Goal: Task Accomplishment & Management: Manage account settings

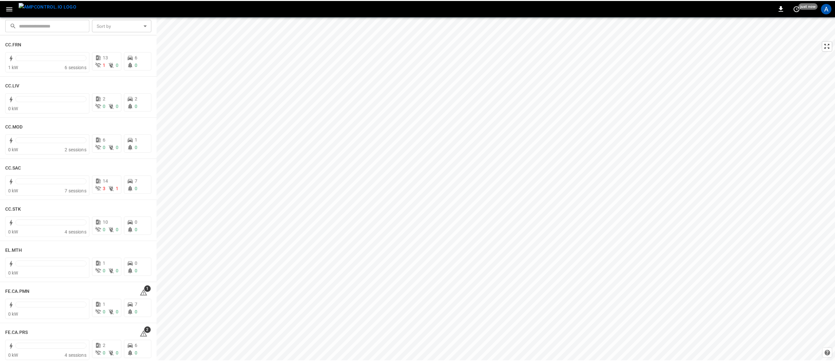
scroll to position [393, 0]
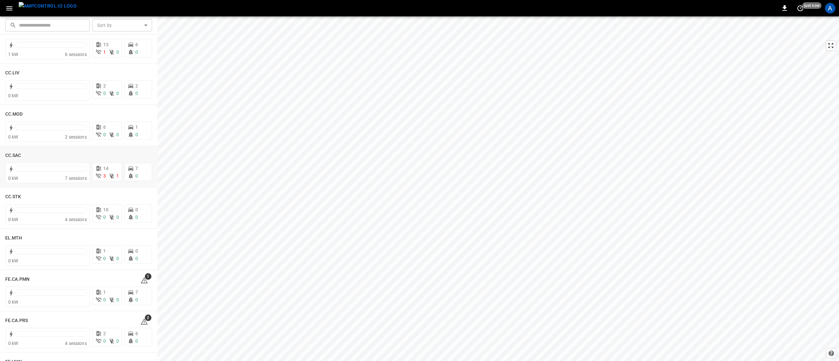
click at [14, 157] on h6 "CC.SAC" at bounding box center [13, 155] width 16 height 7
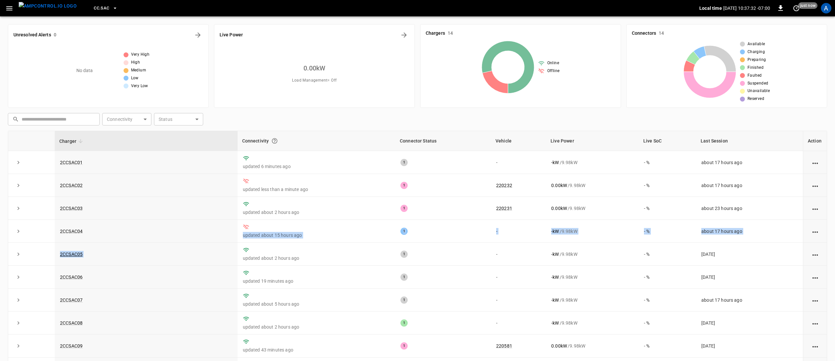
drag, startPoint x: 249, startPoint y: 233, endPoint x: 201, endPoint y: 229, distance: 49.0
click at [201, 229] on tbody "2CCSAC01 updated 6 minutes ago 1 - - kW / 9.98 kW - % about 17 hours ago 2CCSAC…" at bounding box center [417, 311] width 819 height 321
click at [296, 230] on td "updated about 15 hours ago" at bounding box center [317, 231] width 158 height 23
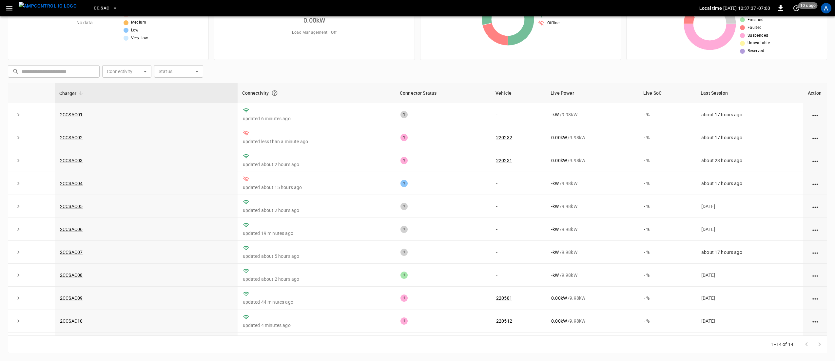
click at [72, 182] on link "2CCSAC04" at bounding box center [71, 183] width 23 height 5
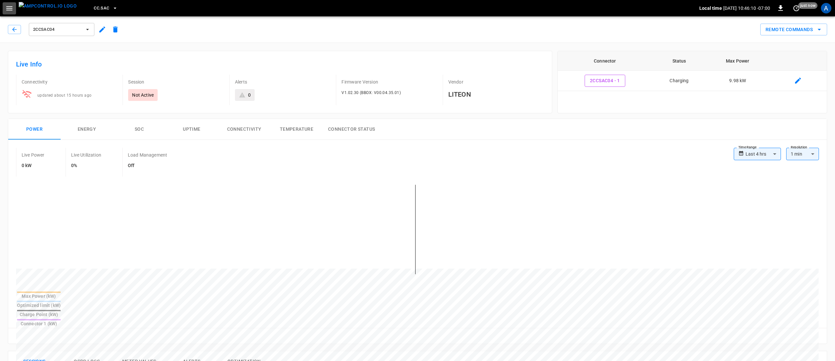
click at [13, 8] on button "button" at bounding box center [9, 8] width 13 height 12
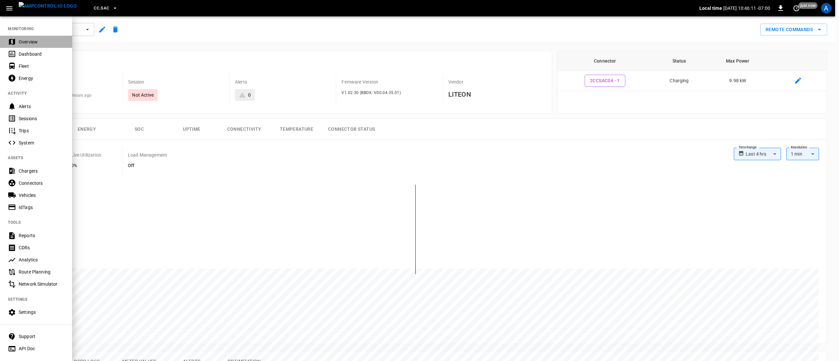
click at [32, 40] on div "Overview" at bounding box center [42, 42] width 46 height 7
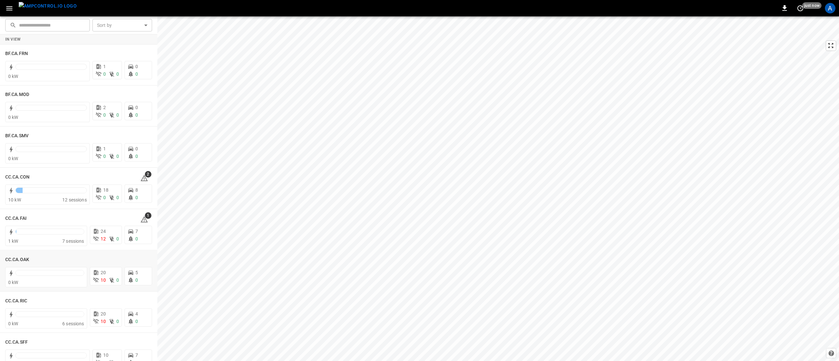
click at [13, 255] on div "CC.CA.OAK" at bounding box center [78, 259] width 147 height 12
click at [30, 262] on icon at bounding box center [34, 260] width 8 height 8
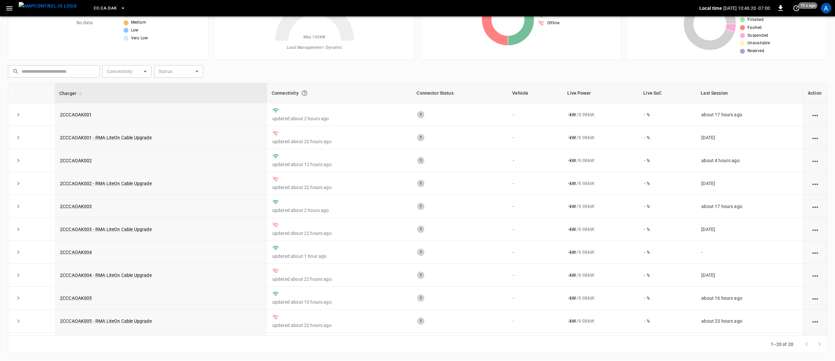
click at [11, 9] on icon "button" at bounding box center [9, 8] width 8 height 8
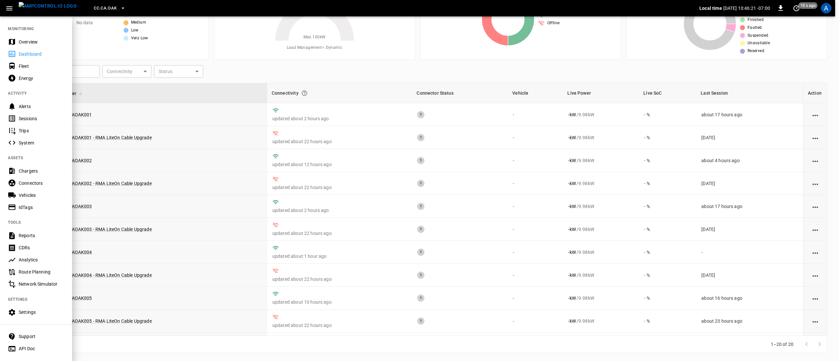
click at [42, 110] on div "Alerts" at bounding box center [42, 106] width 46 height 7
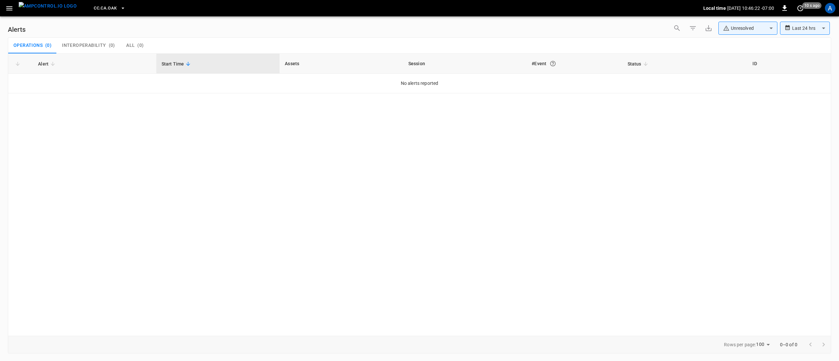
click at [738, 29] on body "**********" at bounding box center [419, 179] width 839 height 359
click at [749, 44] on li "Resolved" at bounding box center [748, 43] width 59 height 13
type input "**********"
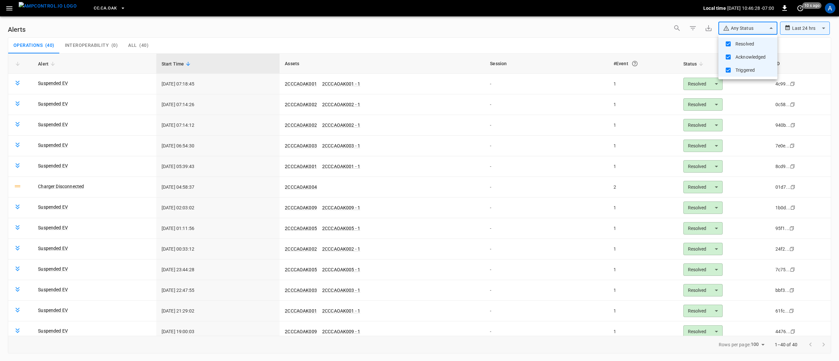
drag, startPoint x: 813, startPoint y: 31, endPoint x: 816, endPoint y: 32, distance: 3.5
click at [813, 31] on div at bounding box center [419, 180] width 839 height 361
click at [818, 30] on body "**********" at bounding box center [419, 179] width 839 height 359
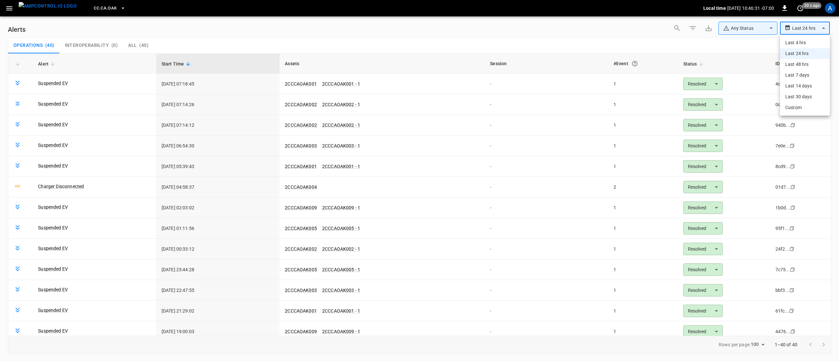
click at [807, 62] on li "Last 48 hrs" at bounding box center [805, 64] width 50 height 11
type input "**********"
click at [104, 9] on span "CC.CA.OAK" at bounding box center [105, 9] width 23 height 8
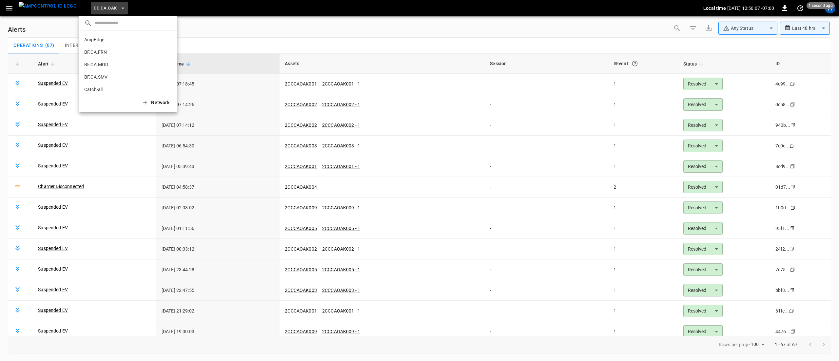
scroll to position [85, 0]
click at [107, 77] on p "CC.CA.SJO" at bounding box center [116, 79] width 64 height 7
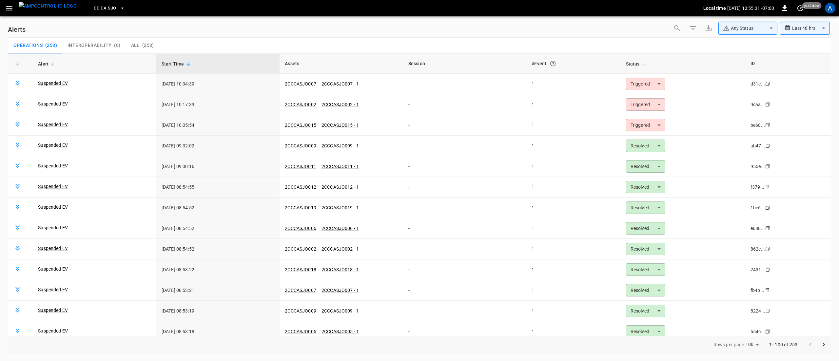
click at [299, 86] on link "2CCCASJO007" at bounding box center [300, 83] width 31 height 5
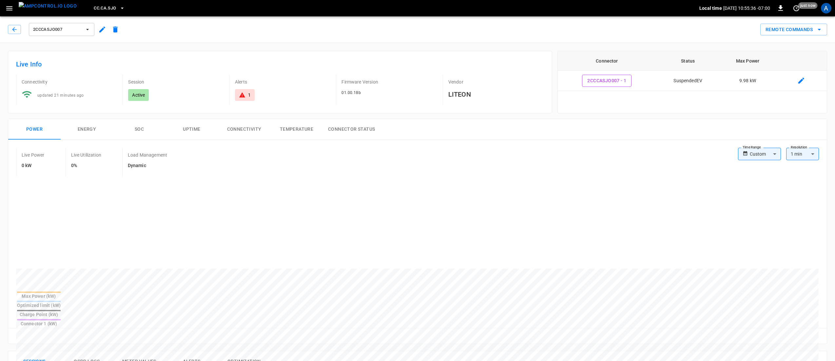
click at [761, 154] on body "CC.CA.SJO Local time 2025-08-29 10:55:36 -07:00 0 just now A 2CCCASJO007 Remote…" at bounding box center [417, 339] width 835 height 679
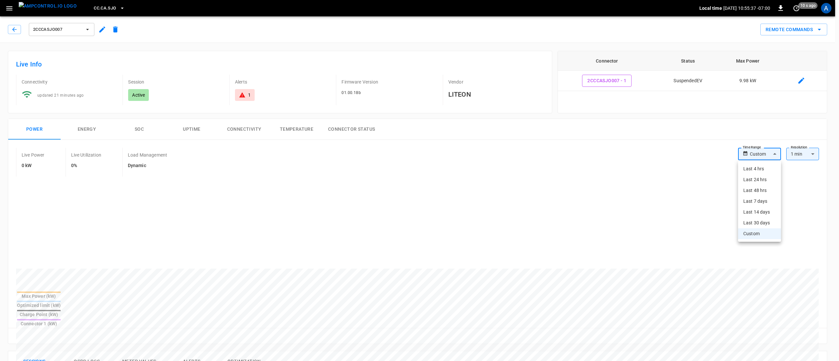
click at [756, 225] on li "Last 30 days" at bounding box center [759, 223] width 43 height 11
type input "**********"
type input "**"
type input "**********"
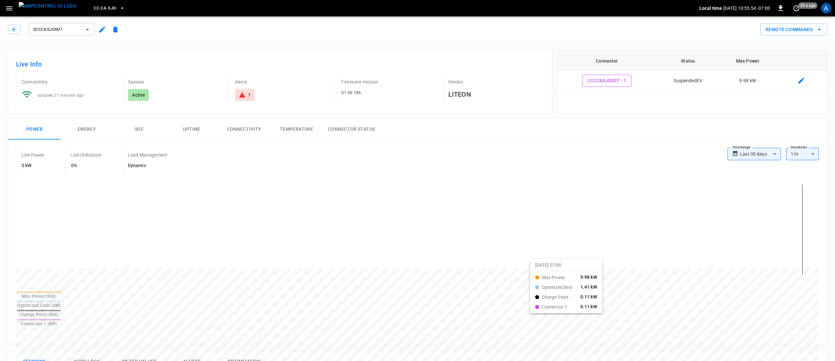
drag, startPoint x: 578, startPoint y: 267, endPoint x: 538, endPoint y: 266, distance: 39.4
click at [28, 331] on button "Reset zoom" at bounding box center [28, 336] width 30 height 10
click at [119, 9] on icon "button" at bounding box center [122, 8] width 7 height 7
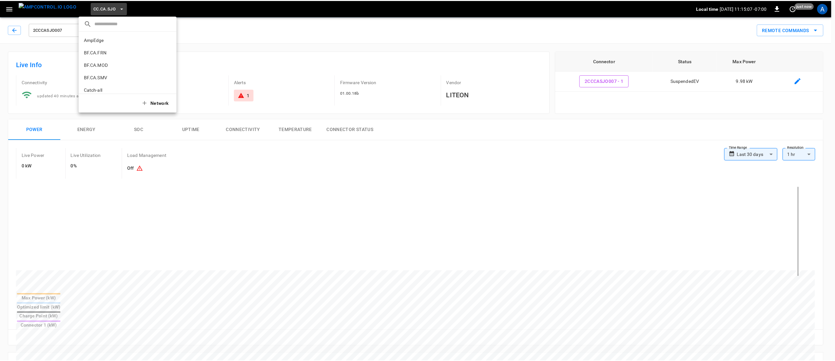
scroll to position [66, 0]
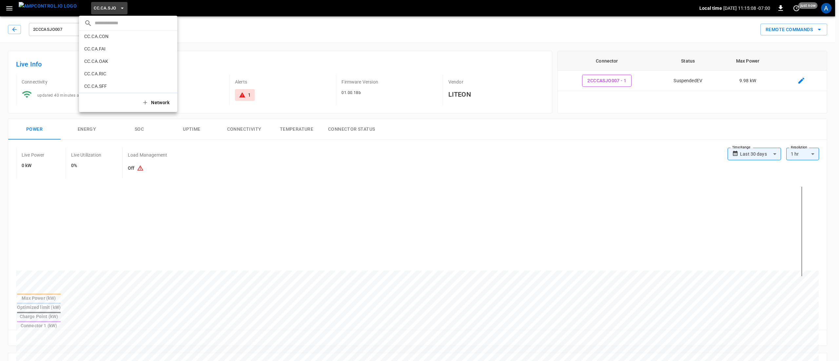
click at [104, 38] on p "CC.CA.CON" at bounding box center [116, 36] width 64 height 7
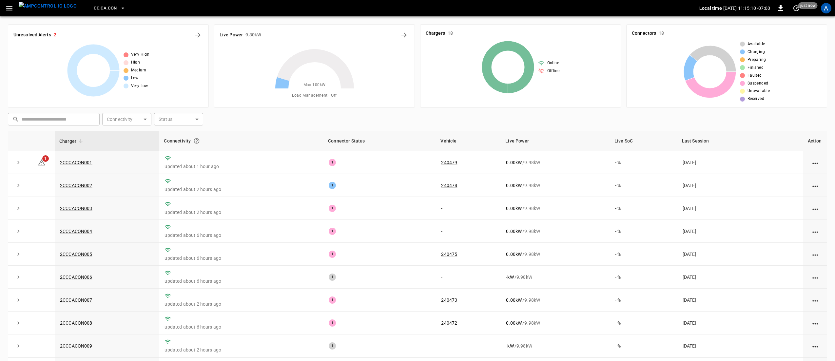
click at [84, 160] on td "2CCCACON001" at bounding box center [107, 162] width 105 height 23
click at [84, 160] on link "2CCCACON001" at bounding box center [76, 162] width 32 height 5
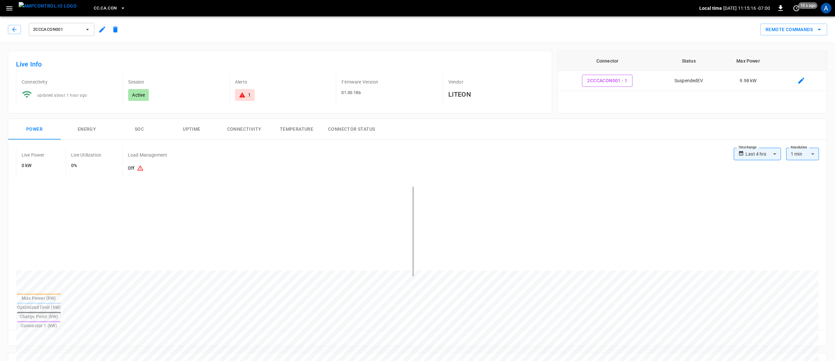
click at [773, 161] on body "**********" at bounding box center [417, 340] width 835 height 681
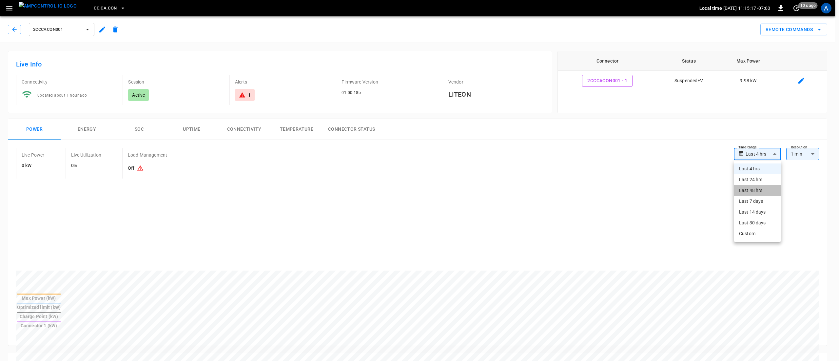
click at [758, 189] on li "Last 48 hrs" at bounding box center [757, 190] width 47 height 11
type input "**********"
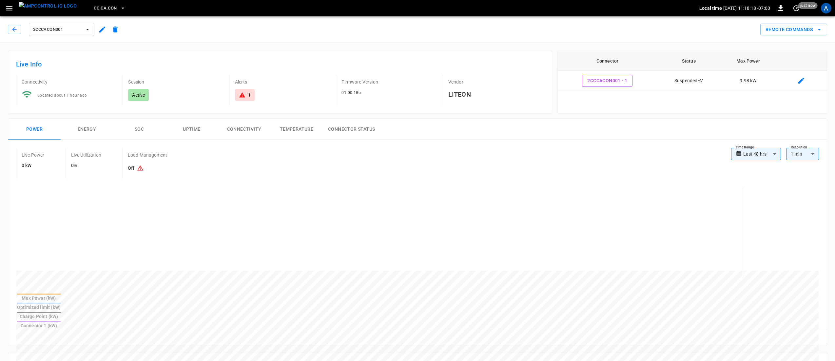
click at [471, 130] on div "Power Energy SOC Uptime Connectivity Temperature Connector Status" at bounding box center [417, 129] width 819 height 21
click at [13, 5] on icon "button" at bounding box center [9, 8] width 8 height 8
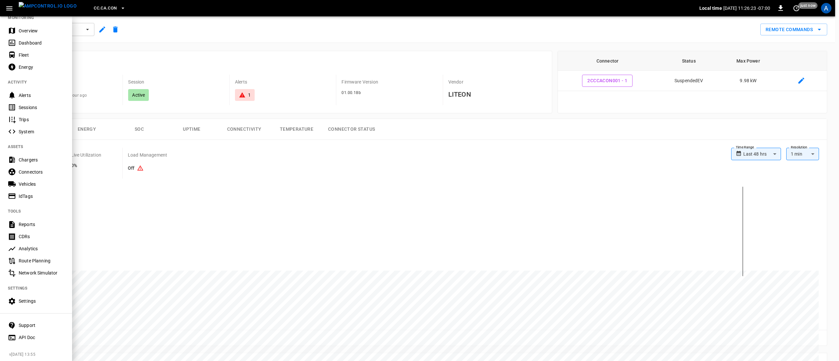
scroll to position [17, 0]
click at [43, 321] on div "Support" at bounding box center [42, 323] width 46 height 7
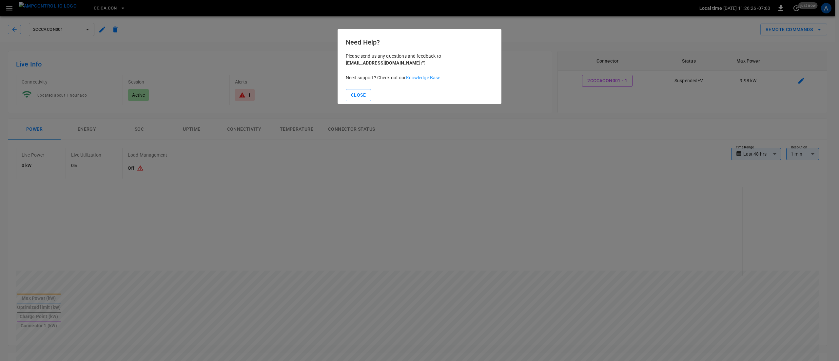
click at [433, 78] on link "Knowledge Base" at bounding box center [423, 77] width 34 height 5
click at [354, 95] on button "Close" at bounding box center [358, 95] width 25 height 12
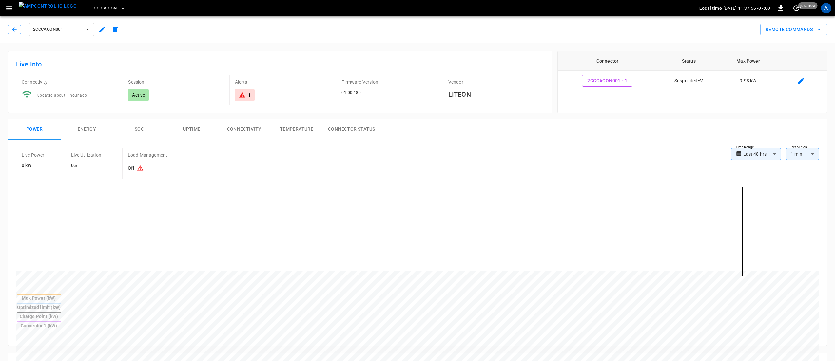
click at [16, 6] on button "menu" at bounding box center [47, 8] width 63 height 16
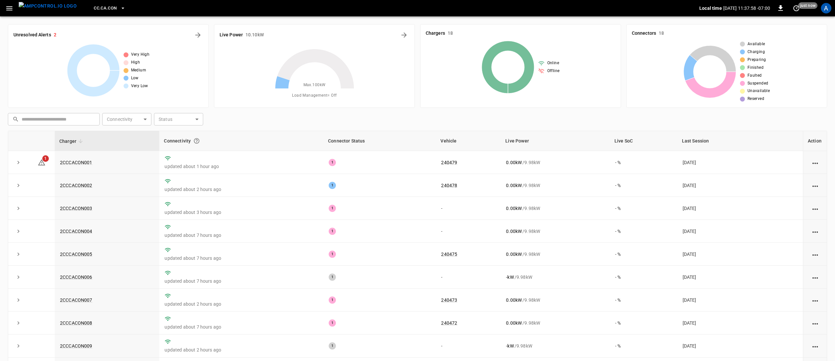
click at [12, 6] on icon "button" at bounding box center [9, 8] width 8 height 8
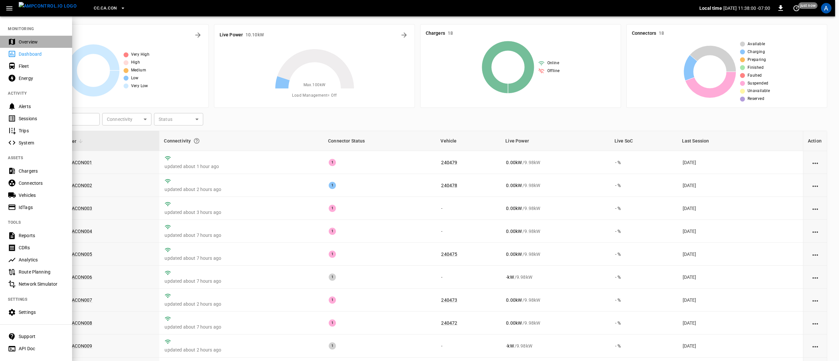
click at [32, 40] on div "Overview" at bounding box center [42, 42] width 46 height 7
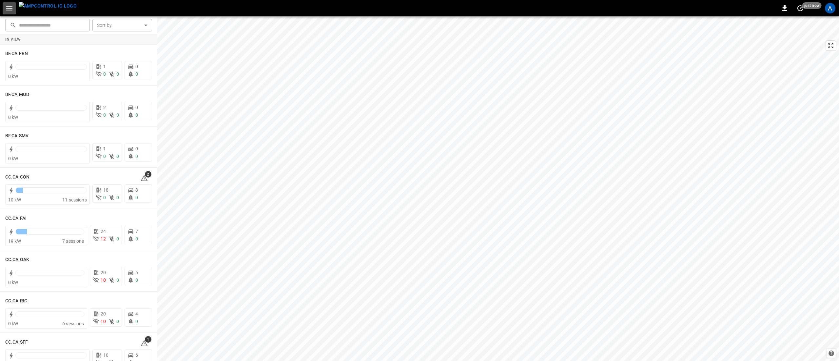
click at [11, 6] on icon "button" at bounding box center [9, 8] width 6 height 4
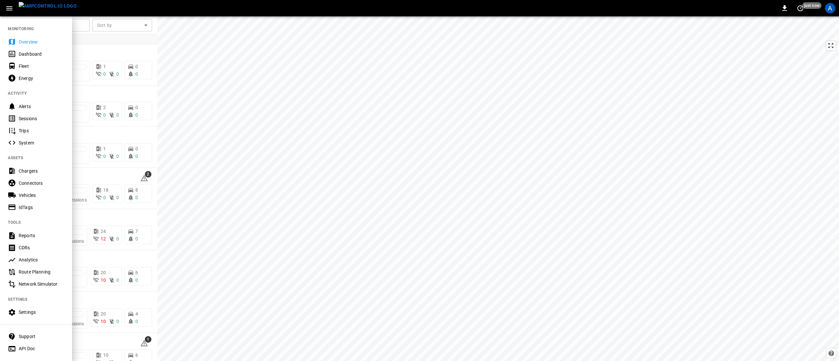
click at [25, 68] on div "Fleet" at bounding box center [42, 66] width 46 height 7
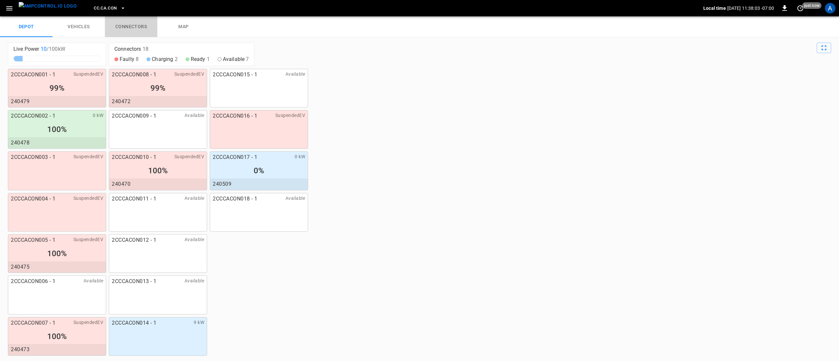
click at [147, 27] on link "connectors" at bounding box center [131, 26] width 52 height 21
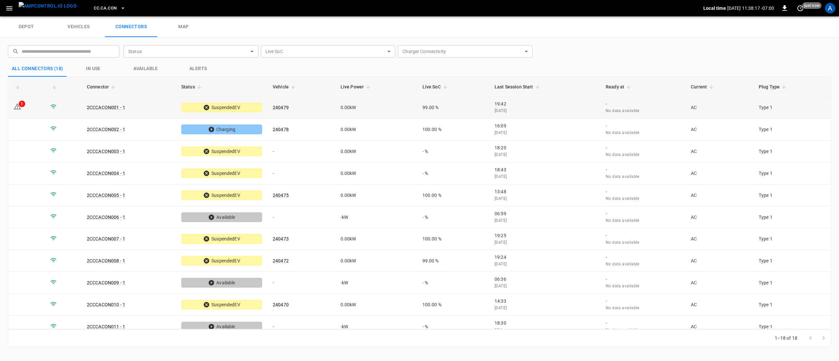
click at [50, 111] on td at bounding box center [63, 108] width 37 height 22
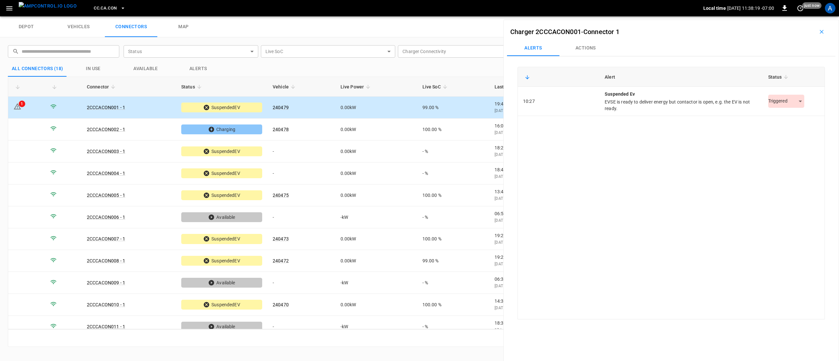
click at [777, 16] on body "CC.CA.CON Local time 2025-08-29 11:38:19 -07:00 0 just now A depot vehicles con…" at bounding box center [419, 8] width 839 height 16
click at [782, 117] on li "Resolved" at bounding box center [782, 117] width 41 height 11
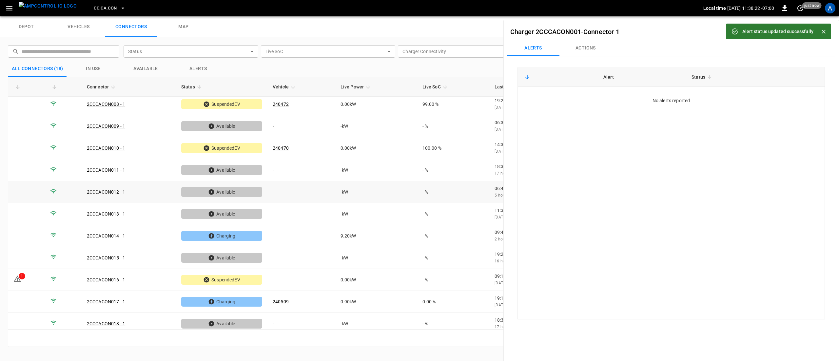
scroll to position [160, 0]
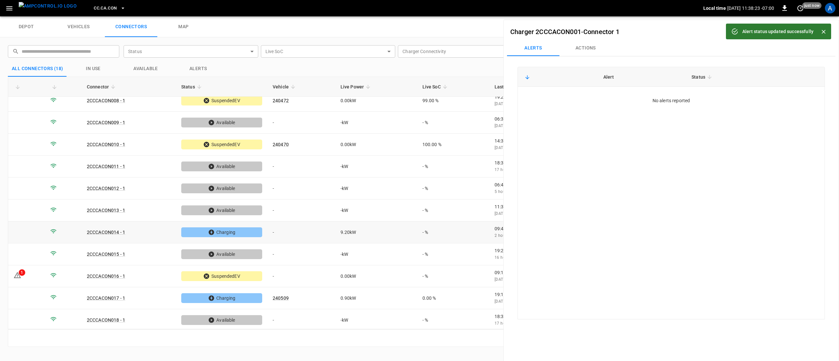
click at [302, 234] on td "-" at bounding box center [302, 233] width 68 height 22
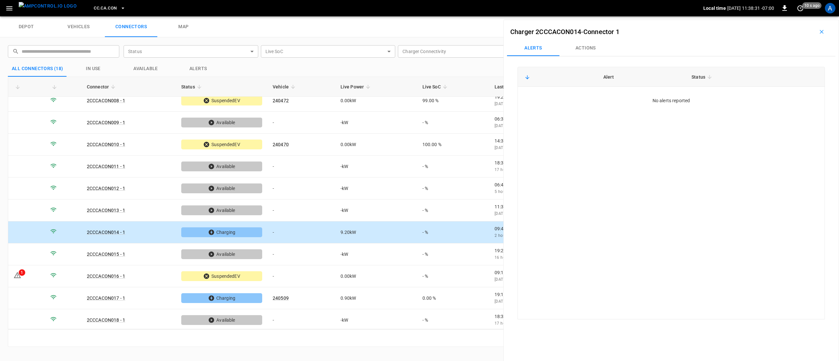
click at [594, 48] on button "Actions" at bounding box center [586, 48] width 52 height 16
click at [748, 95] on div "Vehicle Name Vehicle Name" at bounding box center [780, 97] width 75 height 12
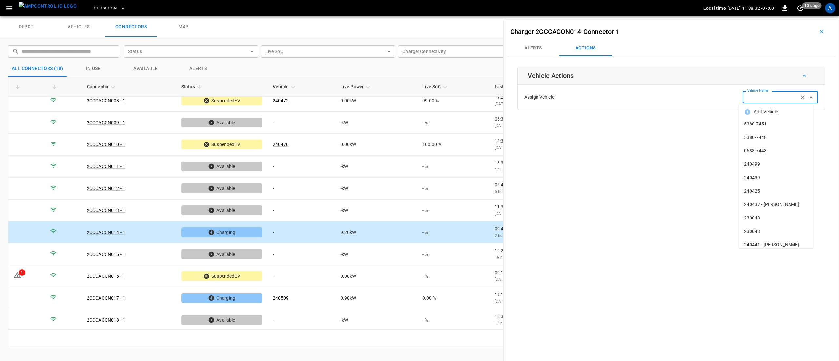
paste input "******"
type input "******"
paste input "******"
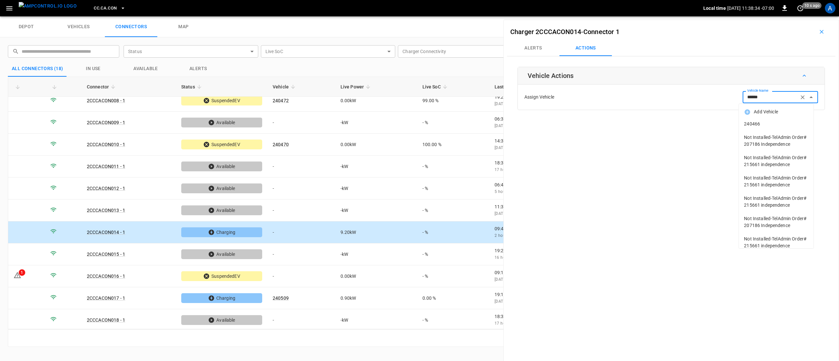
click at [776, 121] on span "240466" at bounding box center [776, 124] width 64 height 7
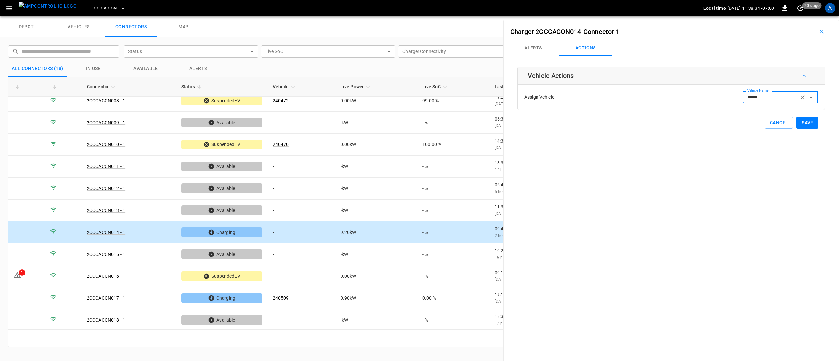
click at [804, 123] on button "Save" at bounding box center [808, 123] width 22 height 12
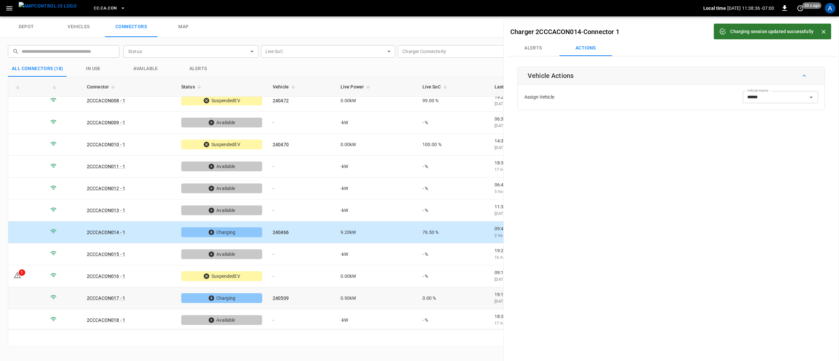
click at [332, 296] on td "240509" at bounding box center [302, 299] width 68 height 22
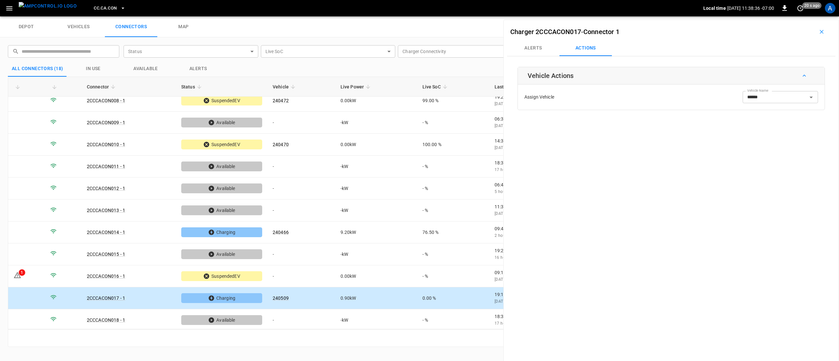
type input "******"
click at [319, 271] on td "-" at bounding box center [302, 277] width 68 height 22
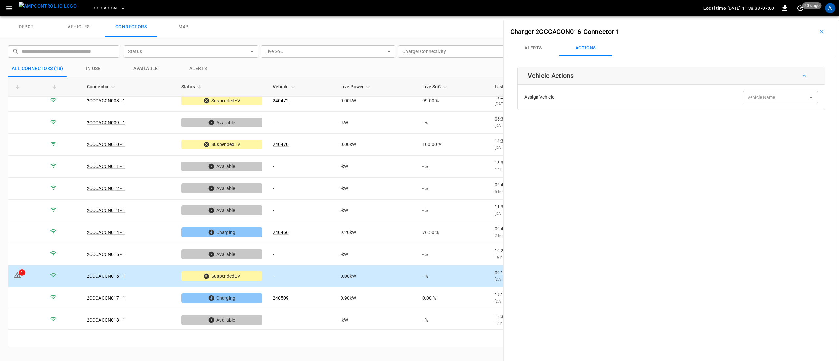
click at [544, 45] on button "Alerts" at bounding box center [533, 48] width 52 height 16
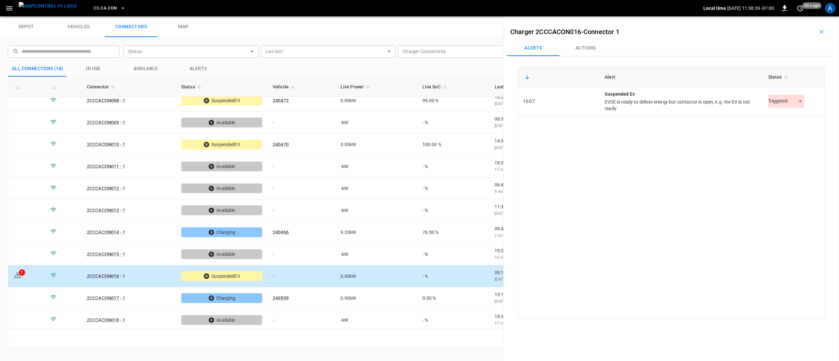
click at [786, 93] on td "Triggered *********" at bounding box center [794, 101] width 62 height 29
click at [783, 111] on td "Triggered *********" at bounding box center [794, 101] width 62 height 29
click at [781, 90] on td "Triggered *********" at bounding box center [794, 101] width 62 height 29
click at [785, 16] on body "CC.CA.CON Local time 2025-08-29 11:38:41 -07:00 0 20 s ago A depot vehicles con…" at bounding box center [419, 8] width 839 height 16
click at [790, 115] on li "Resolved" at bounding box center [782, 117] width 41 height 11
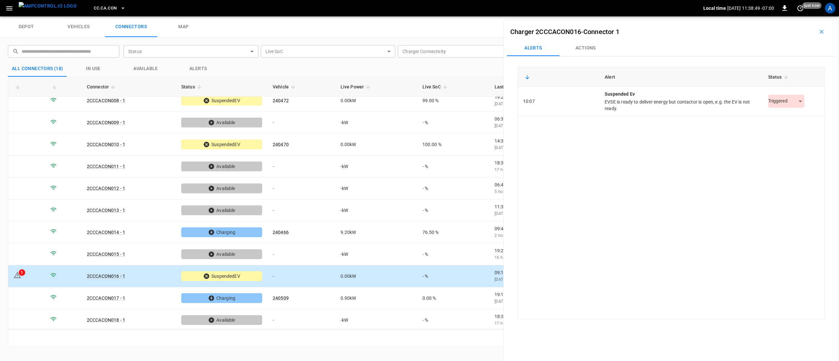
click at [776, 16] on body "CC.CA.CON Local time 2025-08-29 11:38:49 -07:00 0 just now A depot vehicles con…" at bounding box center [419, 8] width 839 height 16
click at [780, 121] on li "Resolved" at bounding box center [782, 117] width 41 height 11
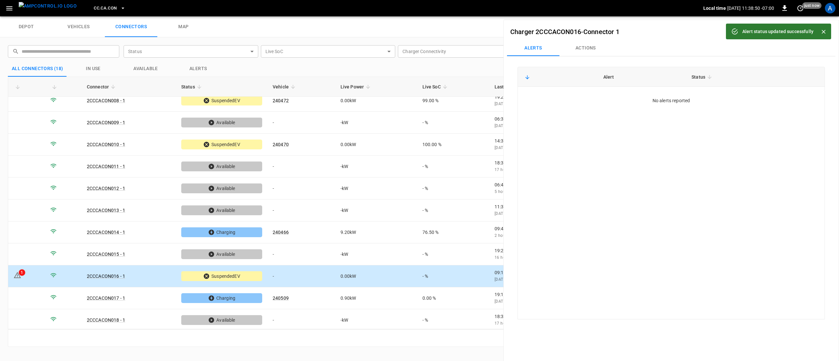
click at [622, 179] on div "Alert Status No alerts reported" at bounding box center [672, 193] width 308 height 253
click at [98, 6] on span "CC.CA.CON" at bounding box center [105, 9] width 23 height 8
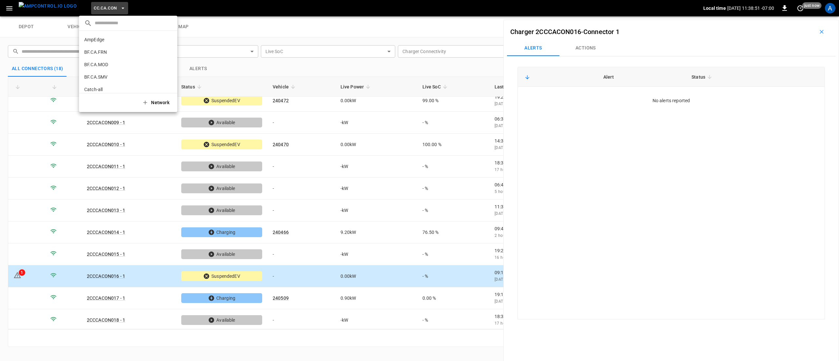
scroll to position [60, 0]
click at [117, 51] on li "CC.CA.FAI 4d3b ..." at bounding box center [128, 54] width 98 height 12
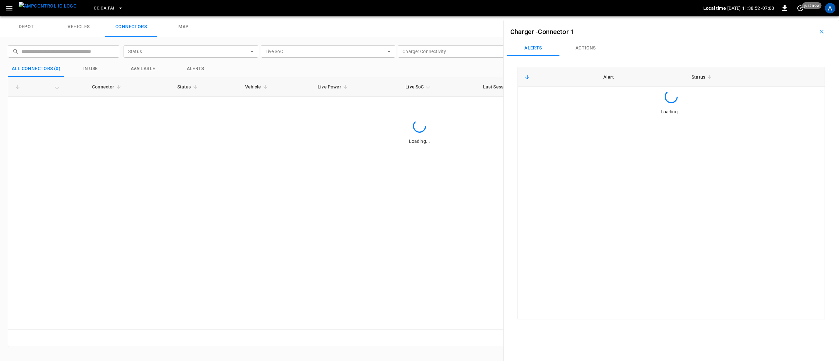
scroll to position [0, 0]
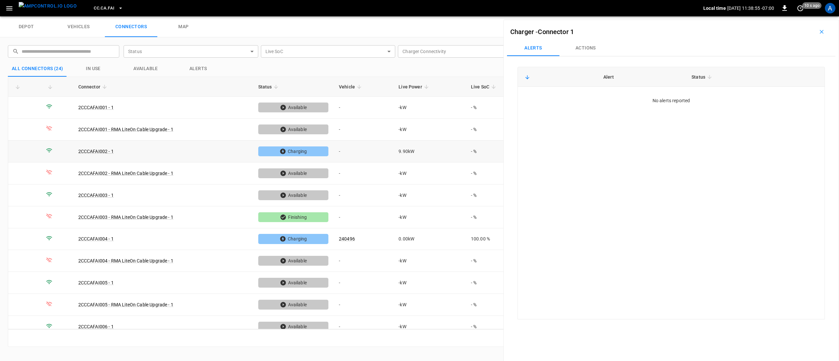
click at [359, 150] on td "-" at bounding box center [364, 152] width 60 height 22
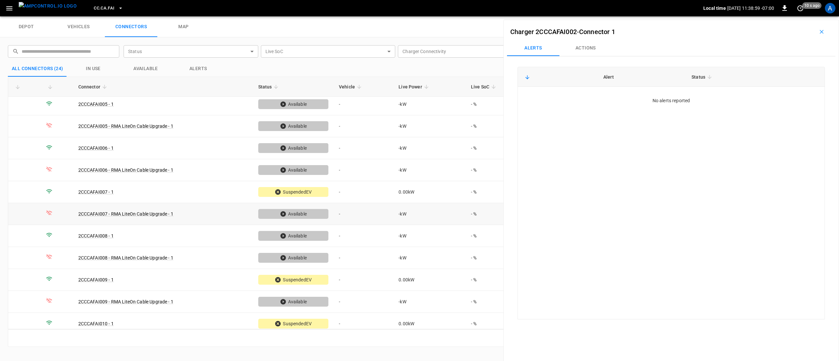
scroll to position [197, 0]
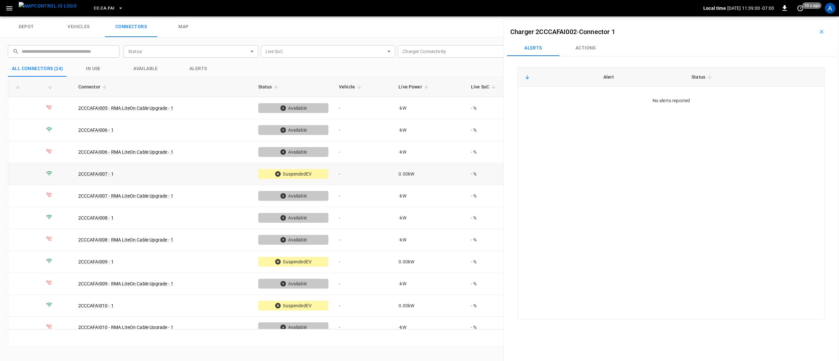
click at [364, 178] on td "-" at bounding box center [364, 174] width 60 height 22
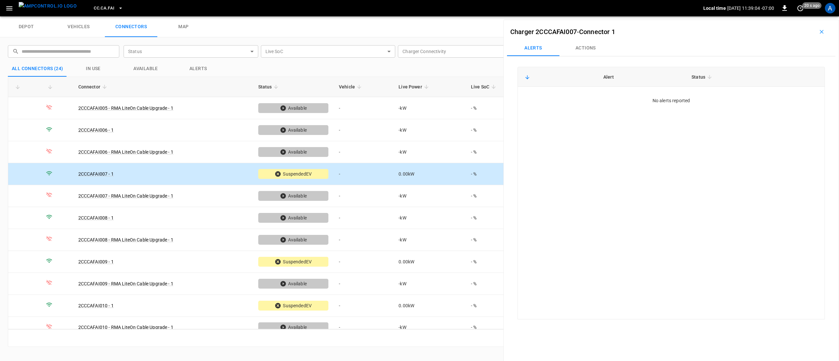
click at [595, 52] on button "Actions" at bounding box center [586, 48] width 52 height 16
click at [790, 106] on div "Assign Vehicle Vehicle Name Vehicle Name" at bounding box center [672, 97] width 304 height 22
click at [778, 101] on input "Vehicle Name" at bounding box center [771, 97] width 52 height 8
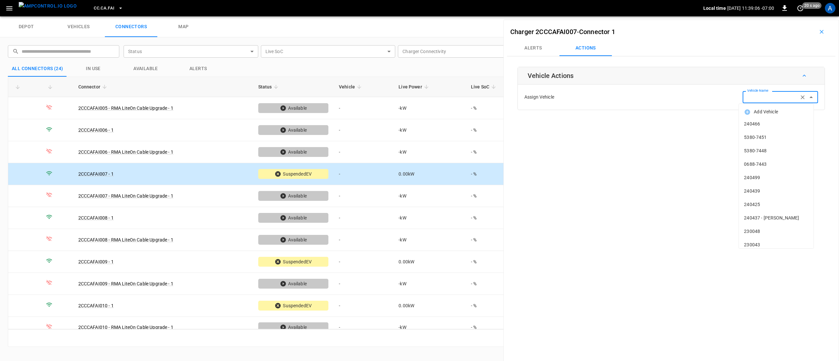
paste input "******"
click at [762, 119] on li "240506" at bounding box center [776, 123] width 75 height 13
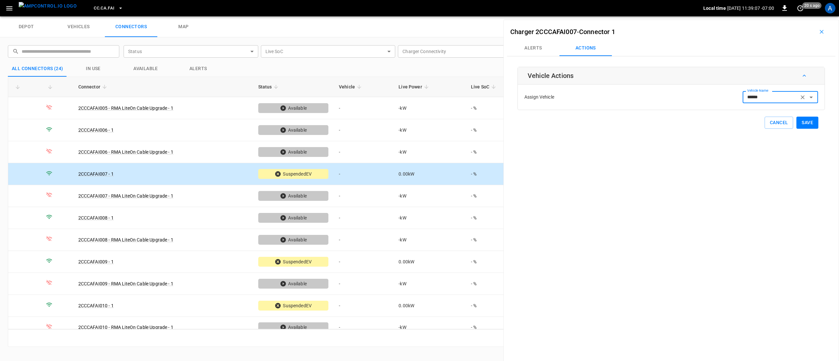
type input "******"
click at [798, 120] on button "Save" at bounding box center [808, 123] width 22 height 12
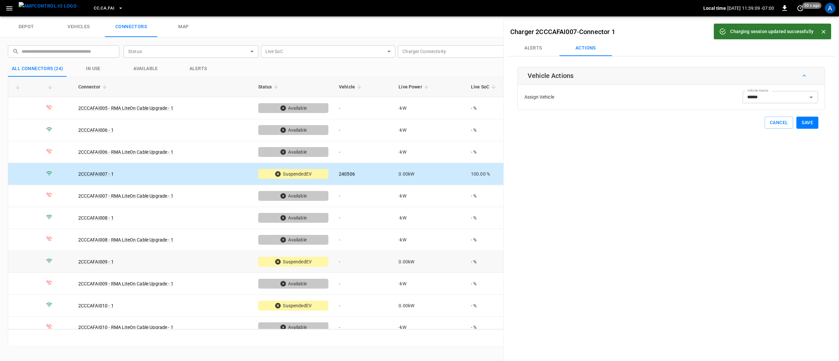
click at [375, 267] on td "-" at bounding box center [364, 262] width 60 height 22
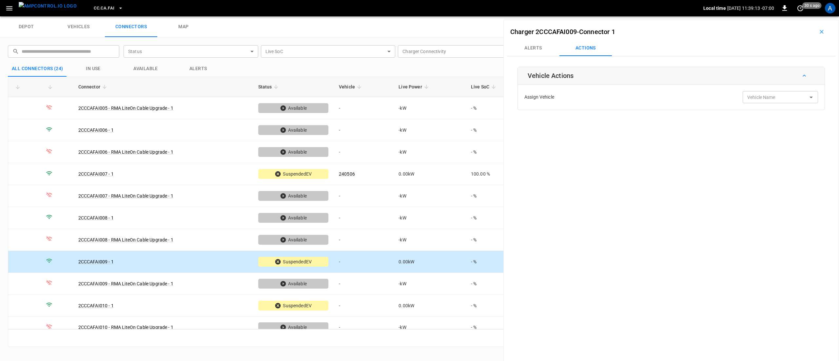
click at [748, 96] on div "Vehicle Name Vehicle Name" at bounding box center [780, 97] width 75 height 12
paste input "******"
type input "******"
drag, startPoint x: 763, startPoint y: 123, endPoint x: 770, endPoint y: 96, distance: 27.2
click at [770, 16] on body "CC.CA.FAI Local time 2025-08-29 11:39:15 -07:00 0 30 s ago A depot vehicles con…" at bounding box center [419, 8] width 839 height 16
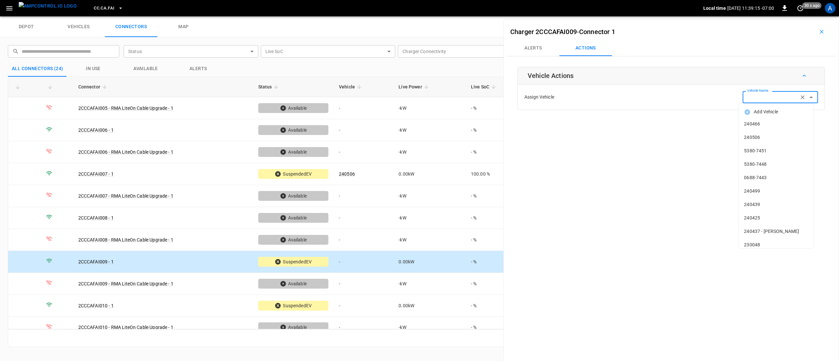
paste input "******"
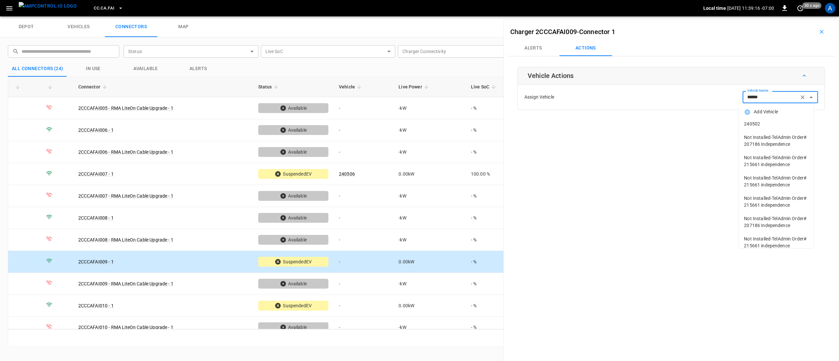
click at [769, 123] on span "240502" at bounding box center [776, 124] width 64 height 7
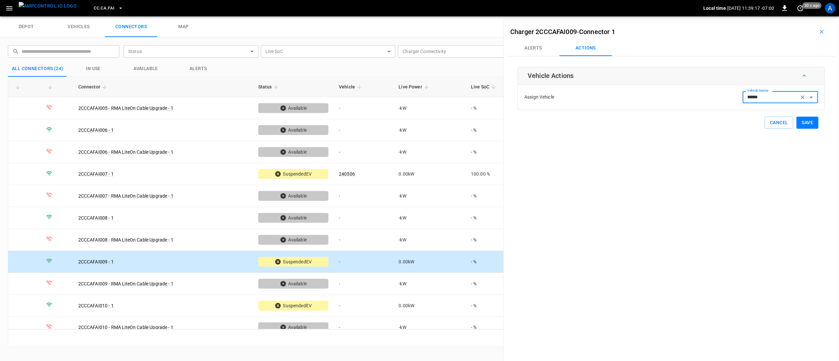
type input "******"
click at [800, 124] on button "Save" at bounding box center [808, 123] width 22 height 12
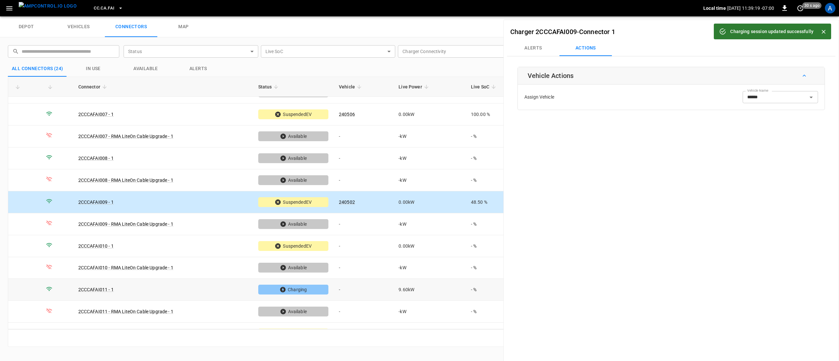
scroll to position [262, 0]
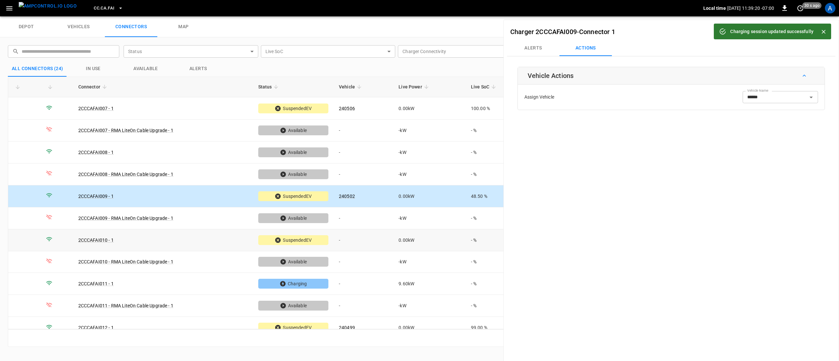
click at [382, 239] on td "-" at bounding box center [364, 240] width 60 height 22
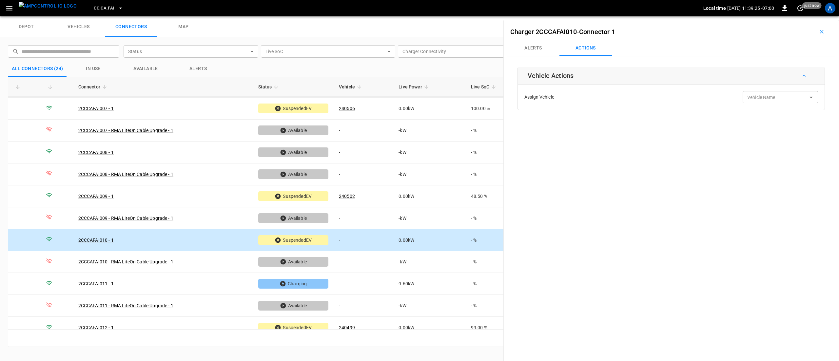
click at [765, 99] on div "Vehicle Name Vehicle Name" at bounding box center [780, 97] width 75 height 12
paste input "******"
type input "******"
paste input "******"
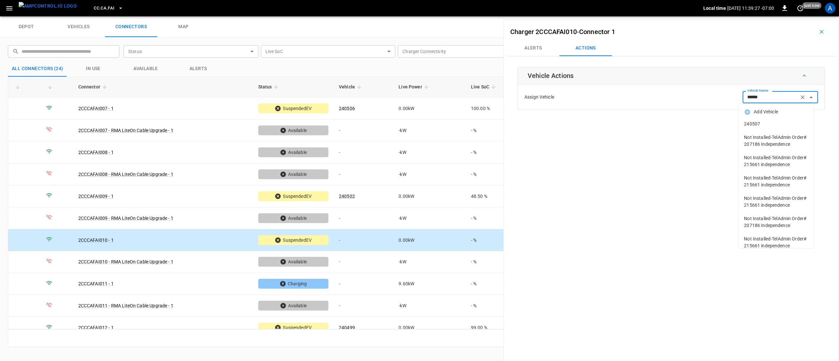
click at [766, 122] on span "240507" at bounding box center [776, 124] width 64 height 7
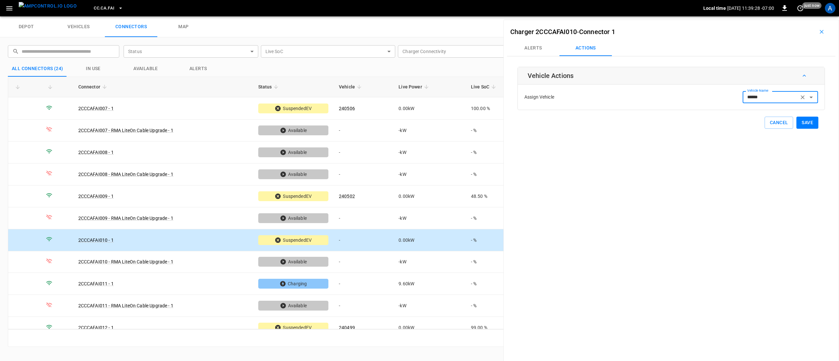
type input "******"
click at [810, 121] on button "Save" at bounding box center [808, 123] width 22 height 12
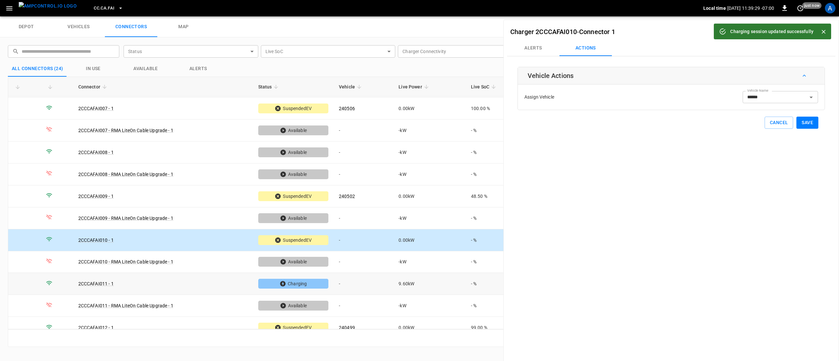
click at [346, 283] on td "-" at bounding box center [364, 284] width 60 height 22
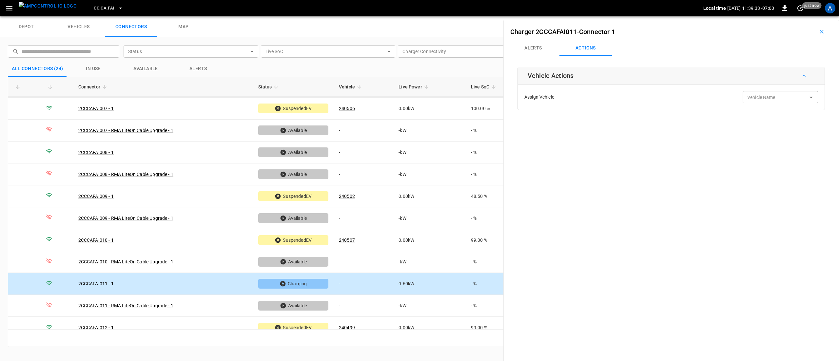
click at [773, 92] on div "Vehicle Name" at bounding box center [780, 97] width 75 height 12
paste input "******"
type input "******"
paste input "******"
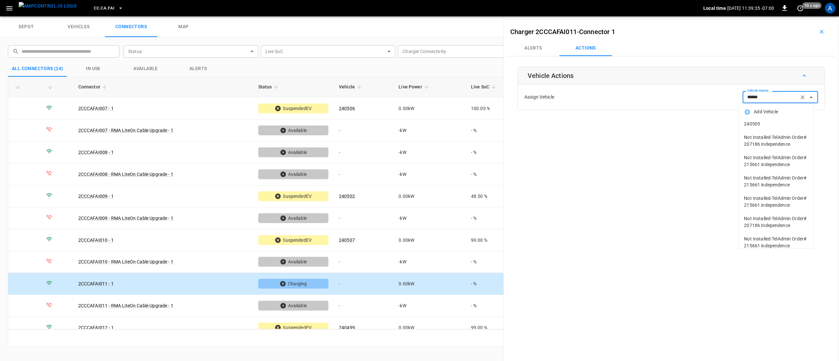
click at [769, 121] on span "240505" at bounding box center [776, 124] width 64 height 7
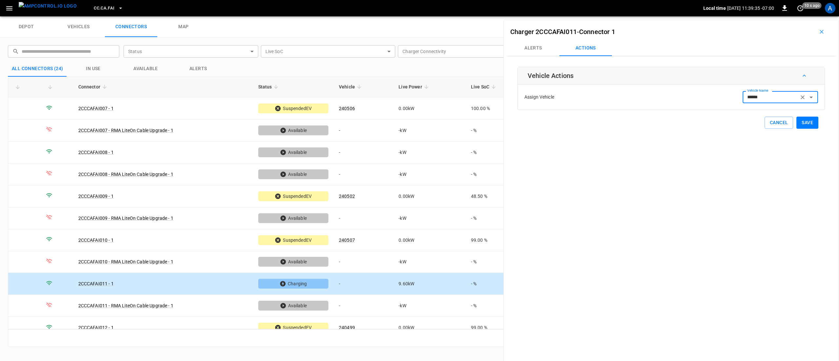
type input "******"
click at [801, 123] on button "Save" at bounding box center [808, 123] width 22 height 12
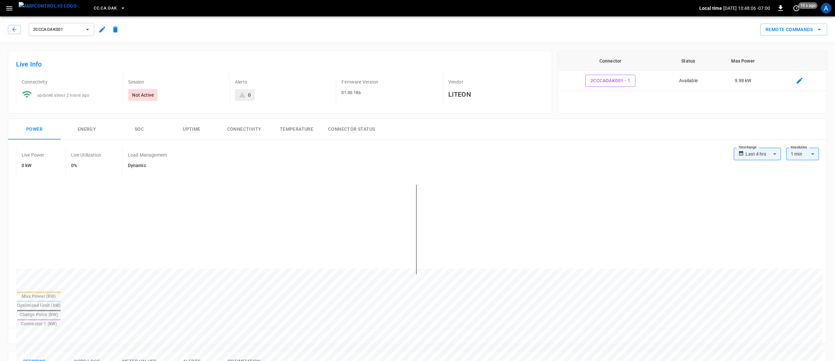
click at [94, 4] on button "CC.CA.OAK" at bounding box center [109, 8] width 37 height 13
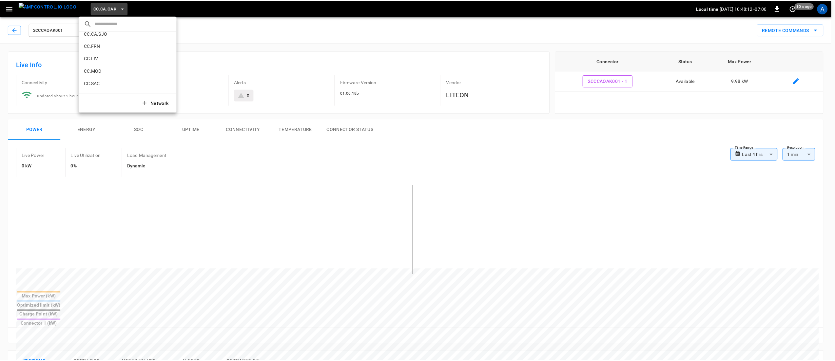
scroll to position [66, 0]
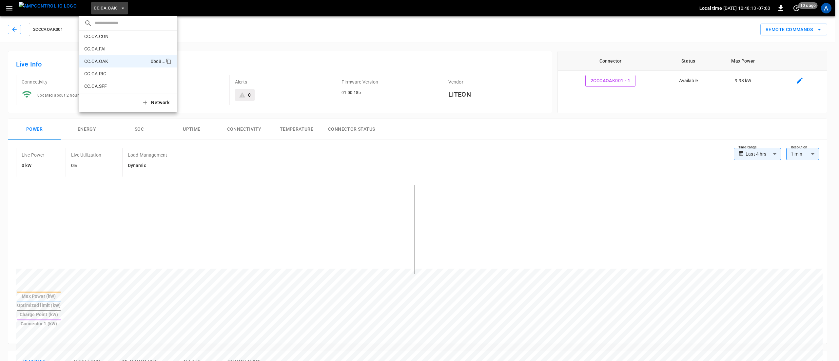
click at [109, 73] on p "CC.CA.RIC" at bounding box center [116, 73] width 64 height 7
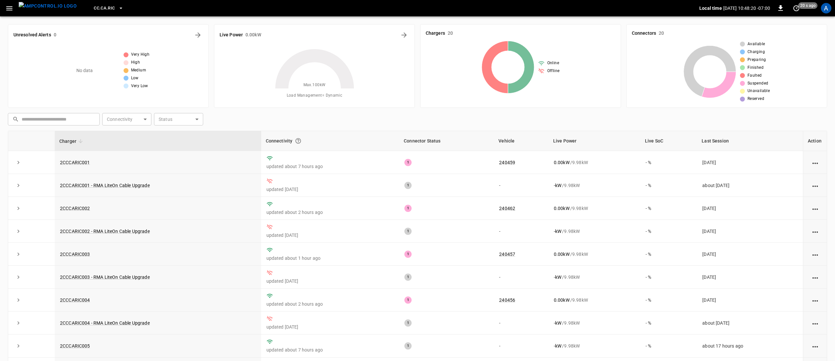
click at [72, 163] on link "2CCCARIC001" at bounding box center [75, 162] width 30 height 5
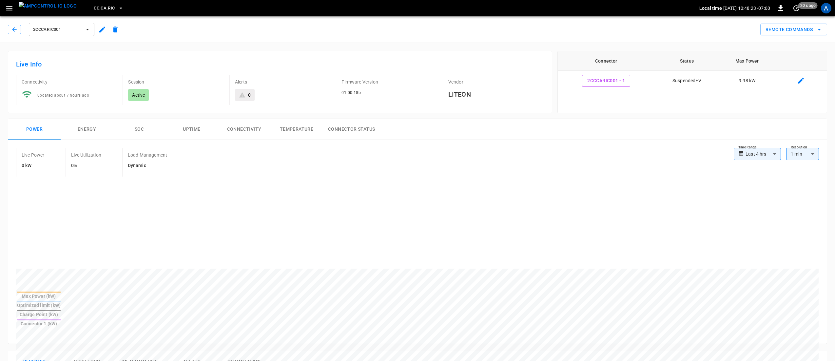
click at [765, 156] on body "**********" at bounding box center [417, 339] width 835 height 679
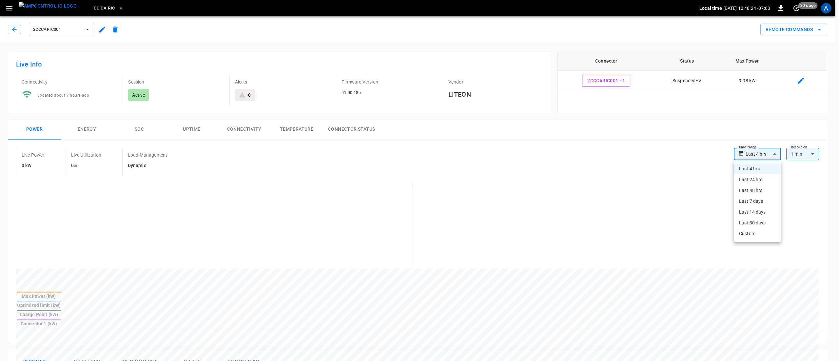
click at [755, 192] on li "Last 48 hrs" at bounding box center [757, 190] width 47 height 11
type input "**********"
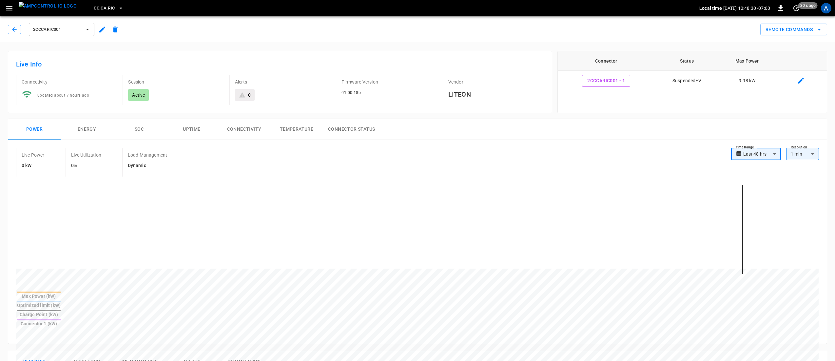
click at [77, 30] on span "2CCCARIC001" at bounding box center [57, 30] width 49 height 8
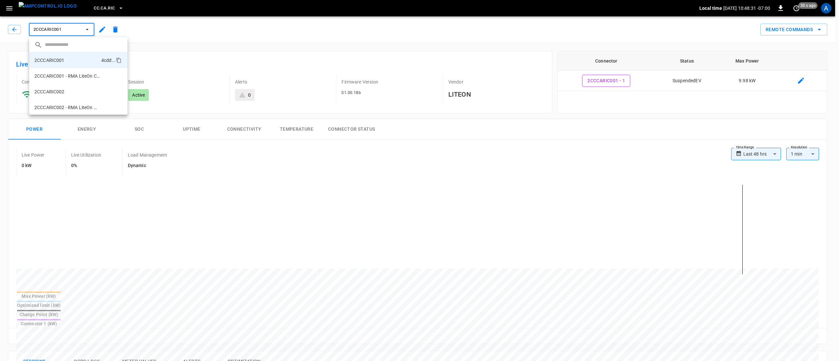
click at [62, 88] on li "2CCCARIC002 c696 ..." at bounding box center [78, 92] width 98 height 16
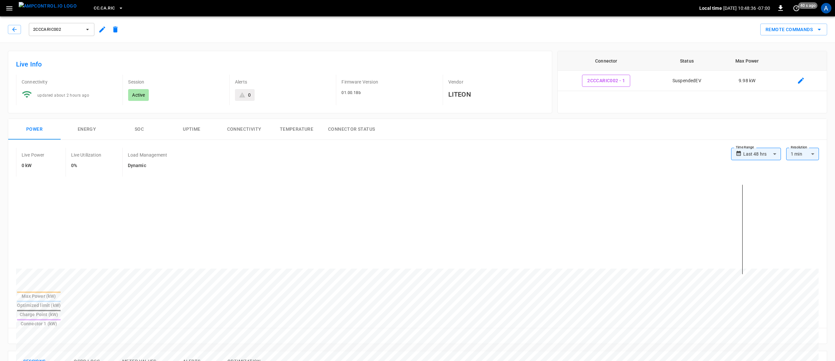
click at [56, 35] on button "2CCCARIC002" at bounding box center [62, 29] width 66 height 13
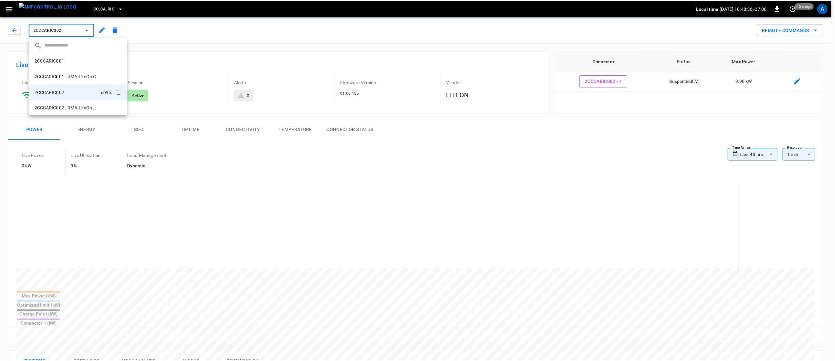
scroll to position [27, 0]
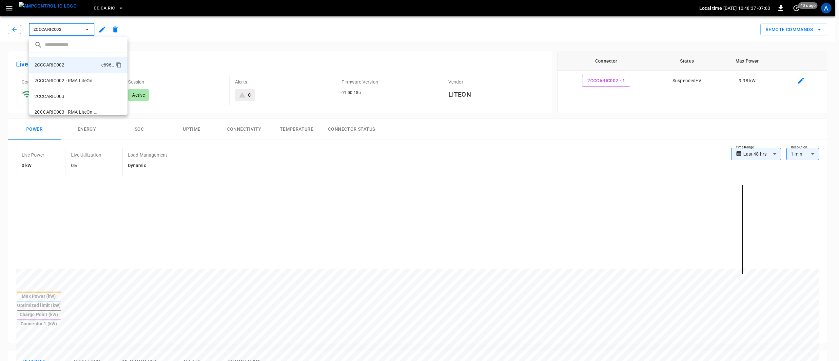
click at [64, 98] on p "2CCCARIC003" at bounding box center [49, 96] width 30 height 7
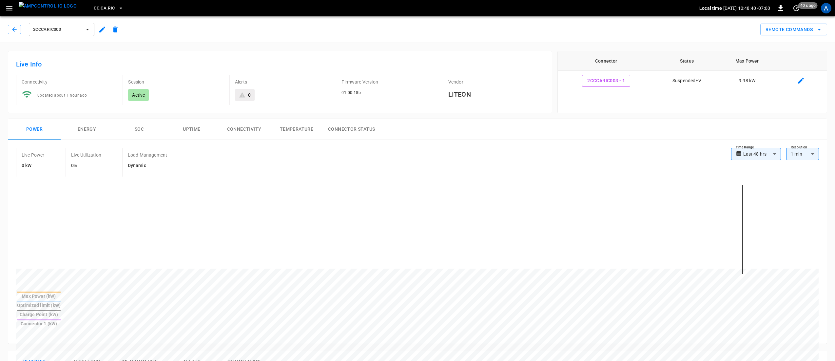
click at [63, 35] on button "2CCCARIC003" at bounding box center [62, 29] width 66 height 13
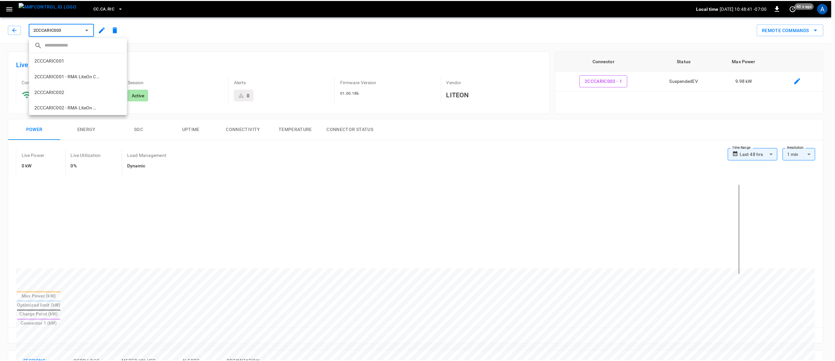
scroll to position [58, 0]
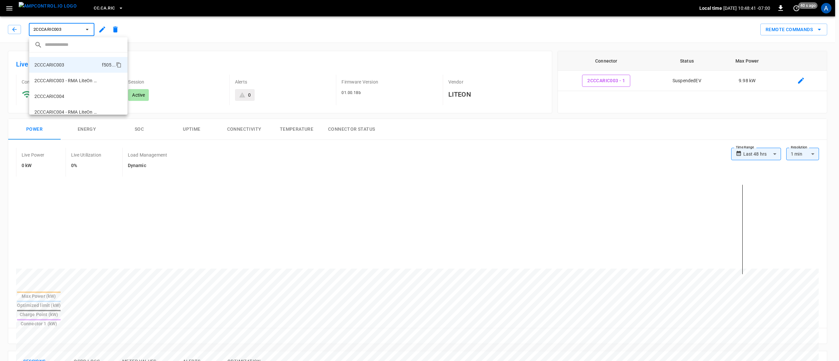
click at [65, 94] on li "2CCCARIC004 b19f ..." at bounding box center [78, 97] width 98 height 16
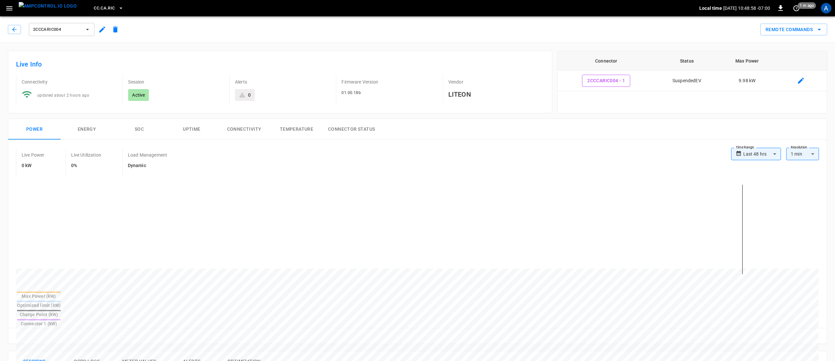
click at [72, 32] on span "2CCCARIC004" at bounding box center [57, 30] width 49 height 8
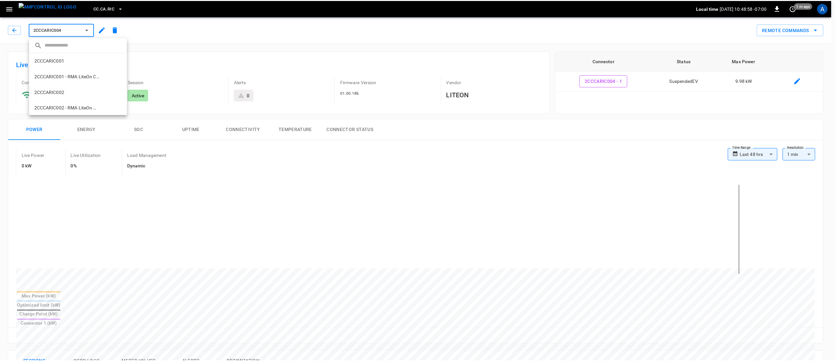
scroll to position [90, 0]
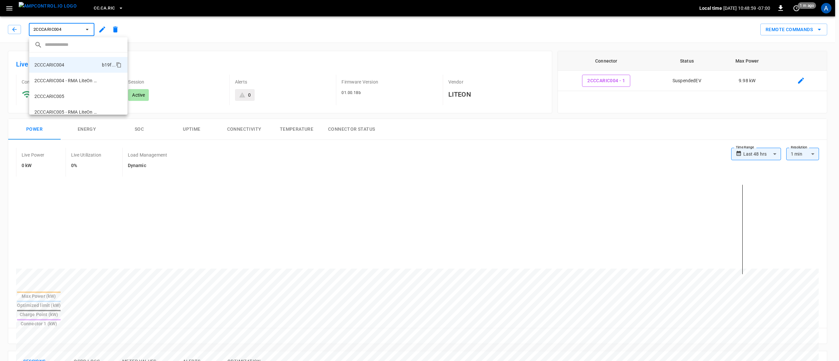
click at [61, 90] on li "2CCCARIC005 2ace ..." at bounding box center [78, 97] width 98 height 16
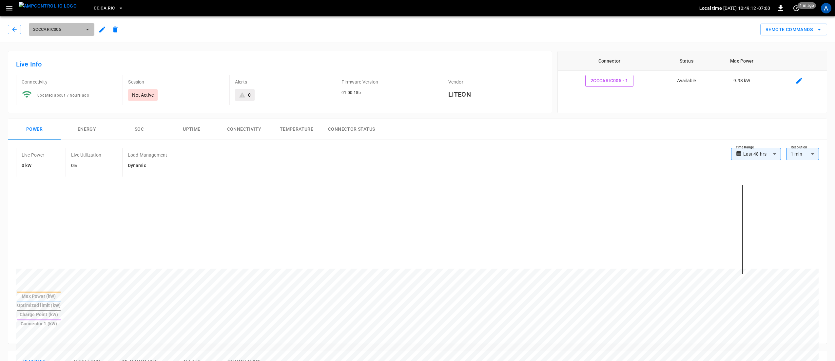
click at [59, 28] on span "2CCCARIC005" at bounding box center [57, 30] width 49 height 8
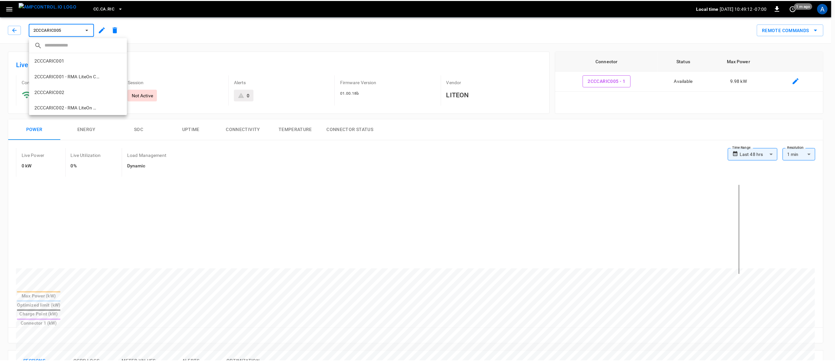
scroll to position [121, 0]
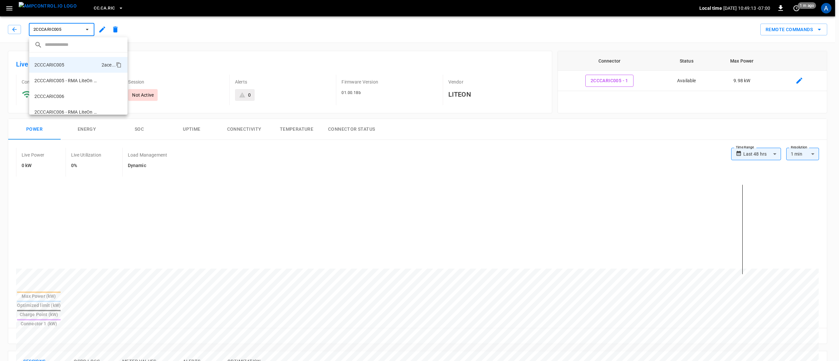
click at [66, 90] on li "2CCCARIC006 7072 ..." at bounding box center [78, 97] width 98 height 16
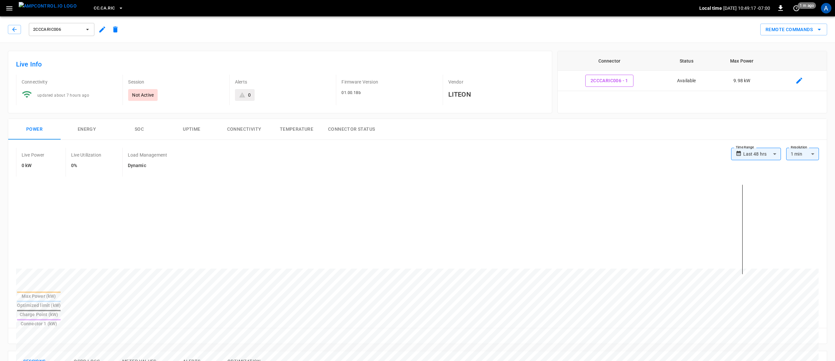
click at [30, 30] on button "2CCCARIC006" at bounding box center [62, 29] width 66 height 13
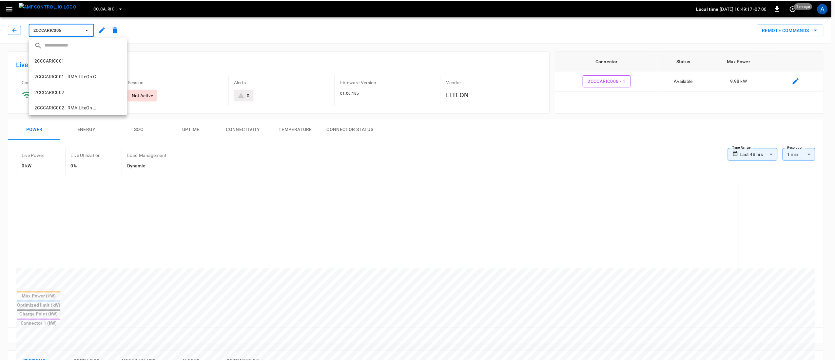
scroll to position [153, 0]
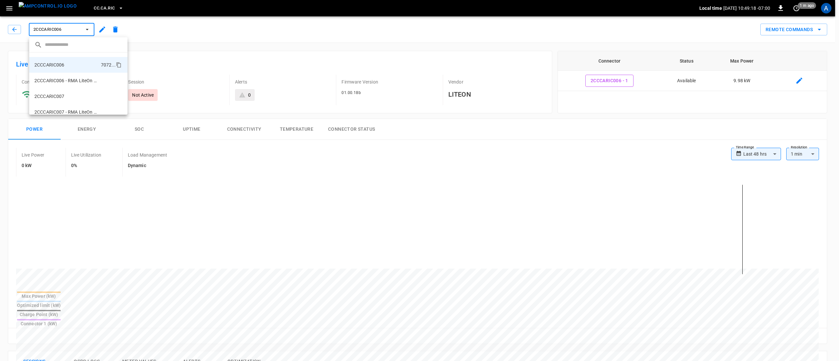
click at [62, 96] on p "2CCCARIC007" at bounding box center [49, 96] width 30 height 7
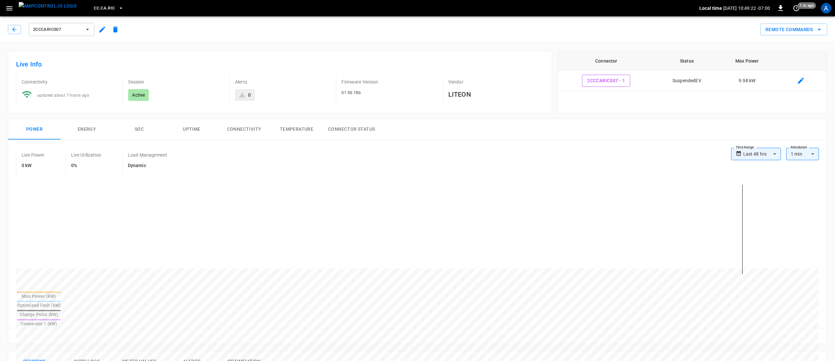
click at [69, 37] on div "2CCCARIC007" at bounding box center [62, 30] width 68 height 16
click at [64, 29] on span "2CCCARIC007" at bounding box center [57, 30] width 49 height 8
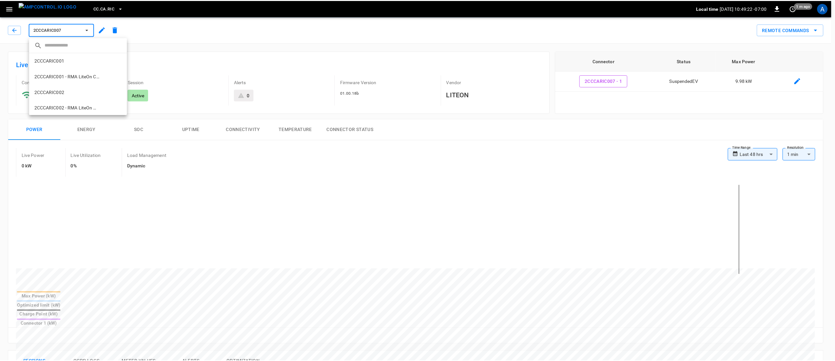
scroll to position [184, 0]
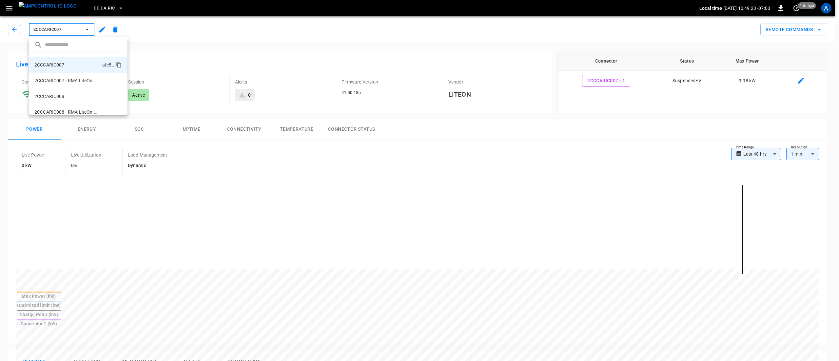
click at [65, 99] on li "2CCCARIC008 422e ..." at bounding box center [78, 97] width 98 height 16
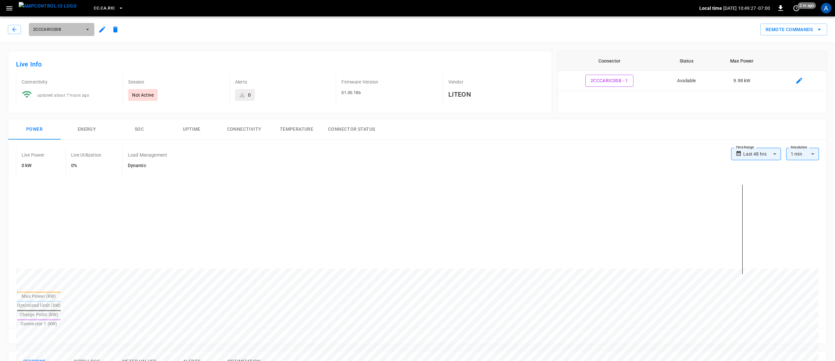
click at [58, 27] on span "2CCCARIC008" at bounding box center [57, 30] width 49 height 8
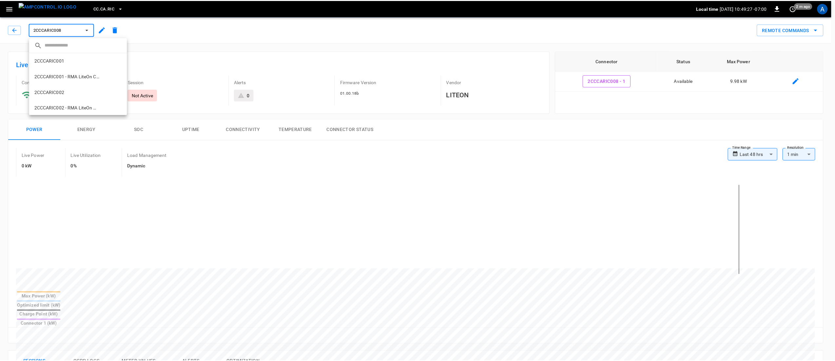
scroll to position [216, 0]
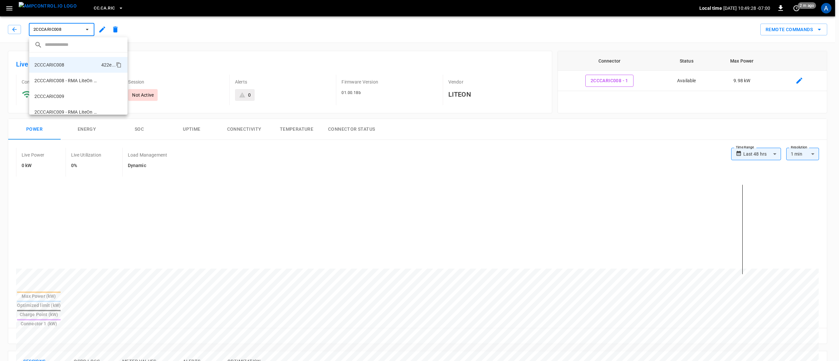
click at [66, 92] on li "2CCCARIC009 c53b ..." at bounding box center [78, 97] width 98 height 16
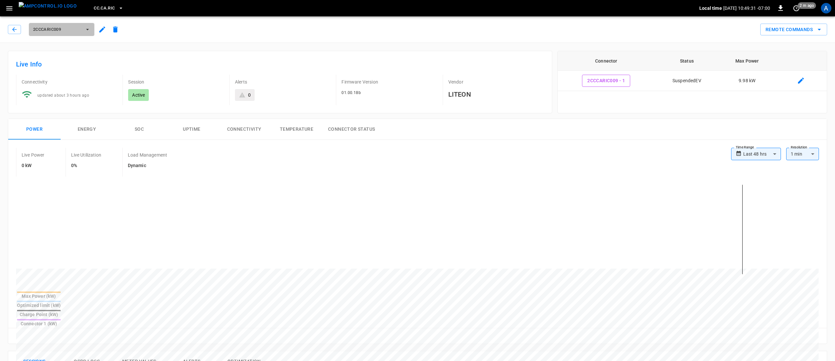
click at [74, 31] on span "2CCCARIC009" at bounding box center [57, 30] width 49 height 8
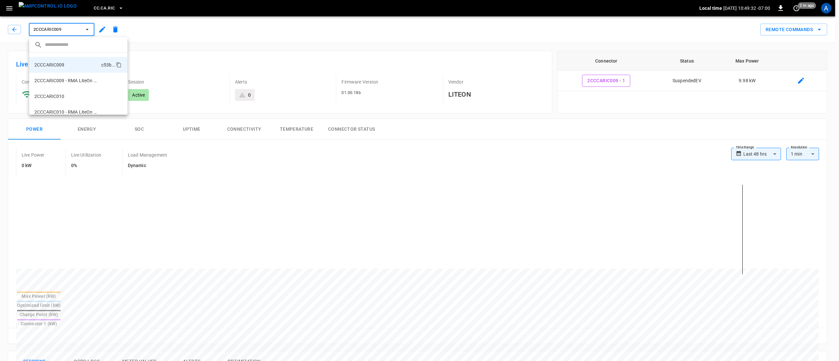
click at [20, 31] on div at bounding box center [419, 180] width 839 height 361
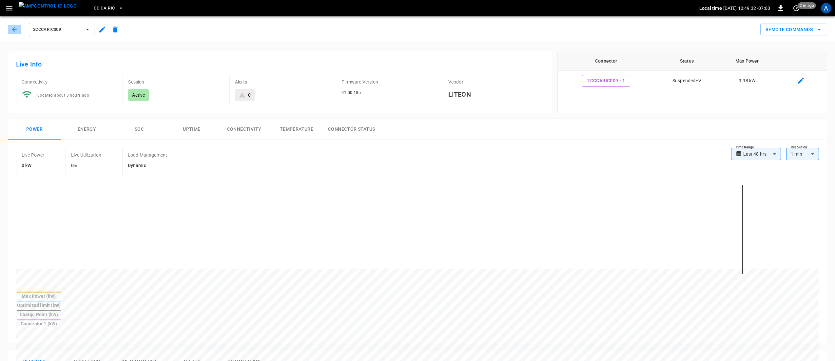
click at [13, 30] on icon "button" at bounding box center [14, 29] width 4 height 4
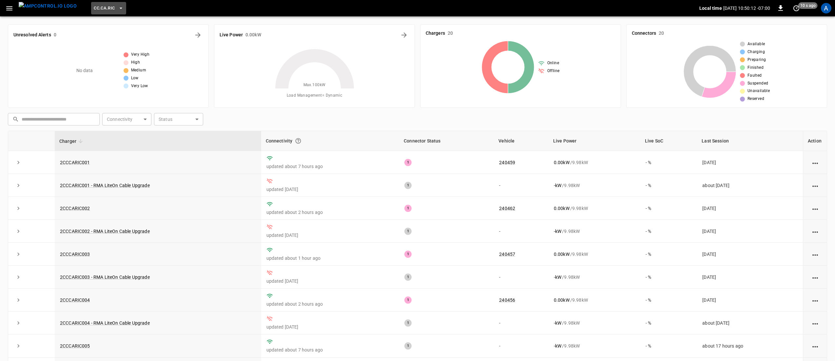
click at [98, 11] on span "CC.CA.RIC" at bounding box center [104, 9] width 21 height 8
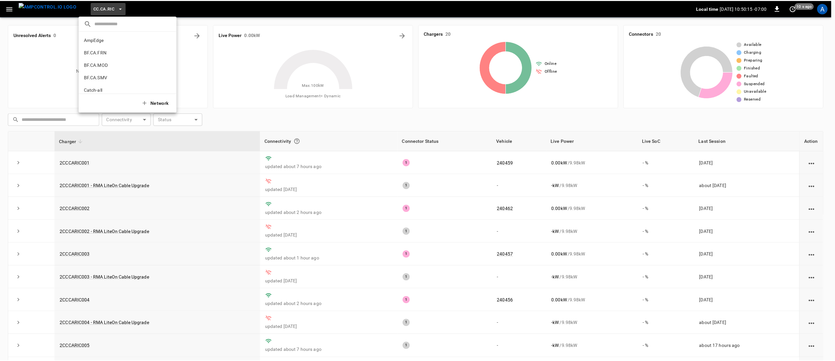
scroll to position [66, 0]
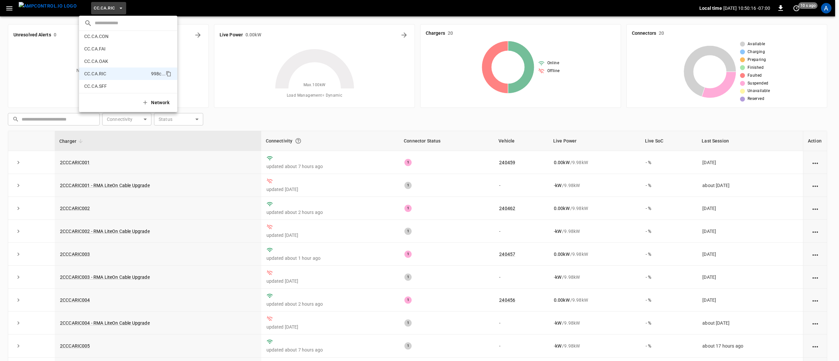
click at [113, 49] on p "CC.CA.FAI" at bounding box center [116, 49] width 64 height 7
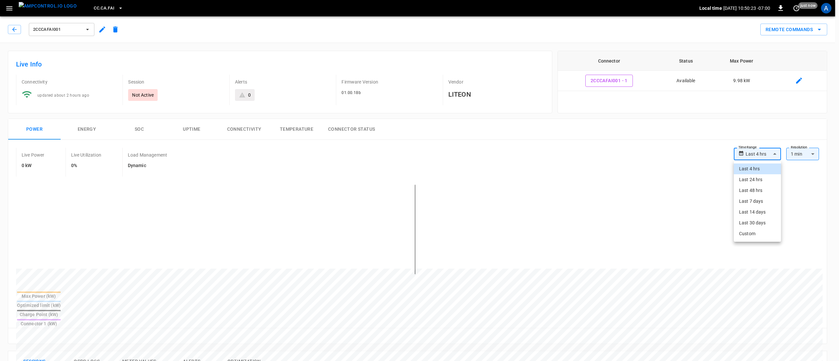
click at [747, 157] on body "**********" at bounding box center [419, 339] width 839 height 679
click at [756, 191] on li "Last 48 hrs" at bounding box center [757, 190] width 47 height 11
type input "**********"
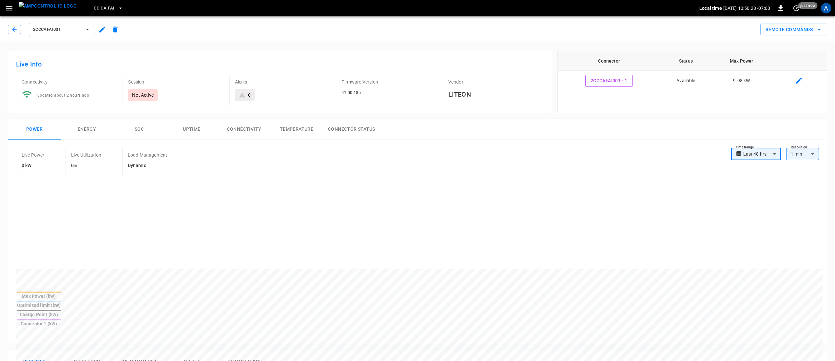
click at [73, 30] on span "2CCCAFAI001" at bounding box center [57, 30] width 49 height 8
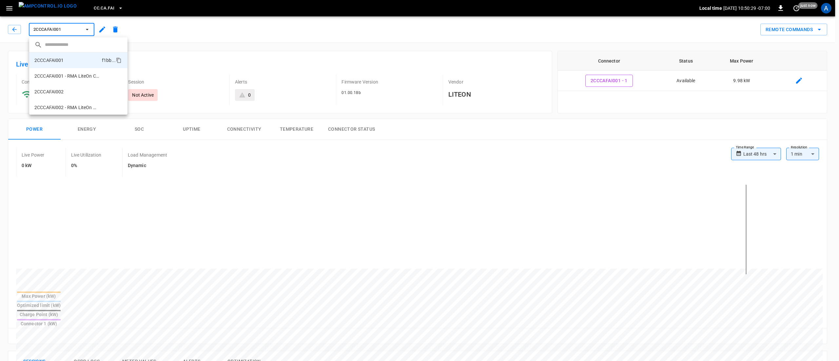
click at [69, 90] on li "2CCCAFAI002 1a04 ..." at bounding box center [78, 92] width 98 height 16
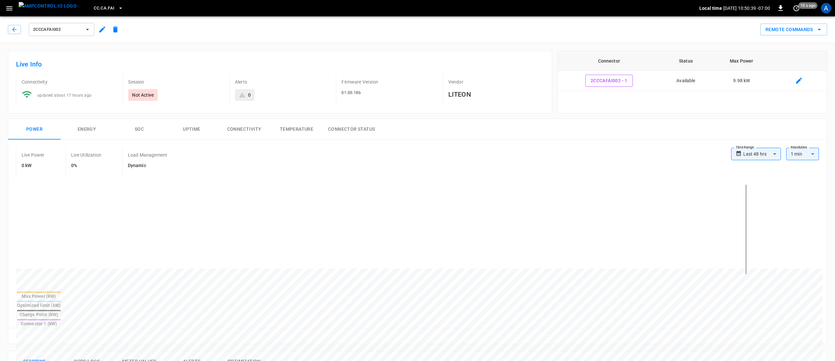
click at [61, 31] on span "2CCCAFAI002" at bounding box center [57, 30] width 49 height 8
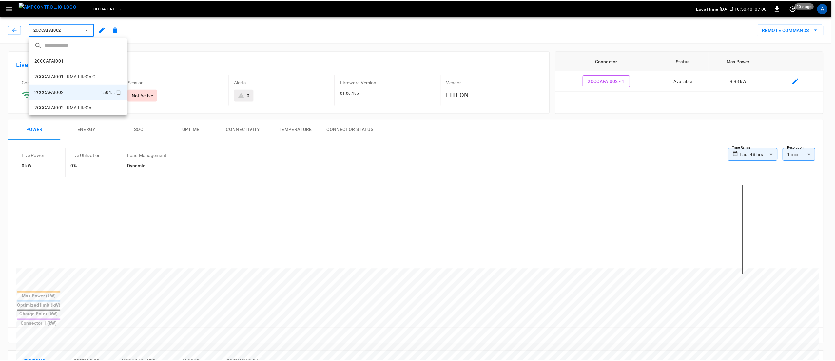
scroll to position [27, 0]
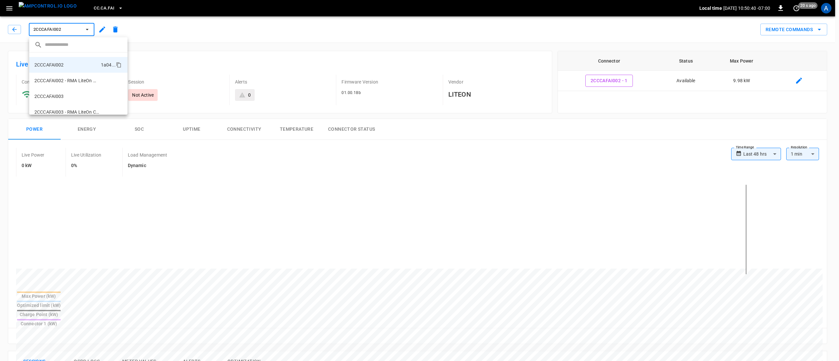
click at [70, 94] on li "2CCCAFAI003 6189 ..." at bounding box center [78, 97] width 98 height 16
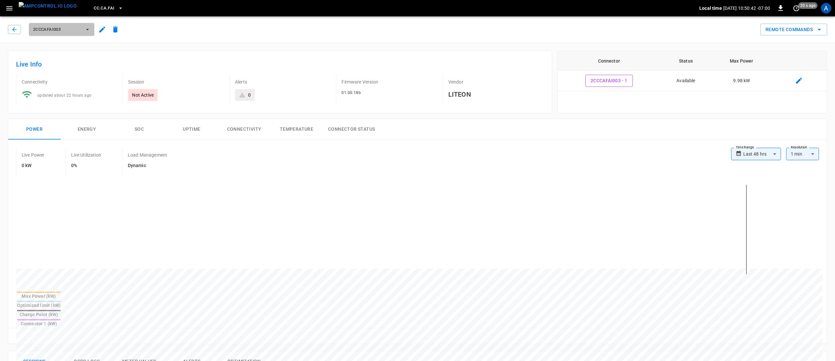
click at [55, 26] on span "2CCCAFAI003" at bounding box center [57, 30] width 49 height 8
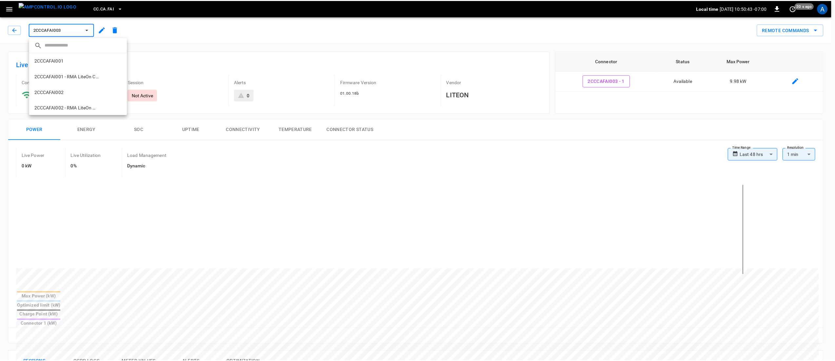
scroll to position [58, 0]
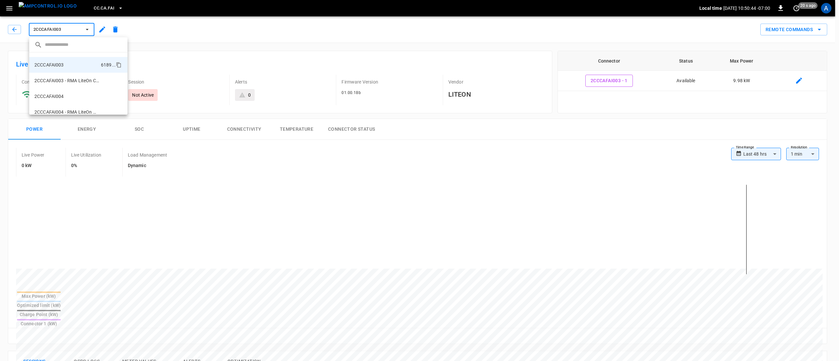
click at [58, 96] on p "2CCCAFAI004" at bounding box center [49, 96] width 30 height 7
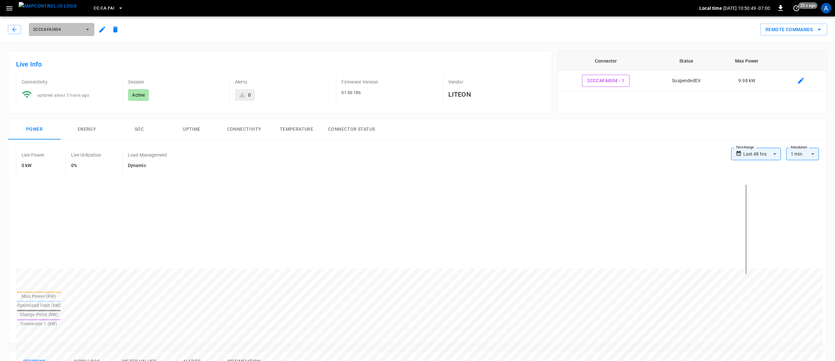
click at [55, 29] on span "2CCCAFAI004" at bounding box center [57, 30] width 49 height 8
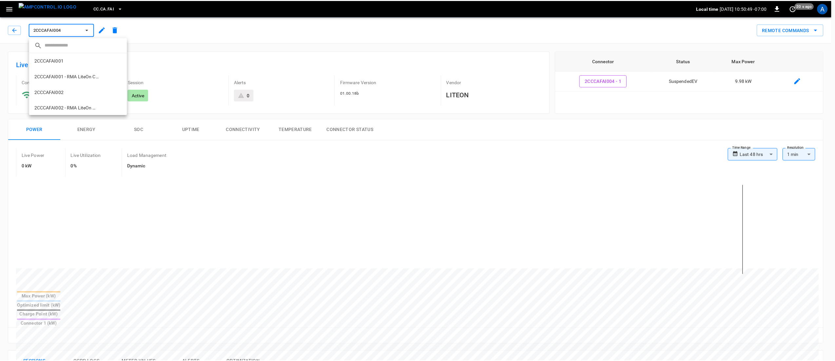
scroll to position [90, 0]
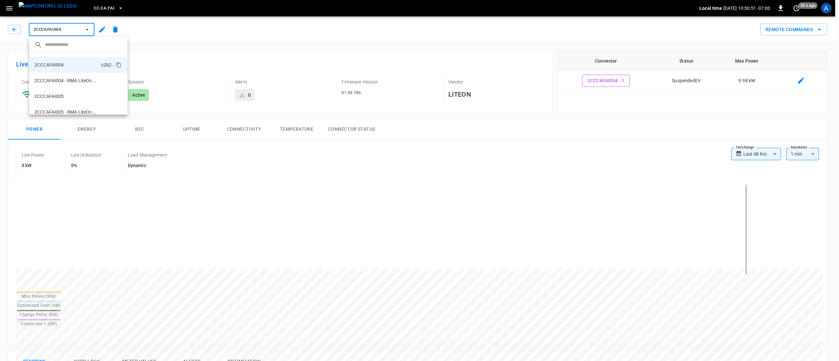
click at [63, 93] on p "2CCCAFAI005" at bounding box center [49, 96] width 30 height 7
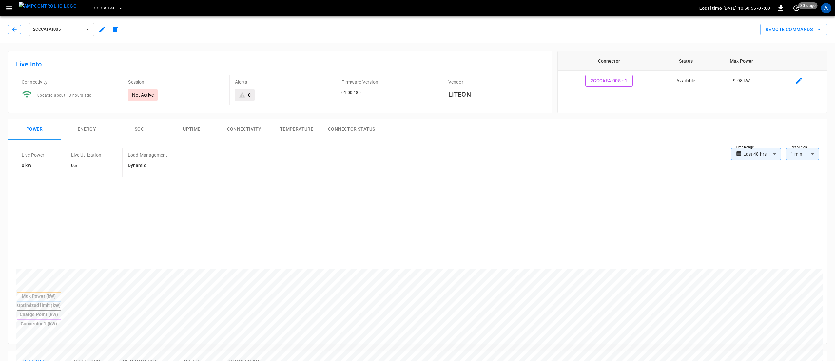
click at [78, 33] on span "2CCCAFAI005" at bounding box center [57, 30] width 49 height 8
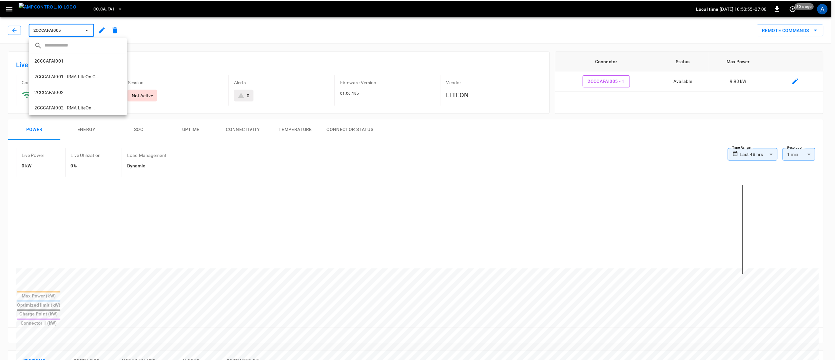
scroll to position [121, 0]
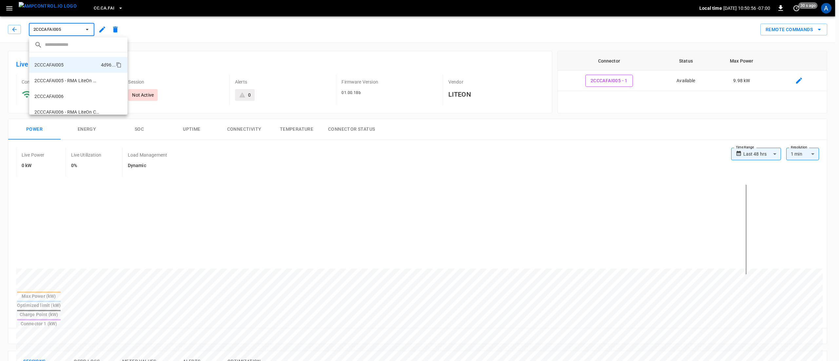
click at [69, 100] on li "2CCCAFAI006 f744 ..." at bounding box center [78, 97] width 98 height 16
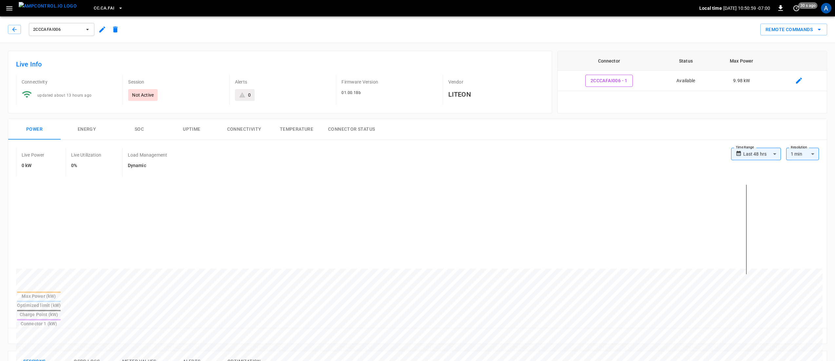
click at [55, 27] on span "2CCCAFAI006" at bounding box center [57, 30] width 49 height 8
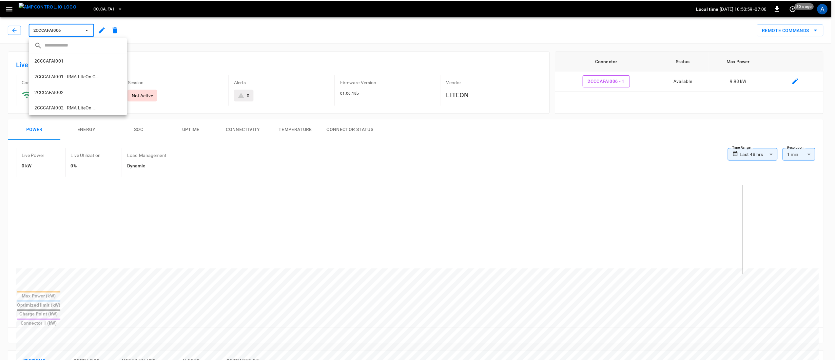
scroll to position [153, 0]
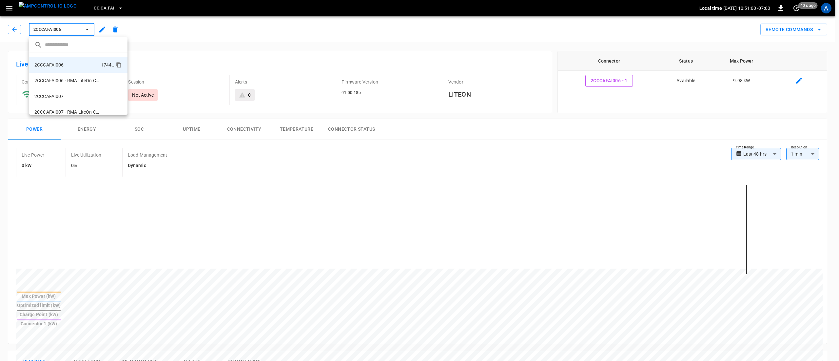
click at [72, 97] on li "2CCCAFAI007 0a46 ..." at bounding box center [78, 97] width 98 height 16
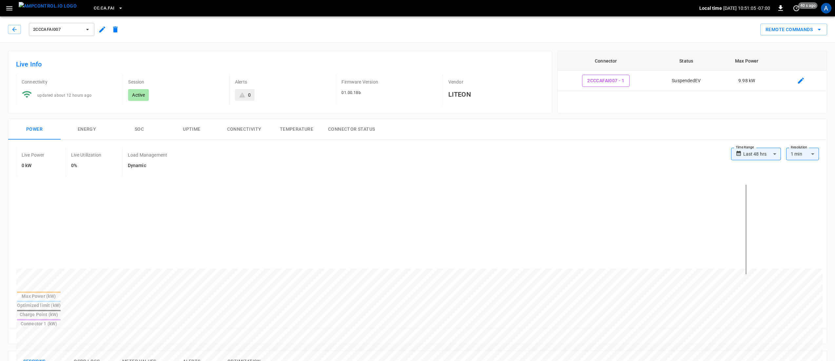
click at [75, 31] on span "2CCCAFAI007" at bounding box center [57, 30] width 49 height 8
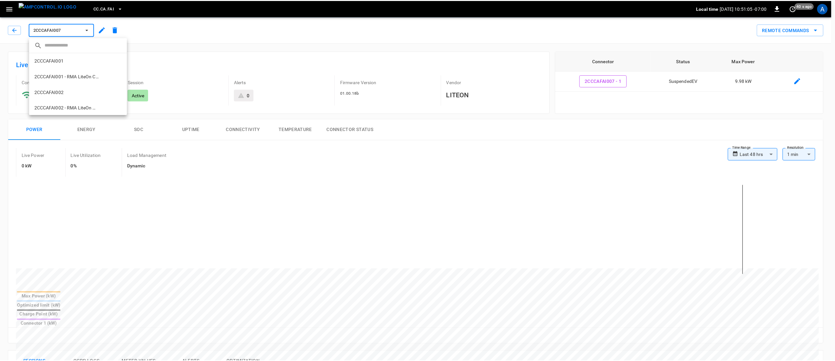
scroll to position [184, 0]
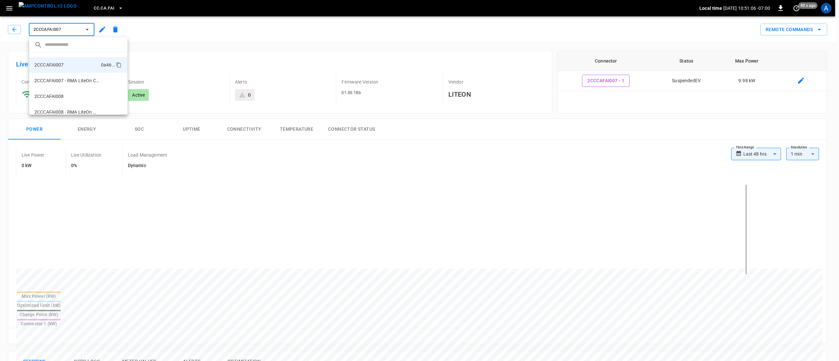
click at [79, 94] on li "2CCCAFAI008 2717 ..." at bounding box center [78, 97] width 98 height 16
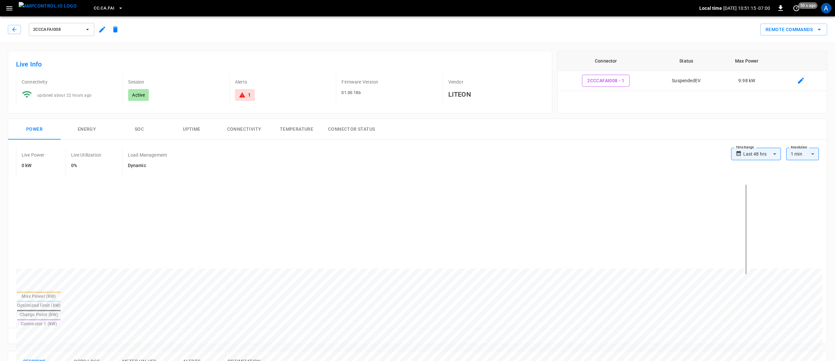
click at [63, 34] on button "2CCCAFAI008" at bounding box center [62, 29] width 66 height 13
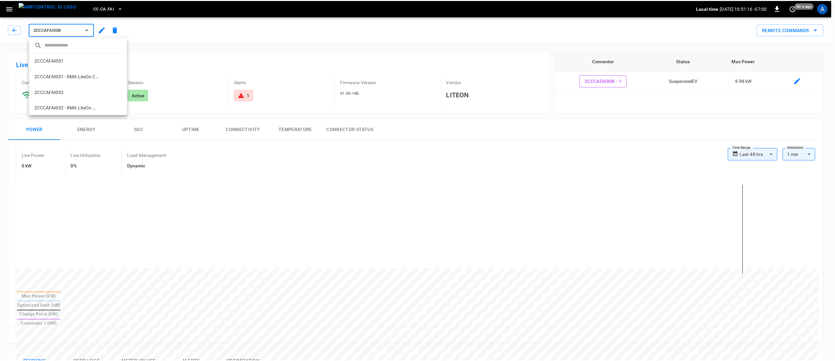
scroll to position [216, 0]
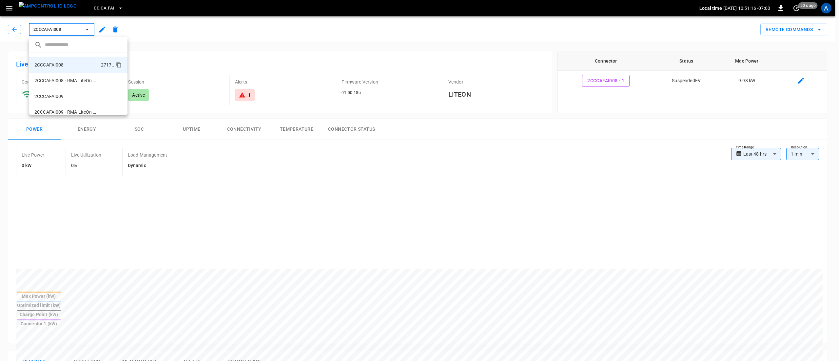
click at [65, 90] on li "2CCCAFAI009 ab76 ..." at bounding box center [78, 97] width 98 height 16
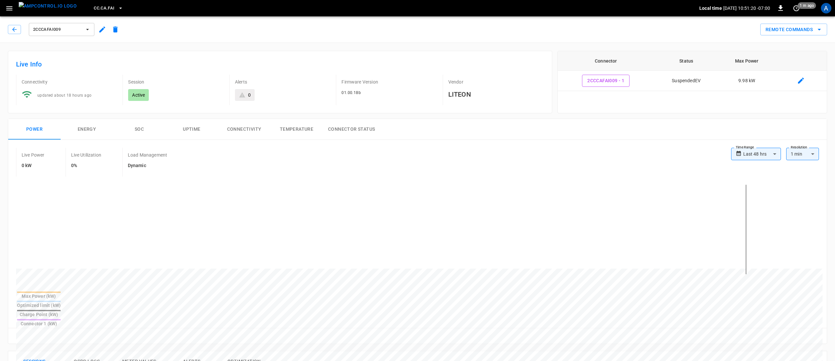
click at [58, 30] on span "2CCCAFAI009" at bounding box center [57, 30] width 49 height 8
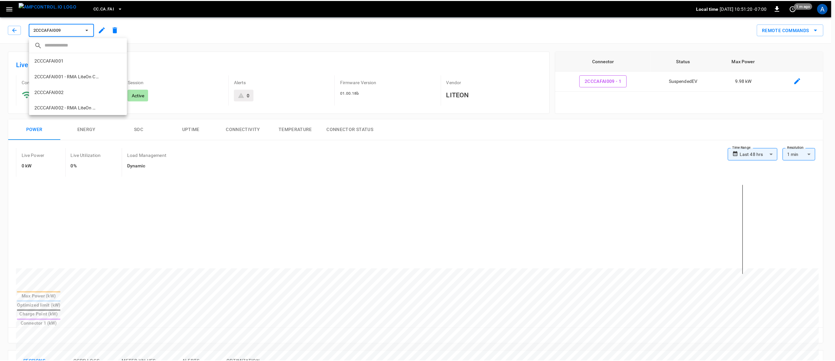
scroll to position [247, 0]
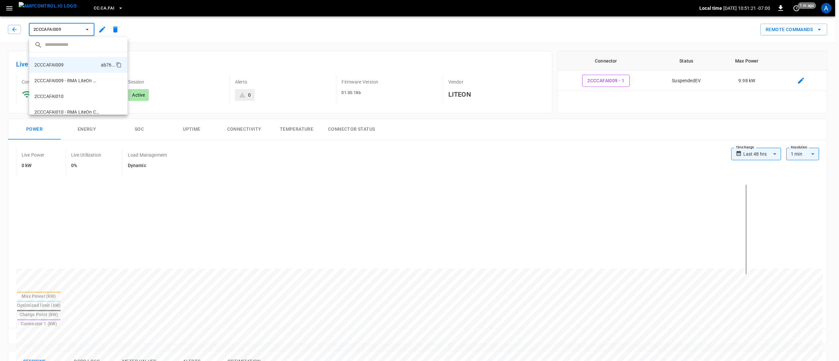
click at [62, 93] on p "2CCCAFAI010" at bounding box center [49, 96] width 30 height 7
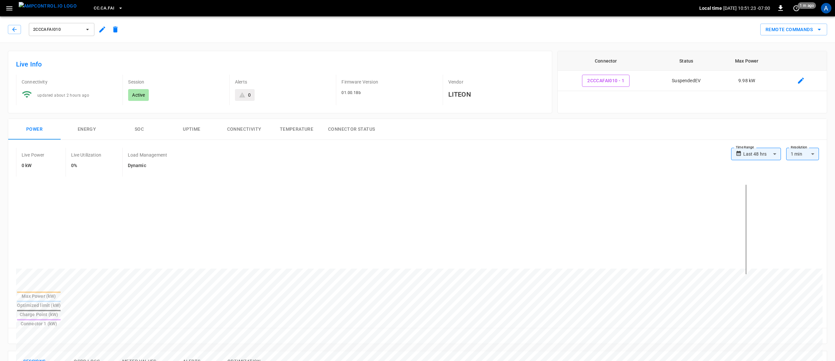
click at [73, 31] on span "2CCCAFAI010" at bounding box center [57, 30] width 49 height 8
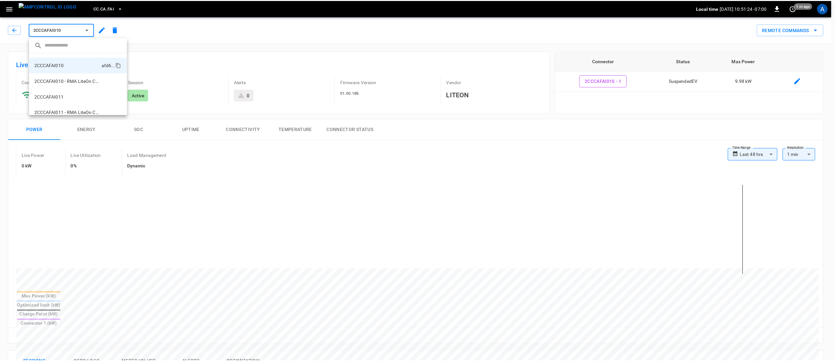
scroll to position [315, 0]
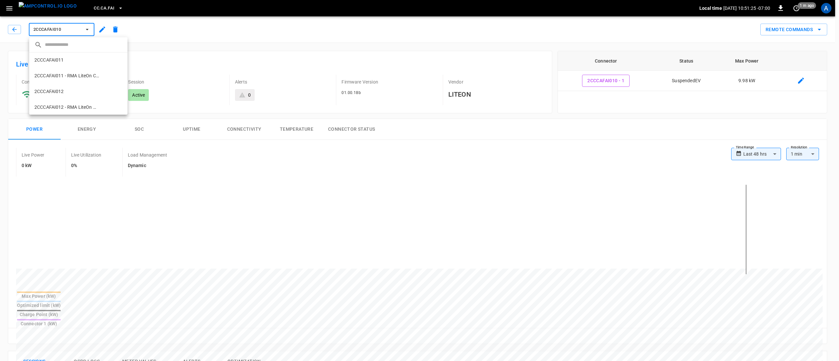
click at [58, 61] on p "2CCCAFAI011" at bounding box center [49, 60] width 30 height 7
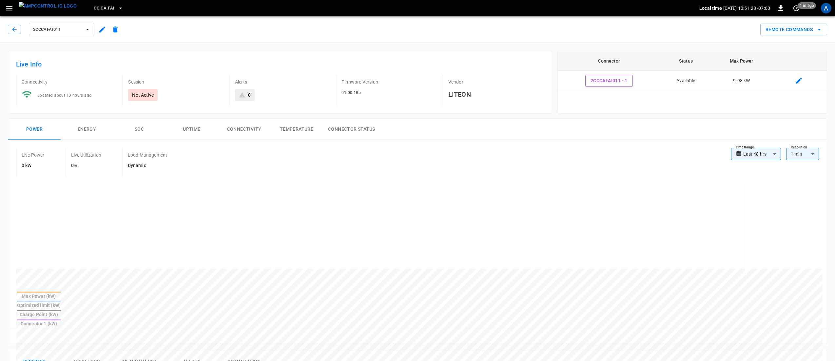
click at [68, 32] on span "2CCCAFAI011" at bounding box center [57, 30] width 49 height 8
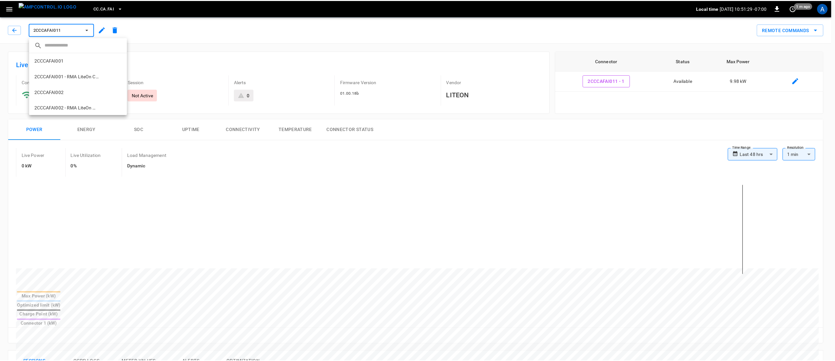
scroll to position [310, 0]
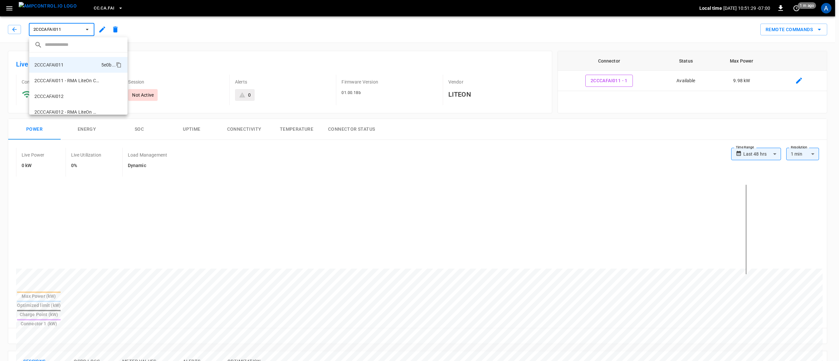
click at [64, 95] on li "2CCCAFAI012 9999 ..." at bounding box center [78, 97] width 98 height 16
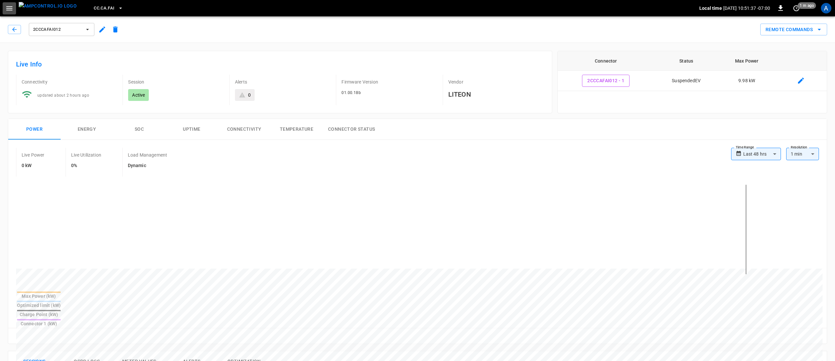
click at [13, 13] on button "button" at bounding box center [9, 8] width 13 height 12
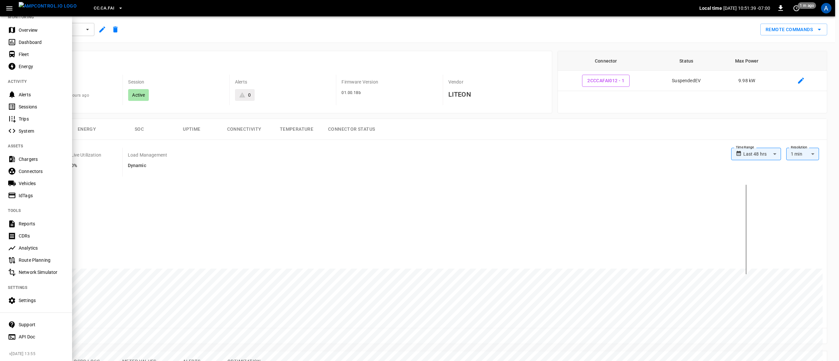
scroll to position [17, 0]
click at [27, 320] on div "Support" at bounding box center [42, 323] width 46 height 7
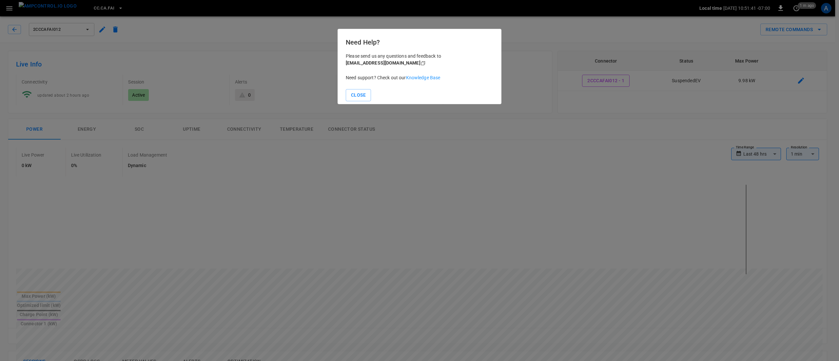
click at [427, 79] on link "Knowledge Base" at bounding box center [423, 77] width 34 height 5
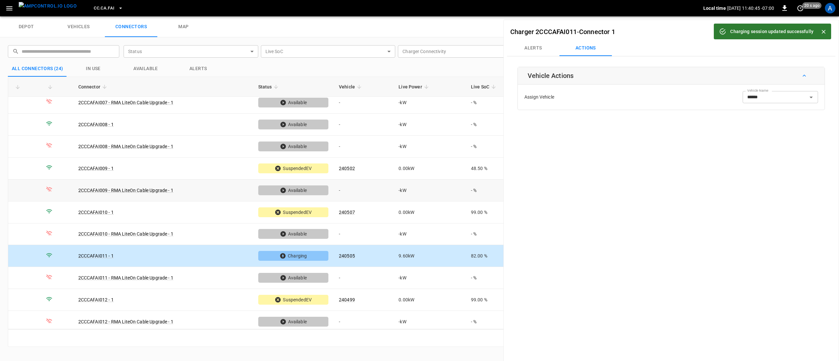
scroll to position [291, 0]
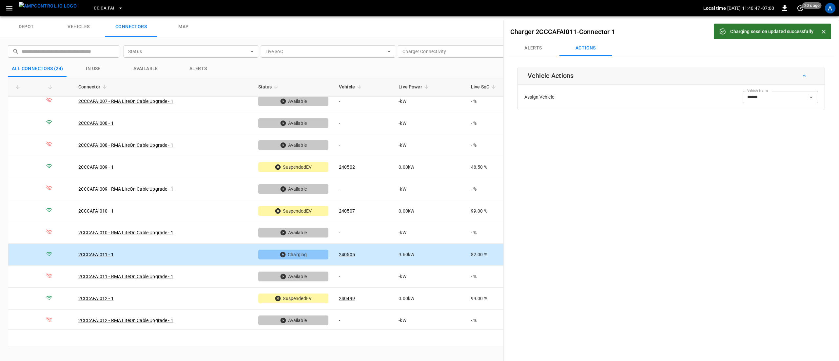
click at [117, 7] on icon "button" at bounding box center [120, 8] width 7 height 7
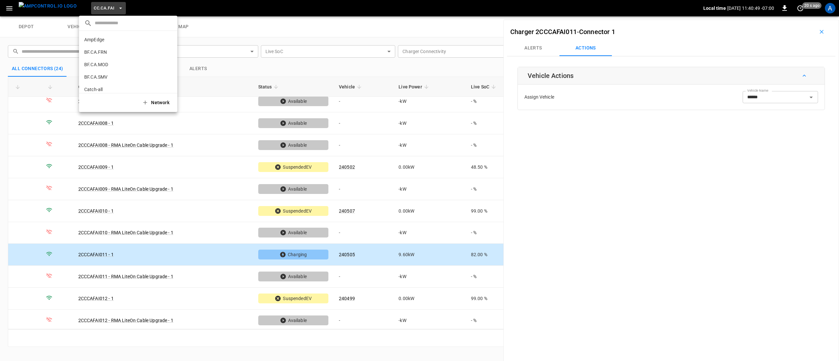
scroll to position [73, 0]
click at [107, 53] on p "CC.CA.OAK" at bounding box center [116, 54] width 64 height 7
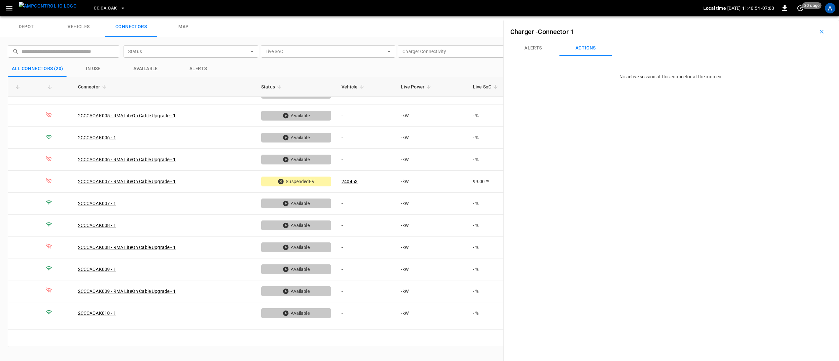
scroll to position [204, 0]
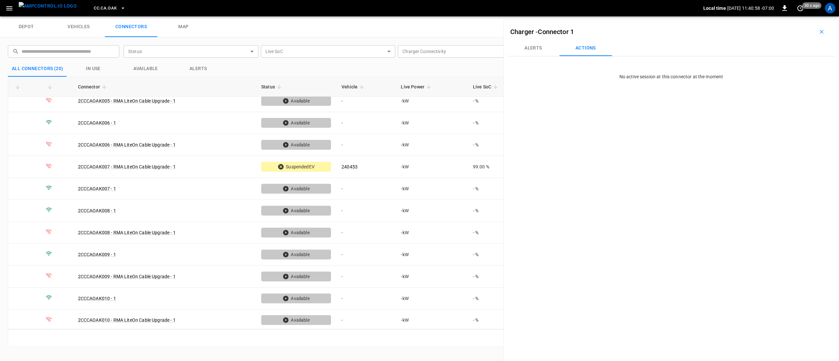
click at [94, 9] on span "CC.CA.OAK" at bounding box center [105, 9] width 23 height 8
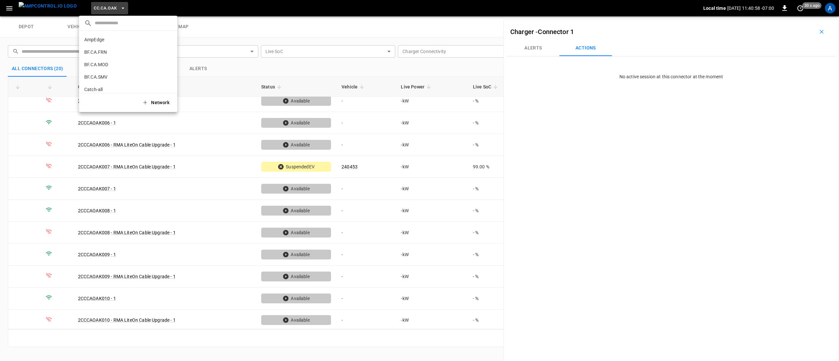
scroll to position [85, 0]
click at [112, 57] on p "CC.CA.RIC" at bounding box center [116, 54] width 64 height 7
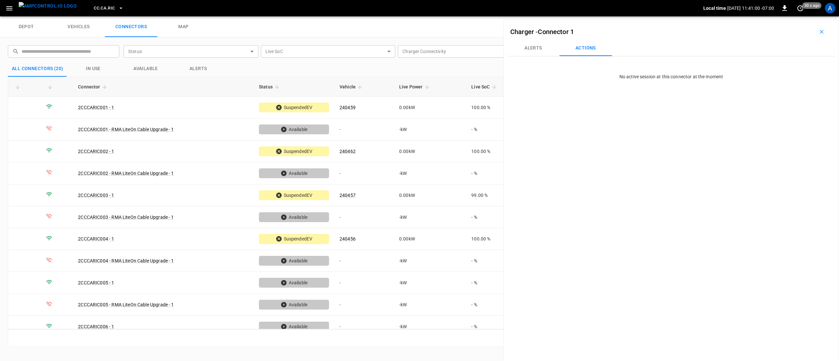
scroll to position [204, 0]
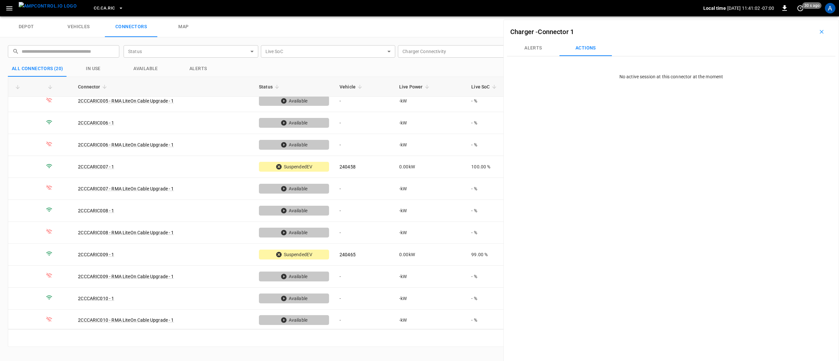
click at [102, 9] on span "CC.CA.RIC" at bounding box center [104, 9] width 21 height 8
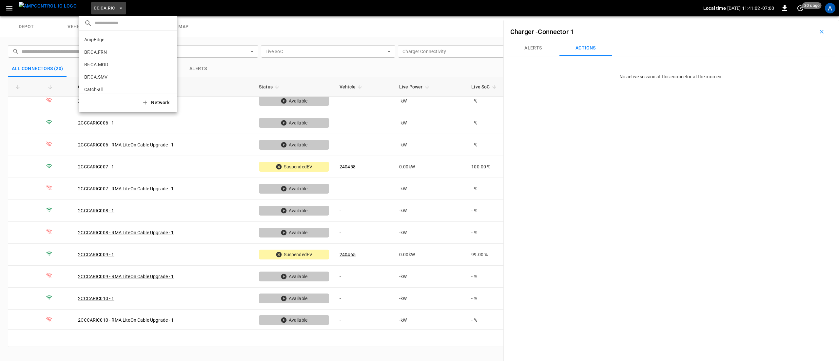
scroll to position [98, 0]
click at [111, 54] on p "CC.CA.SFF" at bounding box center [116, 54] width 65 height 7
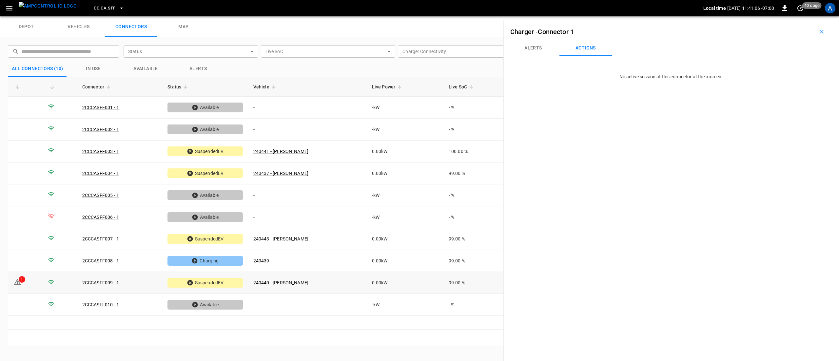
click at [331, 283] on td "240440 - [PERSON_NAME]" at bounding box center [307, 283] width 119 height 22
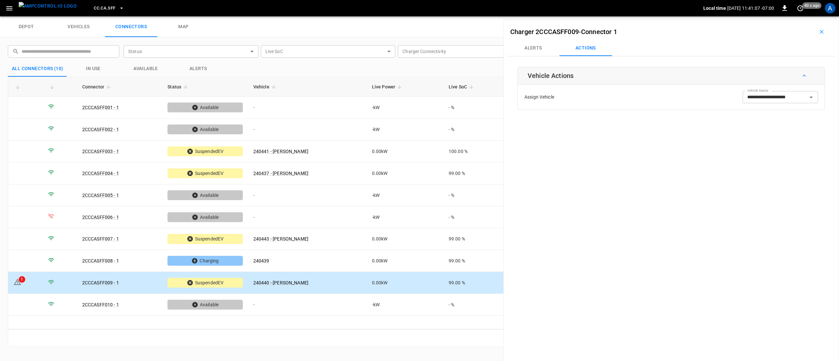
drag, startPoint x: 541, startPoint y: 56, endPoint x: 547, endPoint y: 56, distance: 6.2
click at [541, 56] on div "**********" at bounding box center [672, 200] width 336 height 361
click at [542, 48] on button "Alerts" at bounding box center [533, 48] width 52 height 16
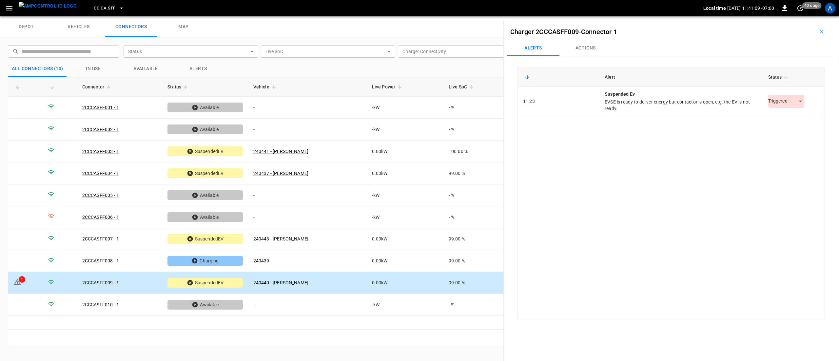
click at [778, 16] on body "CC.CA.SFF Local time [DATE] 11:41:09 -07:00 0 40 s ago A depot vehicles connect…" at bounding box center [419, 8] width 839 height 16
click at [774, 119] on li "Resolved" at bounding box center [782, 117] width 41 height 11
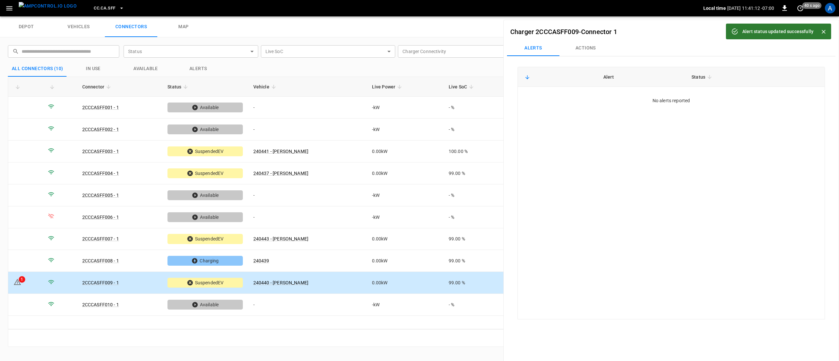
click at [97, 9] on span "CC.CA.SFF" at bounding box center [105, 9] width 22 height 8
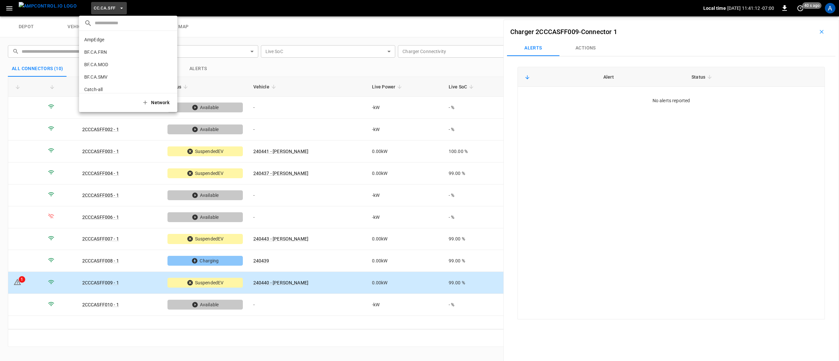
scroll to position [110, 0]
click at [106, 54] on p "CC.CA.SJO" at bounding box center [116, 54] width 64 height 7
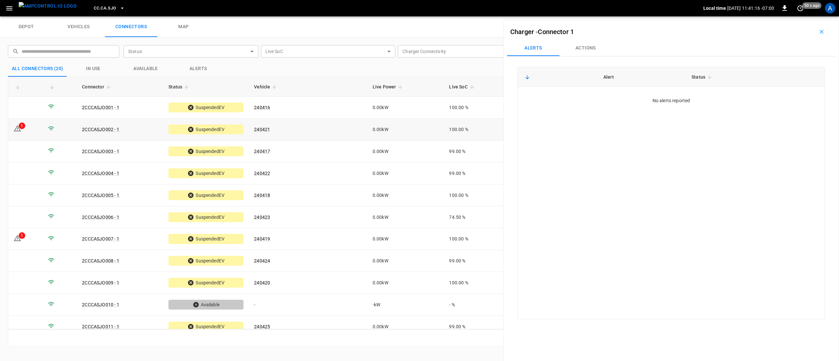
click at [302, 131] on td "240421" at bounding box center [308, 130] width 118 height 22
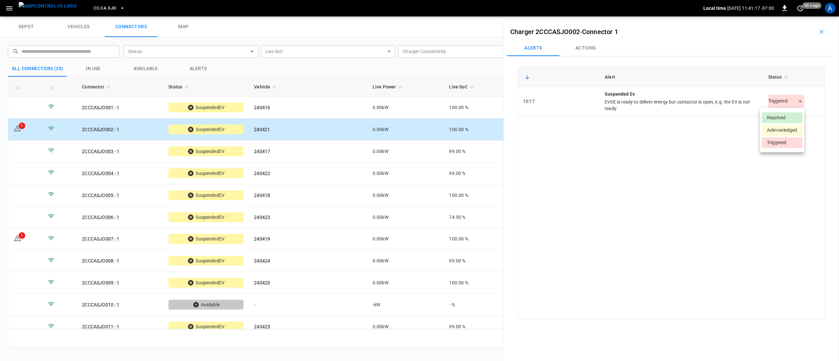
click at [789, 16] on body "CC.CA.SJO Local time [DATE] 11:41:17 -07:00 0 50 s ago A depot vehicles connect…" at bounding box center [419, 8] width 839 height 16
click at [780, 116] on li "Resolved" at bounding box center [782, 117] width 41 height 11
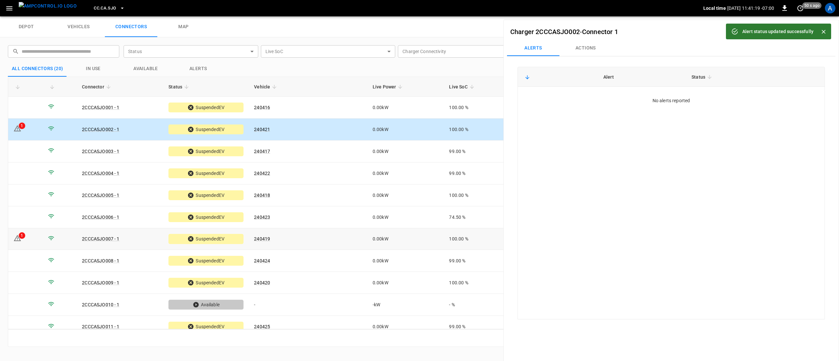
click at [287, 235] on td "240419" at bounding box center [308, 240] width 118 height 22
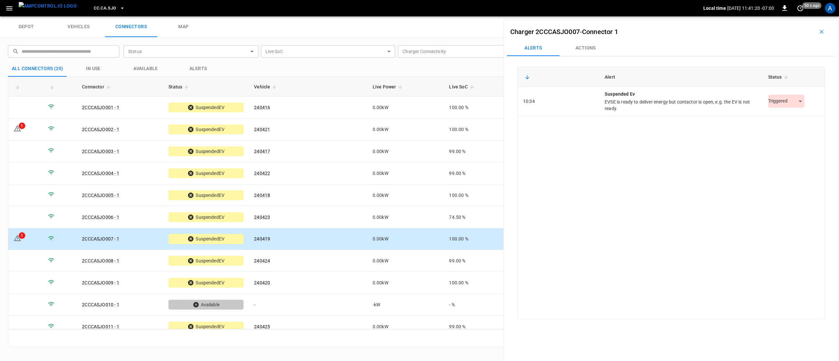
click at [787, 16] on body "CC.CA.SJO Local time [DATE] 11:41:20 -07:00 0 50 s ago A depot vehicles connect…" at bounding box center [419, 8] width 839 height 16
click at [784, 115] on li "Resolved" at bounding box center [782, 117] width 41 height 11
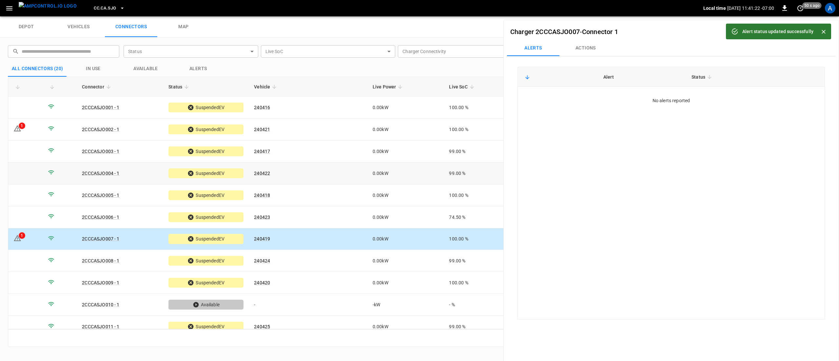
scroll to position [204, 0]
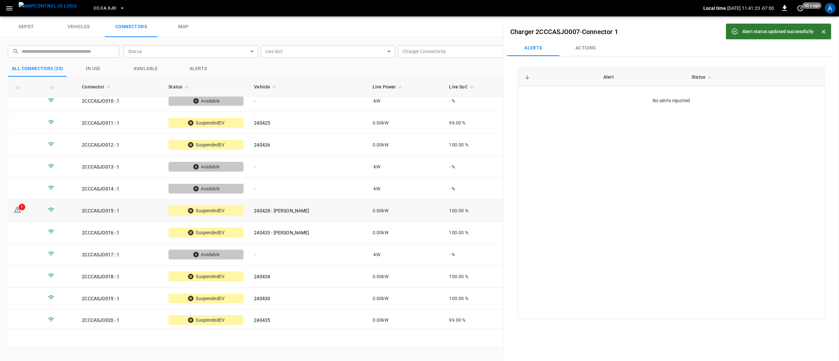
click at [339, 212] on td "240428 - [PERSON_NAME]" at bounding box center [308, 211] width 118 height 22
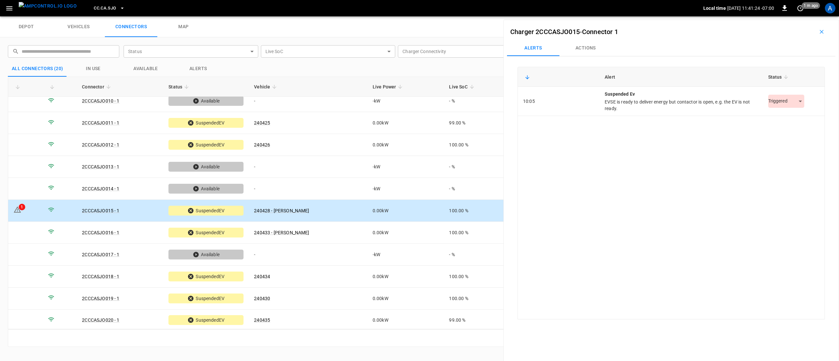
click at [803, 101] on div "Triggered *********" at bounding box center [793, 101] width 51 height 13
click at [789, 16] on body "CC.CA.SJO Local time [DATE] 11:41:25 -07:00 0 1 m ago A depot vehicles connecto…" at bounding box center [419, 8] width 839 height 16
click at [786, 120] on li "Resolved" at bounding box center [782, 117] width 41 height 11
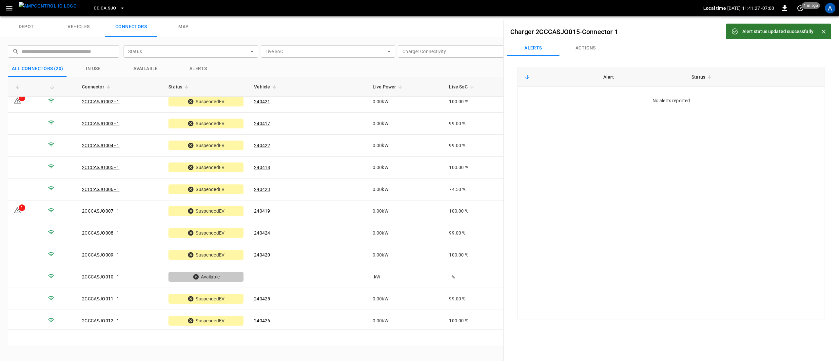
scroll to position [7, 0]
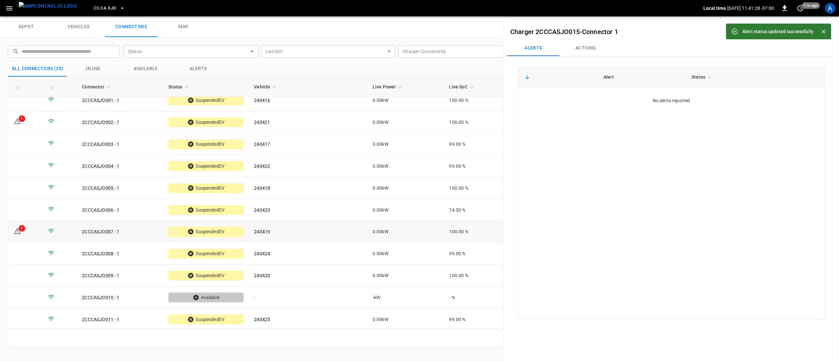
click at [310, 226] on td "240419" at bounding box center [308, 232] width 118 height 22
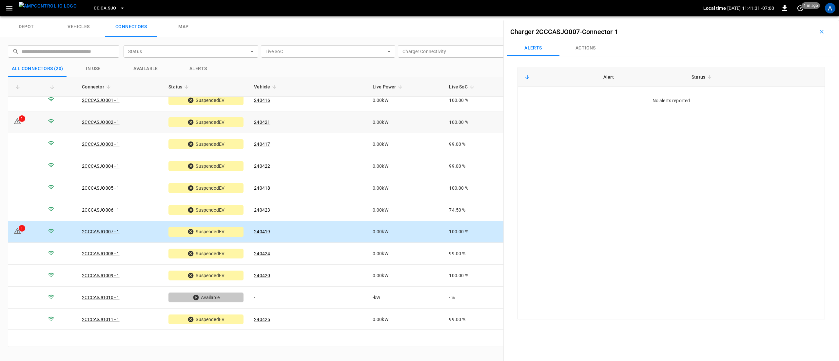
click at [321, 126] on td "240421" at bounding box center [308, 122] width 118 height 22
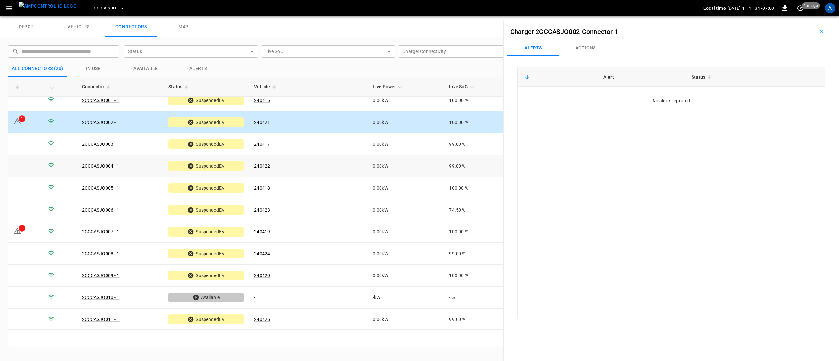
click at [332, 149] on td "240417" at bounding box center [308, 144] width 118 height 22
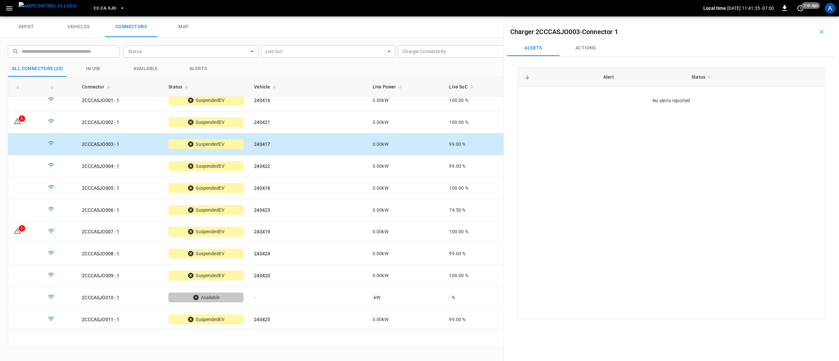
click at [101, 9] on span "CC.CA.SJO" at bounding box center [105, 9] width 22 height 8
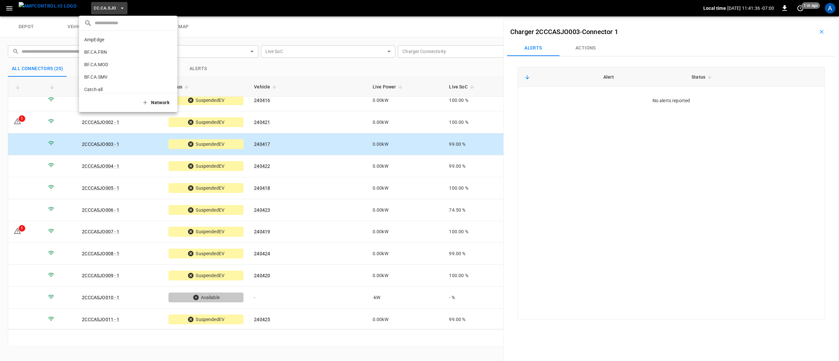
scroll to position [123, 0]
click at [112, 52] on p "CC.FRN" at bounding box center [116, 54] width 65 height 7
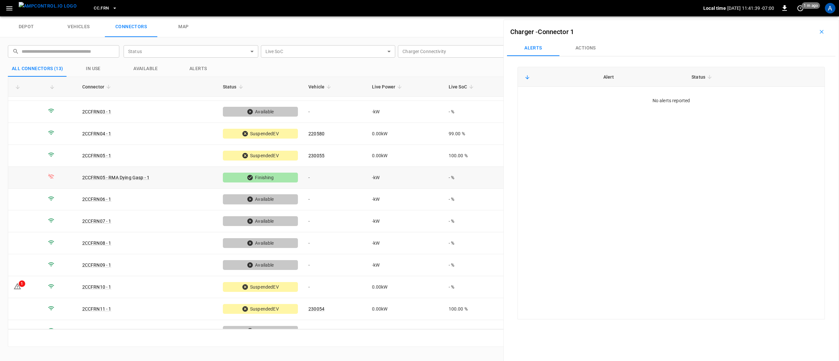
scroll to position [51, 0]
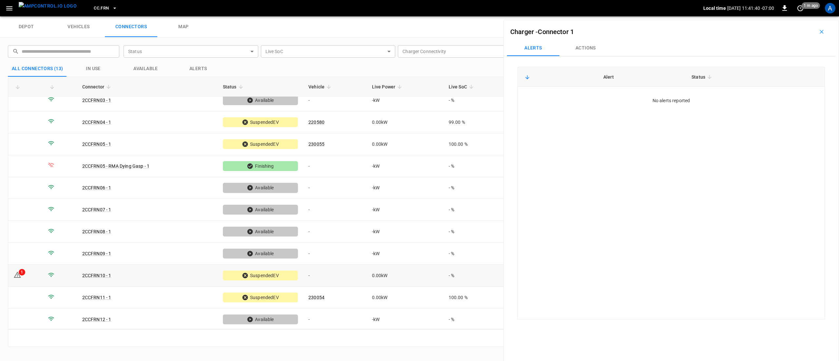
click at [333, 274] on td "-" at bounding box center [335, 276] width 64 height 22
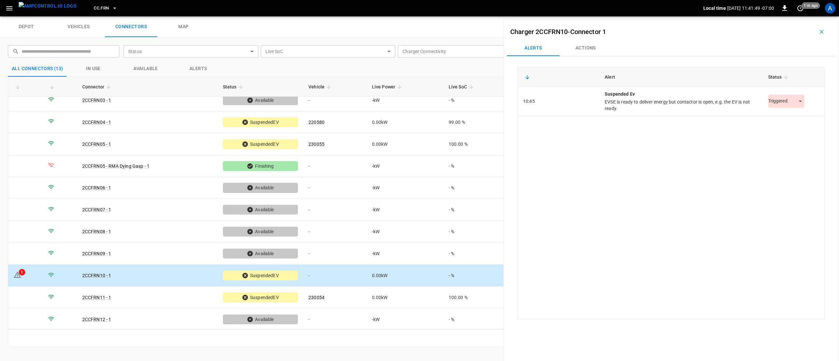
click at [789, 16] on body "CC.FRN Local time [DATE] 11:41:49 -07:00 0 1 m ago A depot vehicles connectors …" at bounding box center [419, 8] width 839 height 16
click at [778, 116] on li "Resolved" at bounding box center [782, 117] width 41 height 11
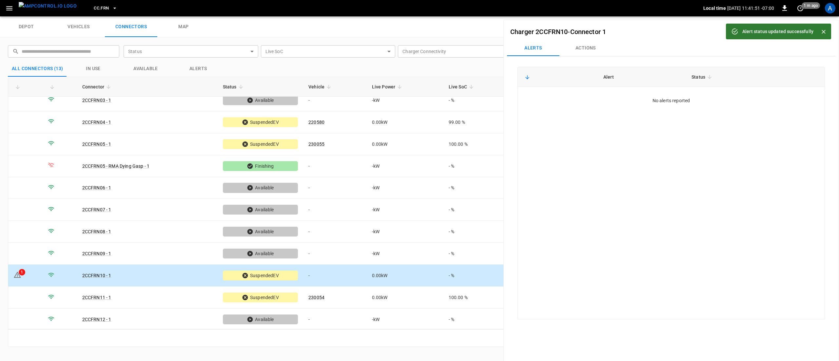
click at [591, 49] on button "Actions" at bounding box center [586, 48] width 52 height 16
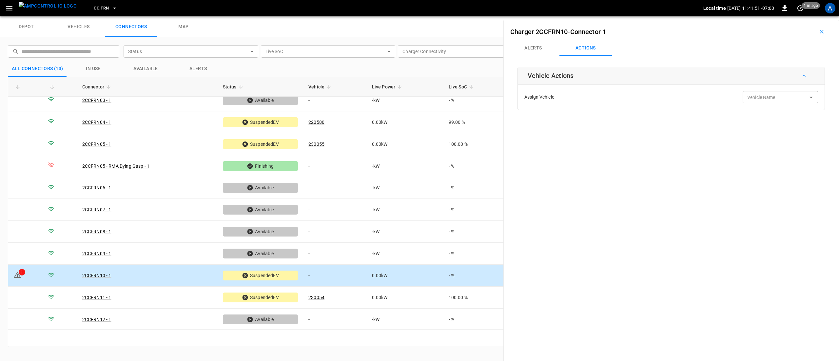
click at [759, 98] on div "Vehicle Name Vehicle Name" at bounding box center [780, 97] width 75 height 12
paste input "******"
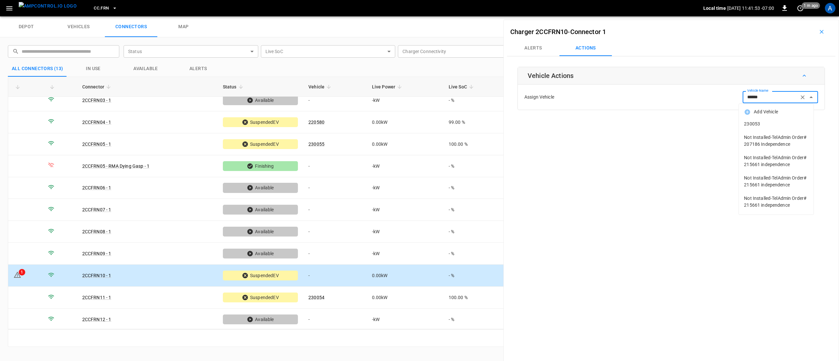
click at [768, 119] on li "230053" at bounding box center [776, 123] width 75 height 13
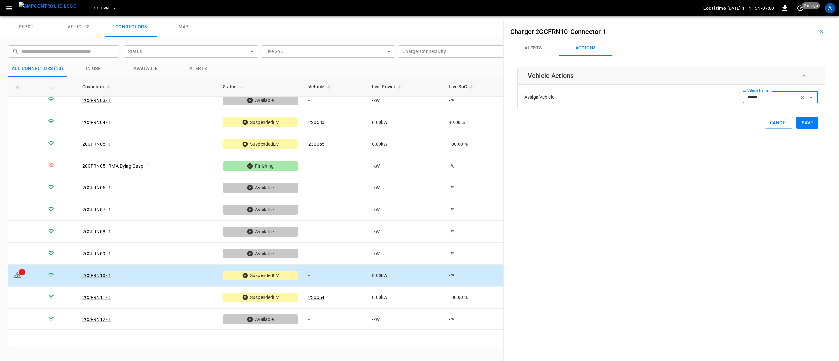
type input "******"
click at [810, 124] on button "Save" at bounding box center [808, 123] width 22 height 12
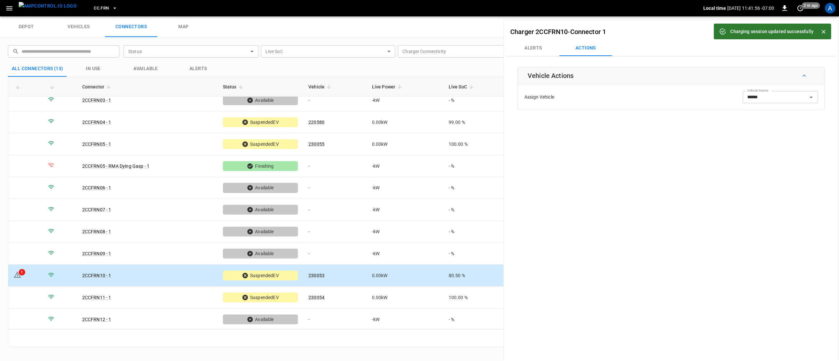
click at [94, 11] on span "CC.FRN" at bounding box center [101, 9] width 15 height 8
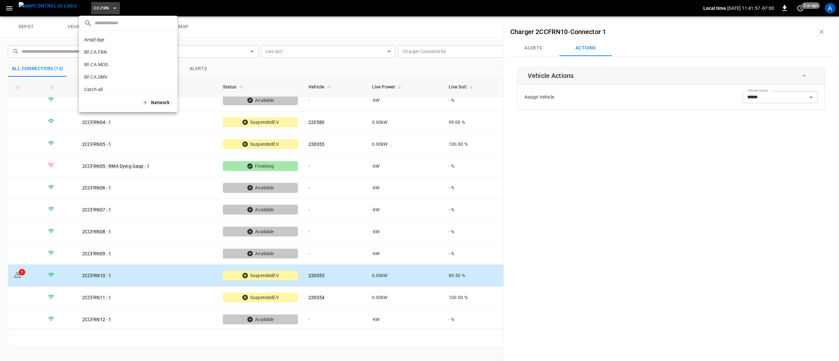
scroll to position [135, 0]
click at [109, 55] on p "CC.LIV" at bounding box center [116, 54] width 64 height 7
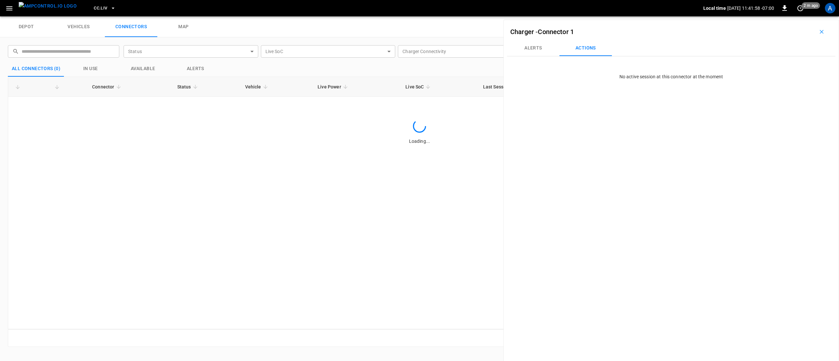
scroll to position [0, 0]
click at [94, 9] on span "CC.LIV" at bounding box center [100, 9] width 13 height 8
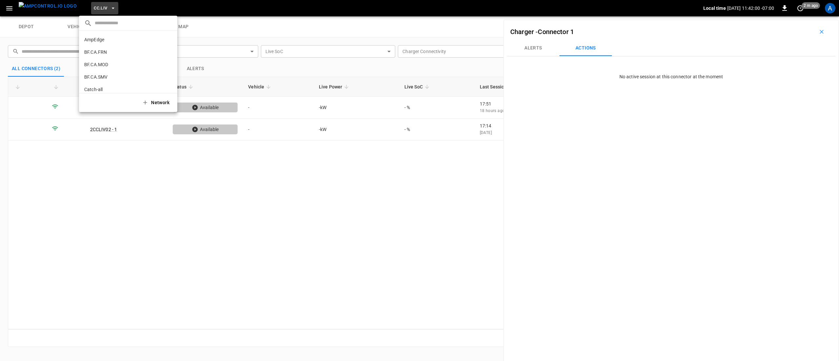
scroll to position [148, 0]
click at [118, 55] on p "CC.MOD" at bounding box center [116, 54] width 65 height 7
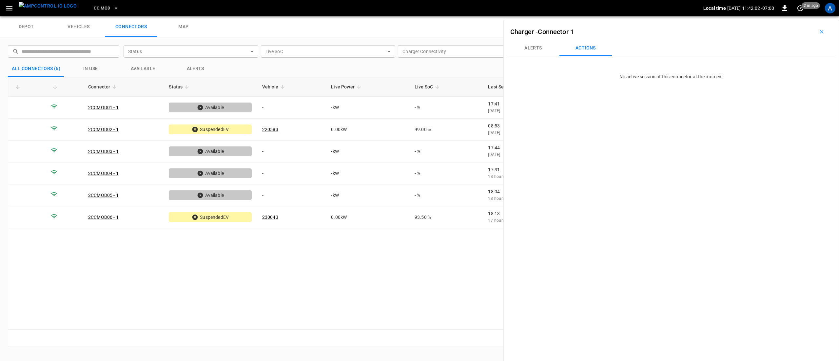
click at [94, 10] on span "CC.MOD" at bounding box center [102, 9] width 16 height 8
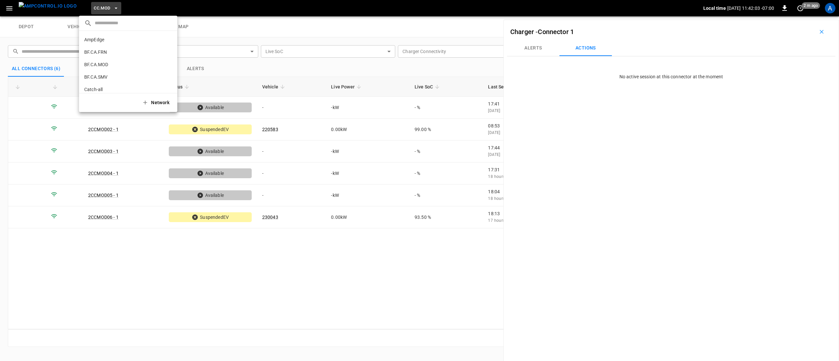
scroll to position [160, 0]
click at [106, 56] on p "CC.SAC" at bounding box center [116, 54] width 64 height 7
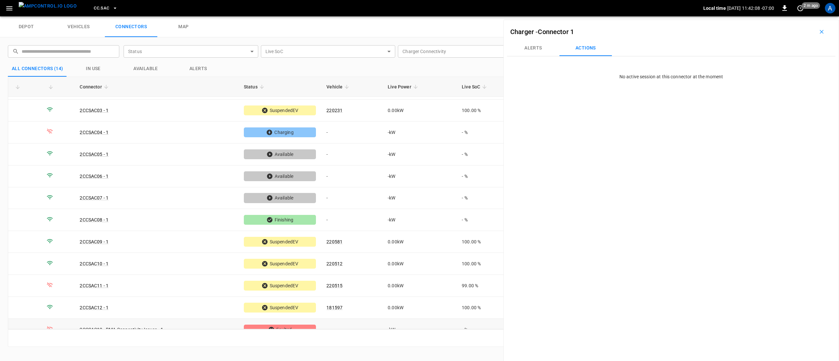
scroll to position [8, 0]
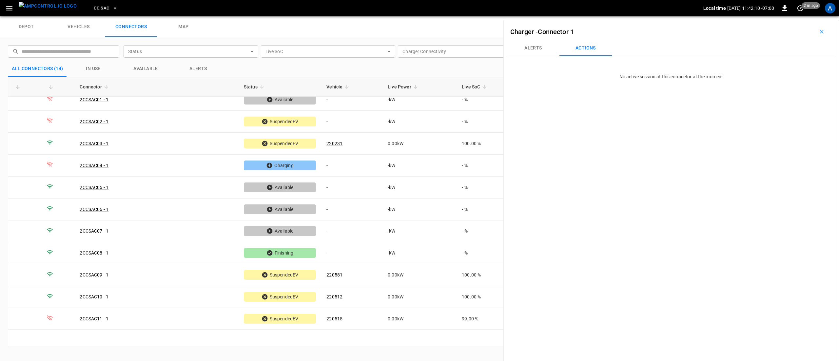
click at [94, 10] on span "CC.SAC" at bounding box center [101, 9] width 15 height 8
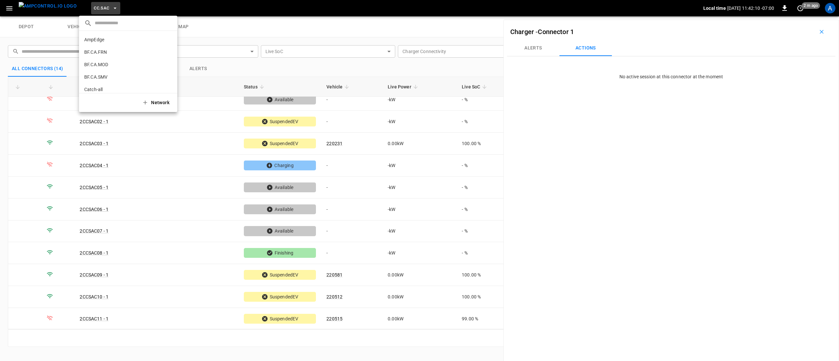
scroll to position [172, 0]
click at [113, 53] on p "CC.STK" at bounding box center [116, 54] width 64 height 7
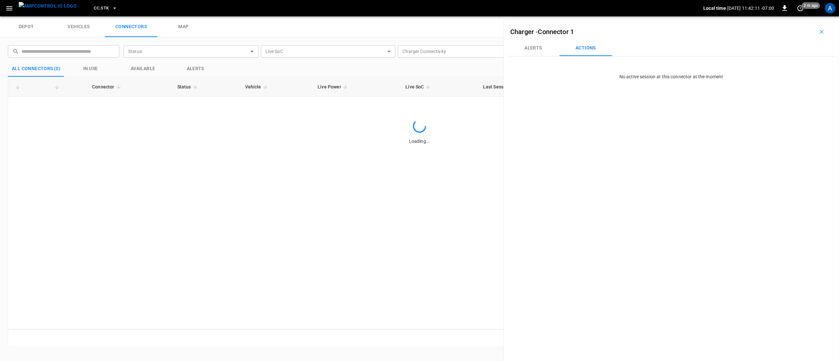
scroll to position [0, 0]
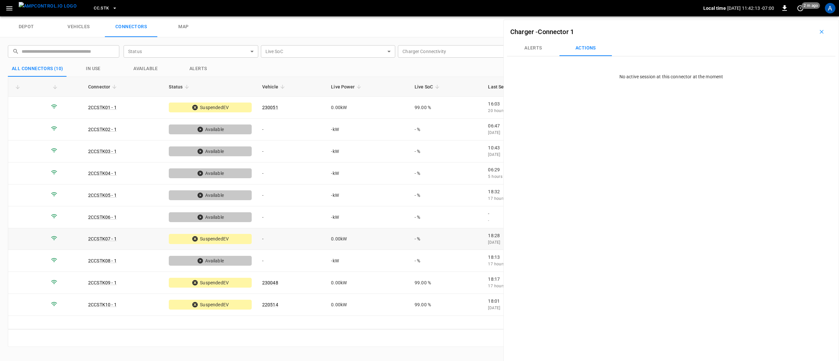
click at [289, 233] on td "-" at bounding box center [291, 240] width 69 height 22
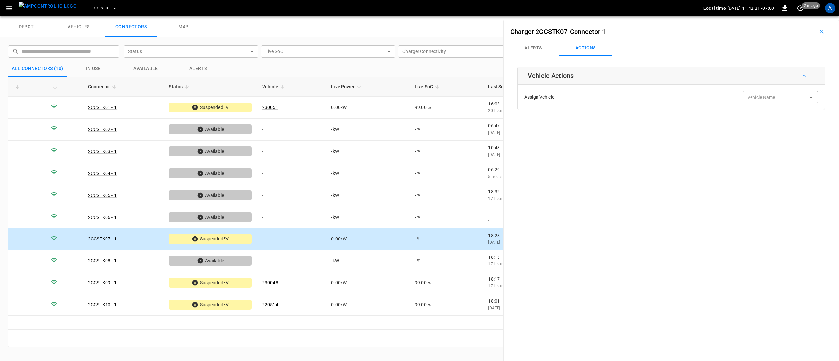
click at [758, 96] on div "Vehicle Name Vehicle Name" at bounding box center [780, 97] width 75 height 12
paste input "******"
type input "******"
paste input "******"
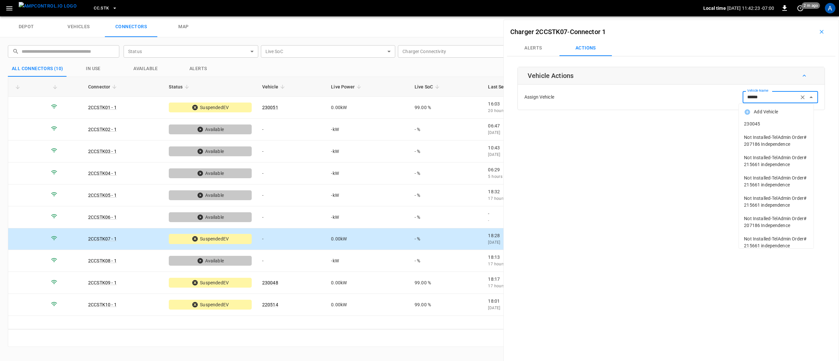
click at [764, 123] on span "230045" at bounding box center [776, 124] width 64 height 7
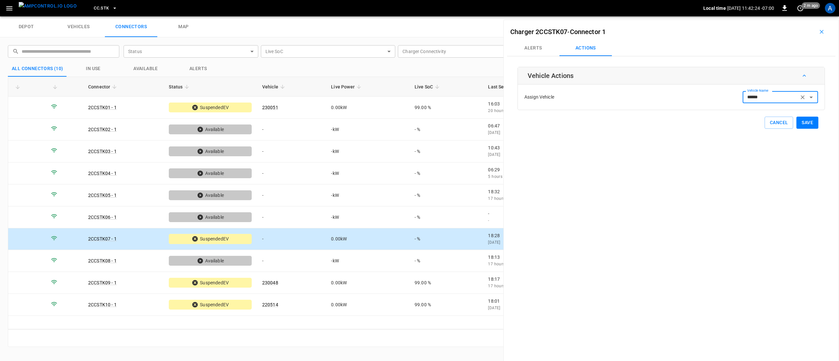
type input "******"
click at [797, 121] on button "Save" at bounding box center [808, 123] width 22 height 12
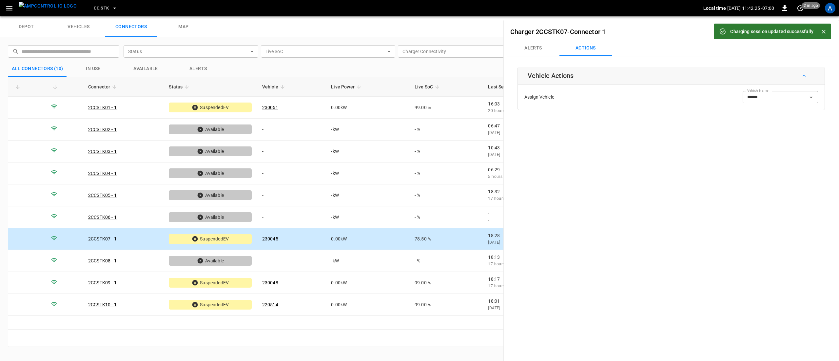
click at [94, 5] on span "CC.STK" at bounding box center [101, 9] width 15 height 8
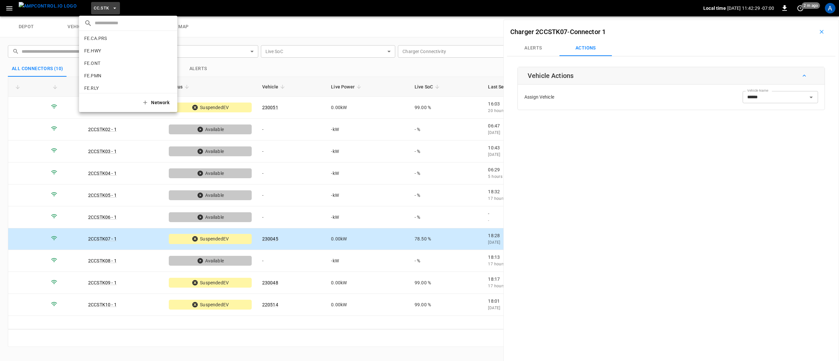
scroll to position [185, 0]
drag, startPoint x: 7, startPoint y: 8, endPoint x: 9, endPoint y: 14, distance: 6.5
click at [7, 8] on div at bounding box center [419, 180] width 839 height 361
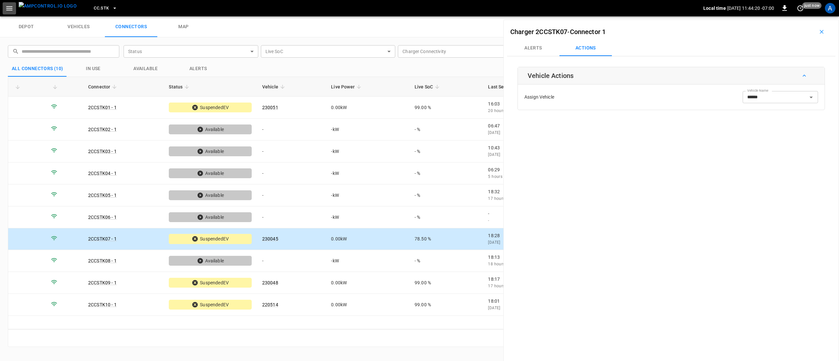
click at [10, 9] on icon "button" at bounding box center [9, 8] width 6 height 4
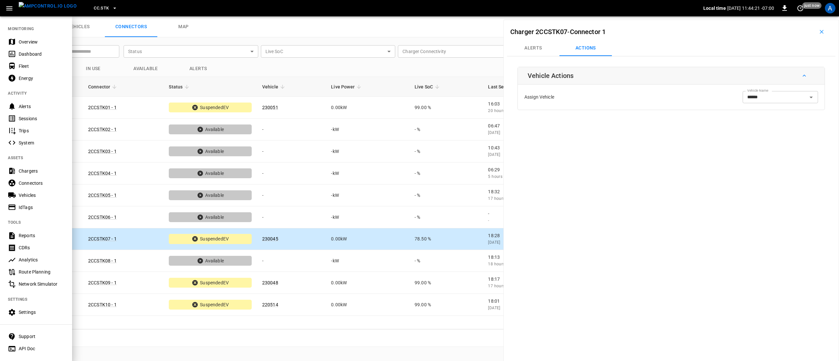
click at [37, 39] on div "Overview" at bounding box center [42, 42] width 46 height 7
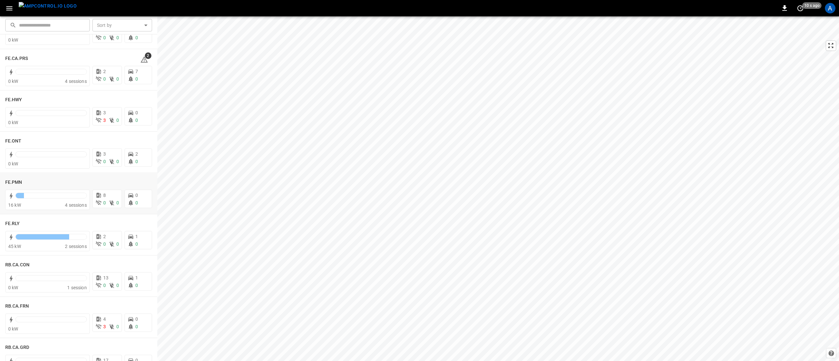
scroll to position [459, 0]
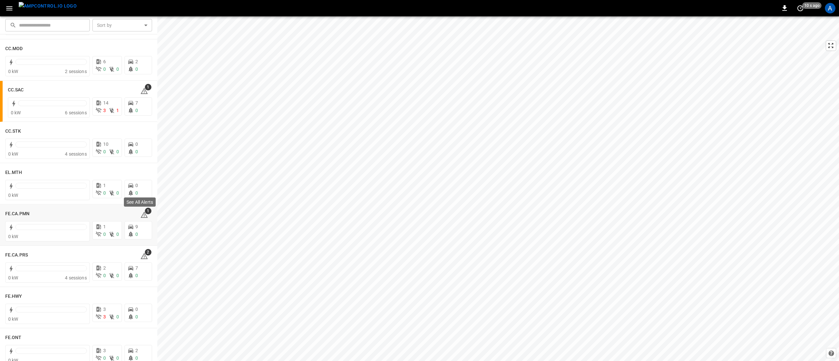
click at [145, 213] on span "1" at bounding box center [148, 211] width 7 height 7
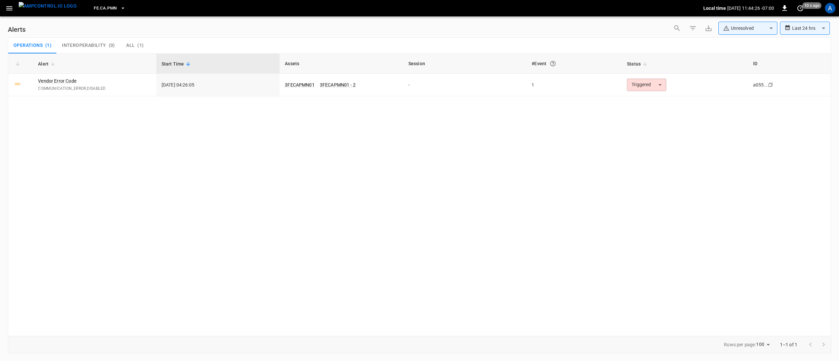
click at [653, 83] on body "**********" at bounding box center [419, 179] width 839 height 359
click at [651, 102] on li "Resolved" at bounding box center [646, 100] width 42 height 11
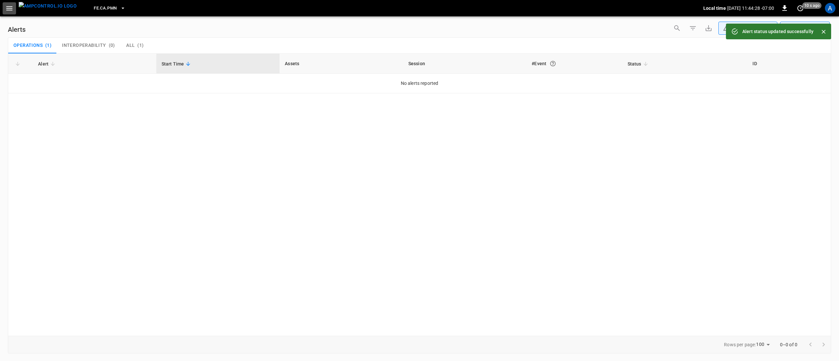
click at [8, 10] on icon "button" at bounding box center [9, 8] width 8 height 8
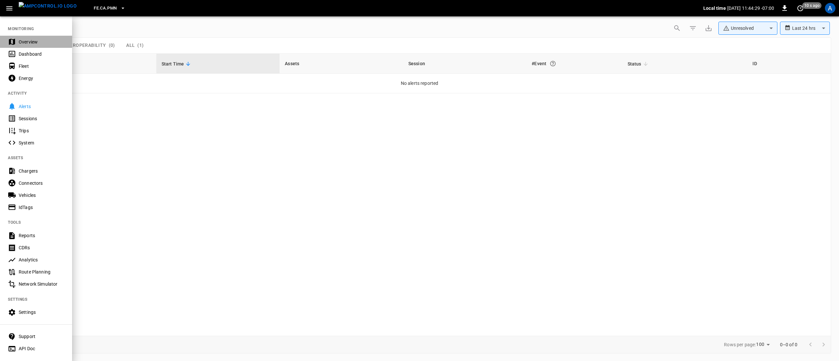
click at [27, 44] on div "Overview" at bounding box center [42, 42] width 46 height 7
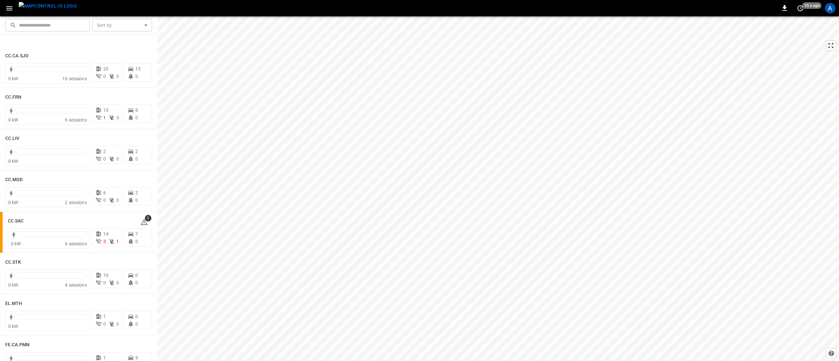
scroll to position [459, 0]
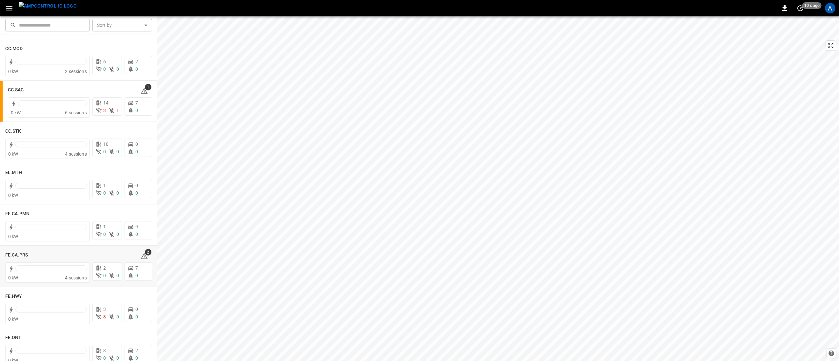
click at [146, 255] on span "2" at bounding box center [148, 252] width 7 height 7
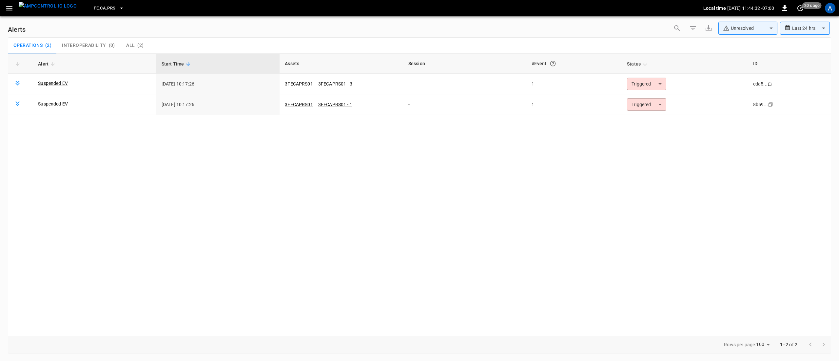
click at [642, 83] on body "**********" at bounding box center [419, 179] width 839 height 359
click at [645, 98] on li "Resolved" at bounding box center [646, 99] width 42 height 11
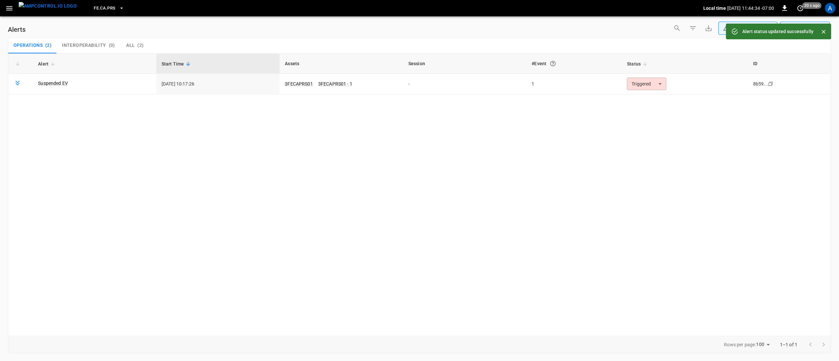
click at [641, 87] on body "**********" at bounding box center [419, 179] width 839 height 359
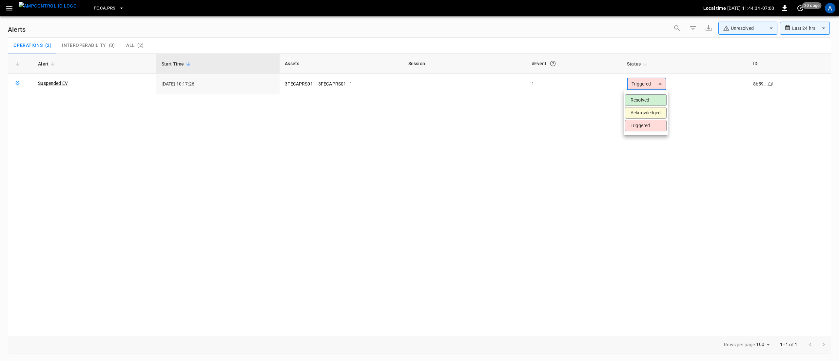
click at [641, 97] on li "Resolved" at bounding box center [646, 99] width 42 height 11
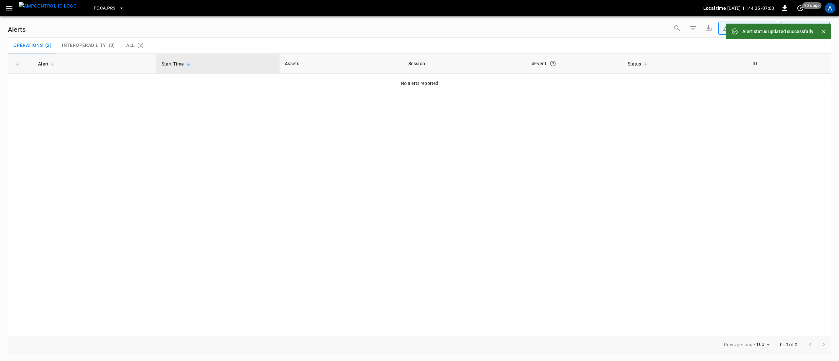
click at [15, 10] on button "button" at bounding box center [9, 8] width 13 height 12
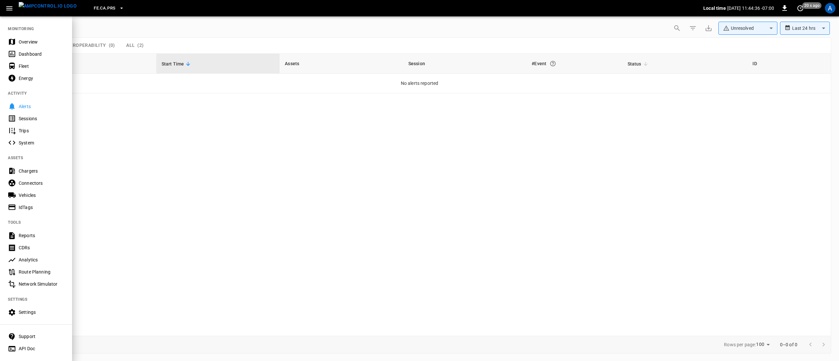
click at [27, 41] on div "Overview" at bounding box center [42, 42] width 46 height 7
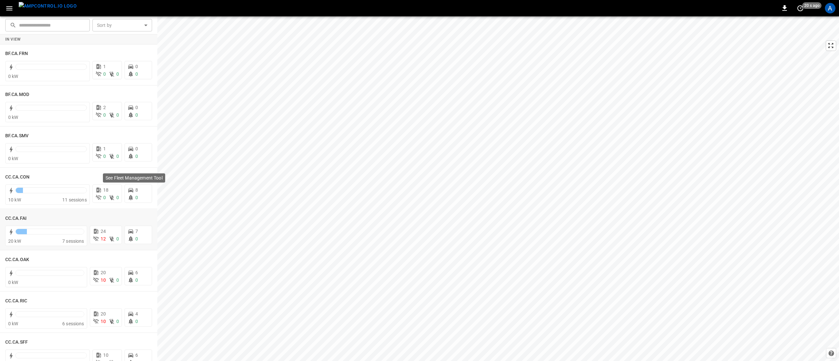
scroll to position [262, 0]
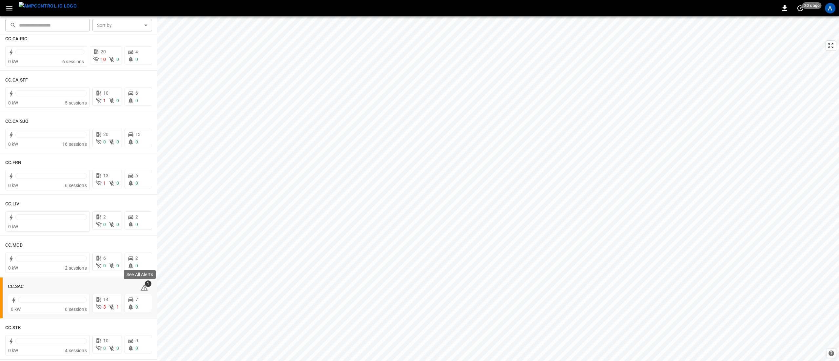
click at [144, 283] on div "See All Alerts" at bounding box center [139, 276] width 33 height 14
click at [141, 288] on icon at bounding box center [144, 288] width 7 height 6
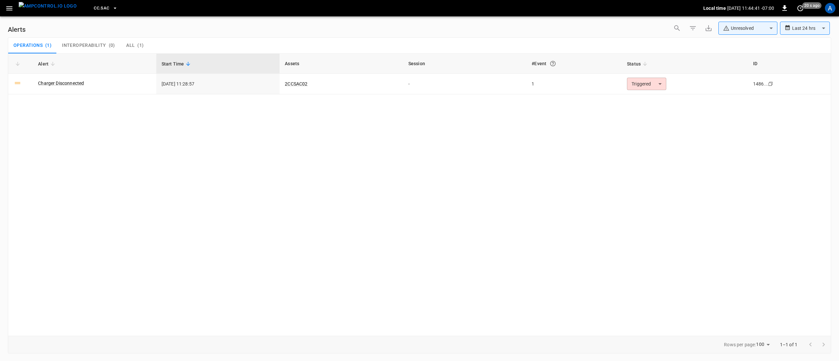
click at [655, 87] on body "**********" at bounding box center [419, 179] width 839 height 359
click at [652, 101] on li "Resolved" at bounding box center [646, 99] width 42 height 11
click at [12, 7] on icon "button" at bounding box center [9, 8] width 6 height 4
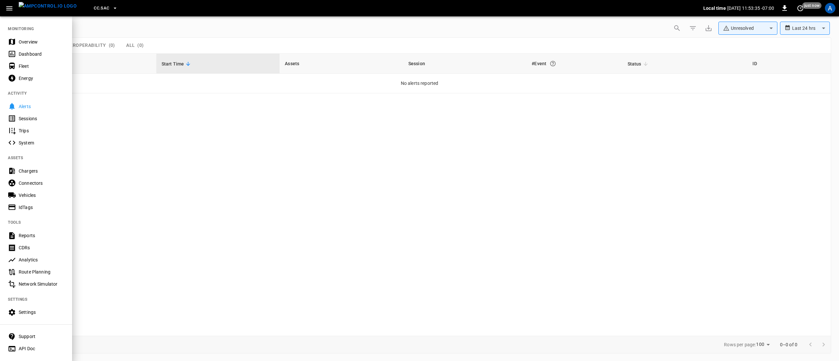
click at [25, 40] on div "Overview" at bounding box center [42, 42] width 46 height 7
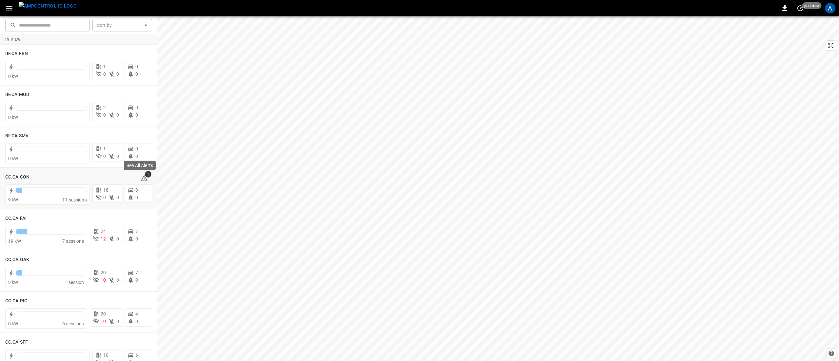
click at [140, 176] on icon at bounding box center [144, 178] width 8 height 8
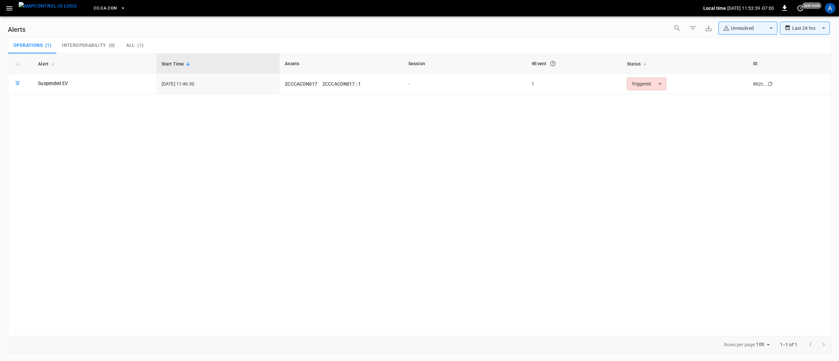
click at [648, 87] on body "**********" at bounding box center [419, 179] width 839 height 359
click at [648, 97] on li "Resolved" at bounding box center [646, 99] width 42 height 11
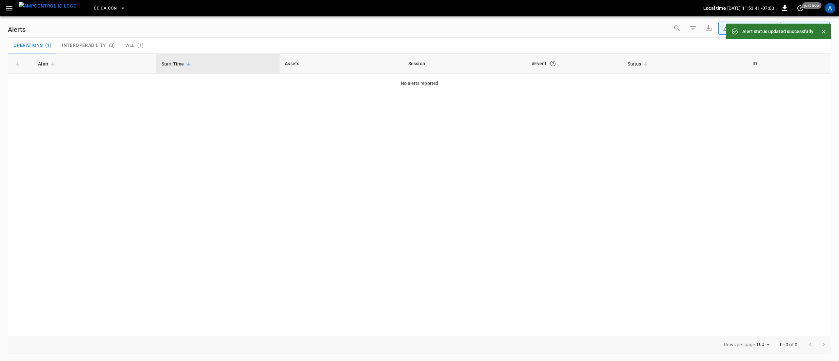
click at [12, 14] on button "button" at bounding box center [9, 8] width 13 height 12
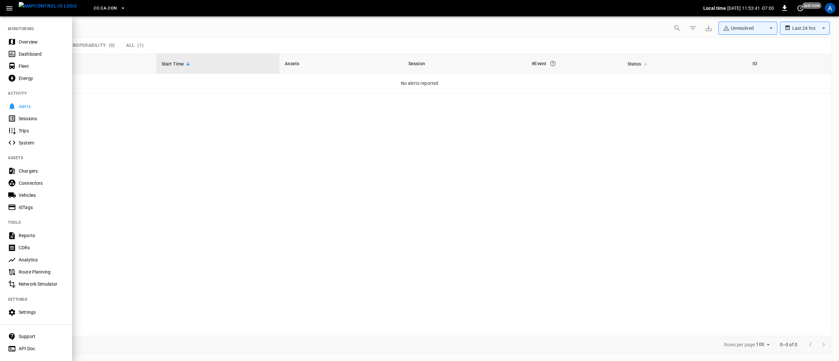
click at [44, 58] on div "Dashboard" at bounding box center [36, 54] width 72 height 12
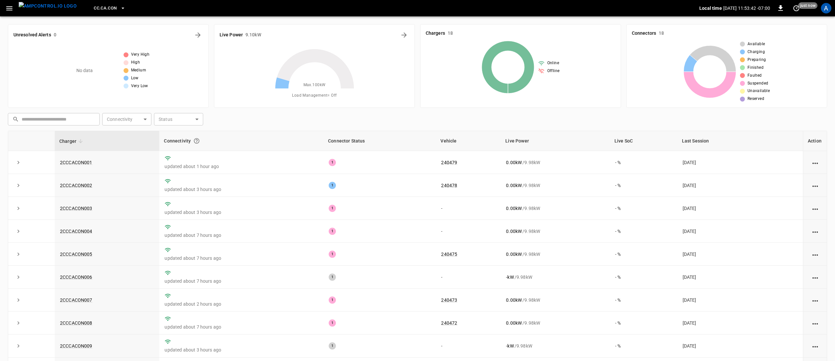
click at [9, 8] on icon "button" at bounding box center [9, 8] width 8 height 8
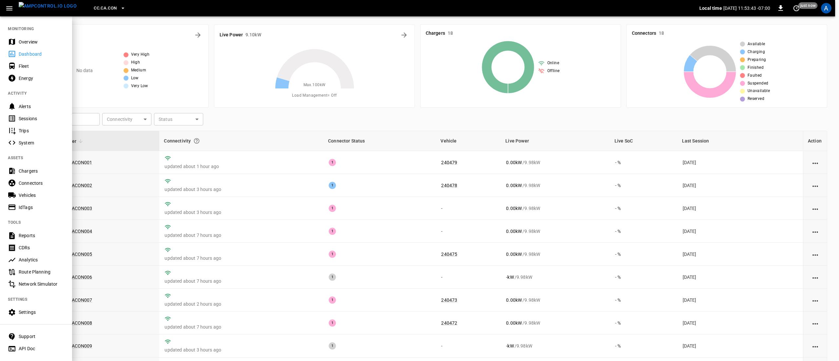
click at [35, 40] on div "Overview" at bounding box center [42, 42] width 46 height 7
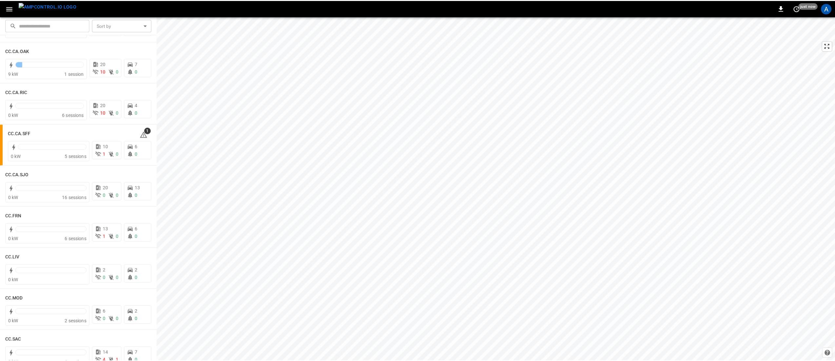
scroll to position [205, 0]
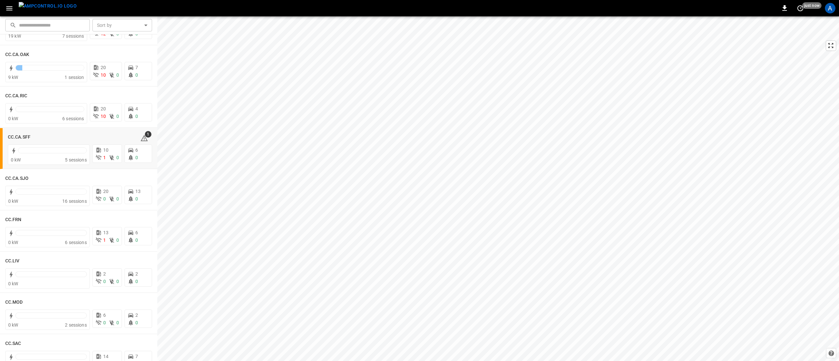
click at [19, 135] on h6 "CC.CA.SFF" at bounding box center [19, 137] width 23 height 7
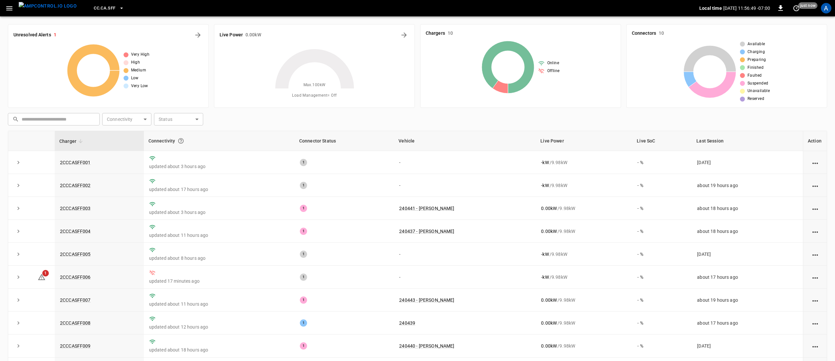
click at [70, 280] on link "2CCCASFF006" at bounding box center [75, 277] width 31 height 5
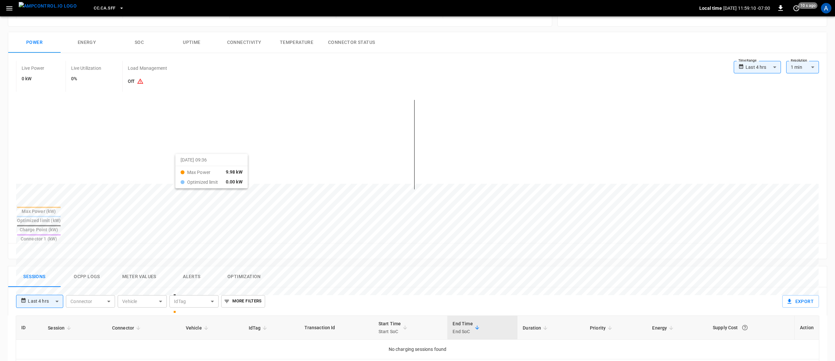
scroll to position [131, 0]
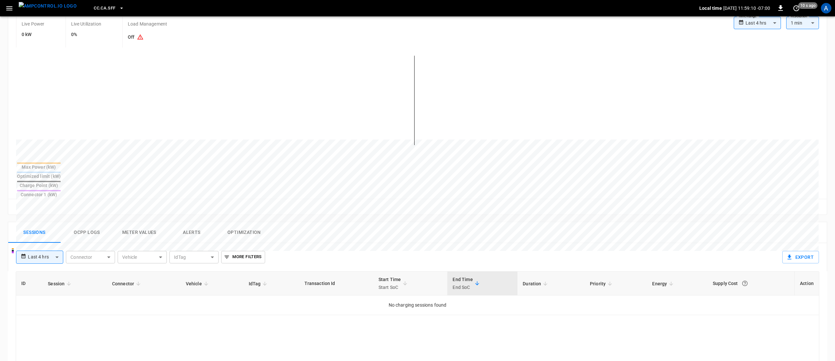
click at [200, 222] on button "Alerts" at bounding box center [192, 232] width 52 height 21
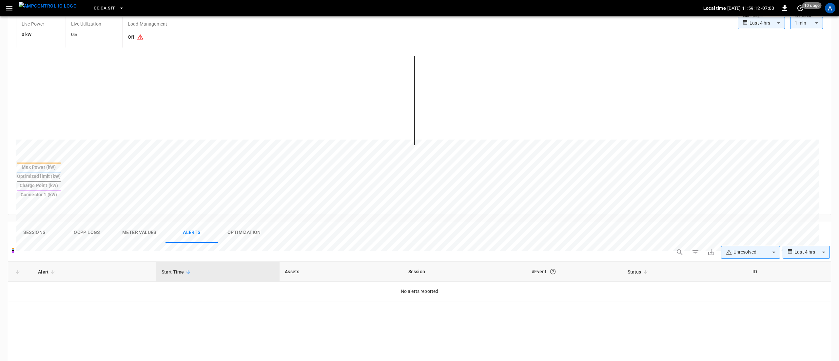
click at [745, 229] on body "**********" at bounding box center [419, 222] width 839 height 706
click at [745, 250] on li "Resolved" at bounding box center [746, 246] width 59 height 13
type input "**********"
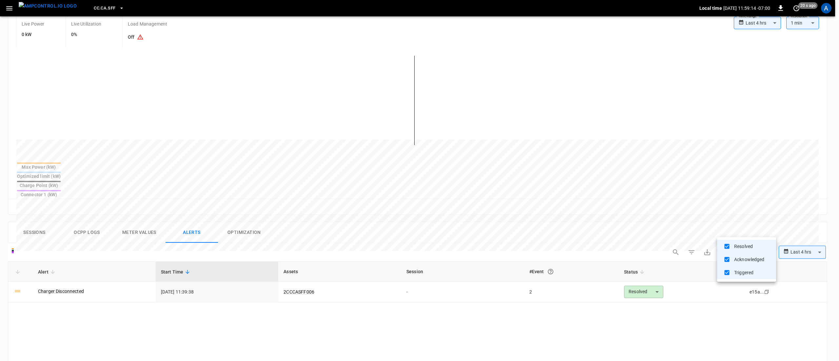
click at [17, 258] on div at bounding box center [419, 180] width 839 height 361
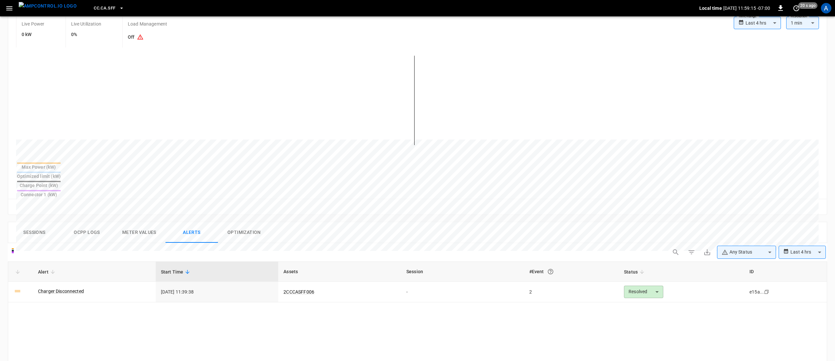
click at [70, 288] on link "Charger Disconnected" at bounding box center [61, 291] width 46 height 7
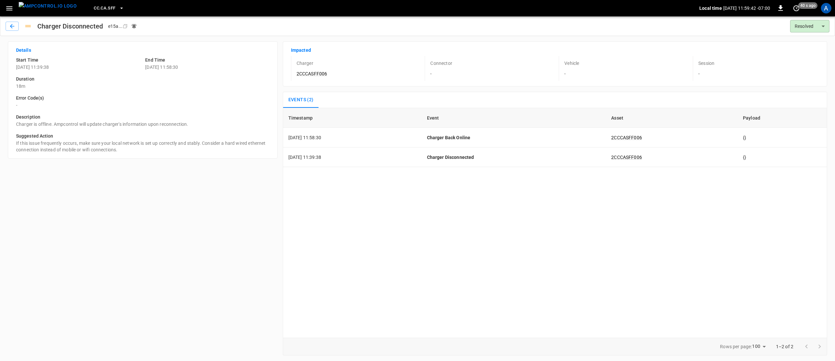
click at [11, 10] on icon "button" at bounding box center [9, 8] width 6 height 4
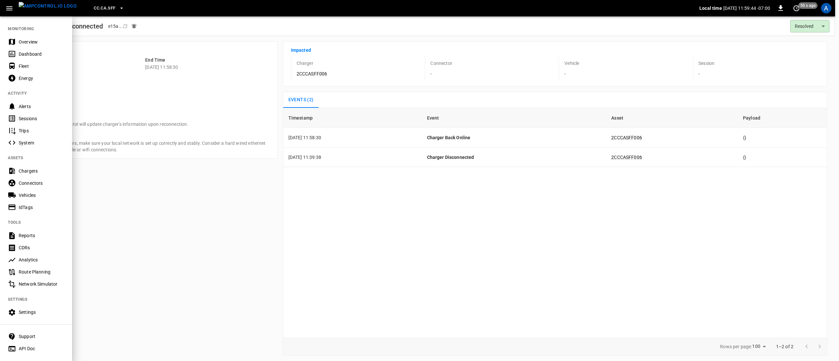
click at [28, 195] on div "Vehicles" at bounding box center [42, 195] width 46 height 7
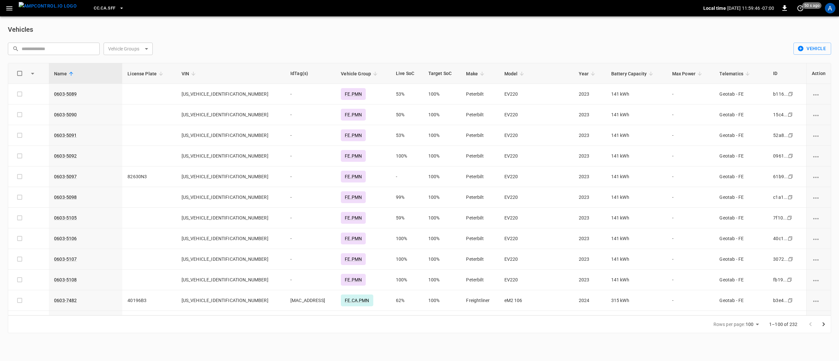
click at [91, 50] on input "text" at bounding box center [58, 49] width 73 height 12
type input "****"
drag, startPoint x: 91, startPoint y: 50, endPoint x: 54, endPoint y: 47, distance: 37.1
click at [0, 0] on icon "button" at bounding box center [0, 0] width 0 height 0
click at [54, 47] on input "****" at bounding box center [58, 49] width 73 height 12
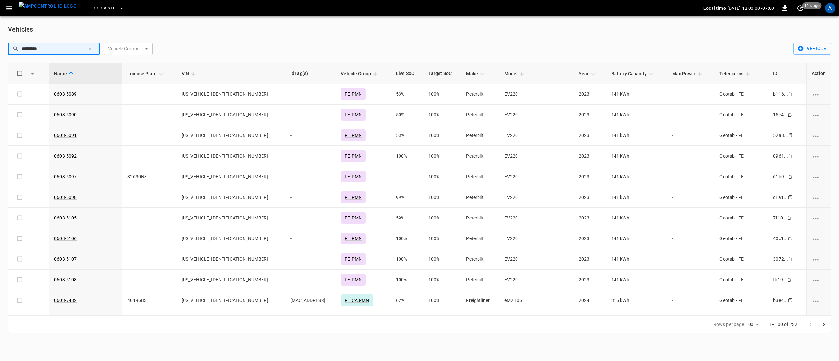
click at [79, 46] on input "*********" at bounding box center [54, 49] width 64 height 12
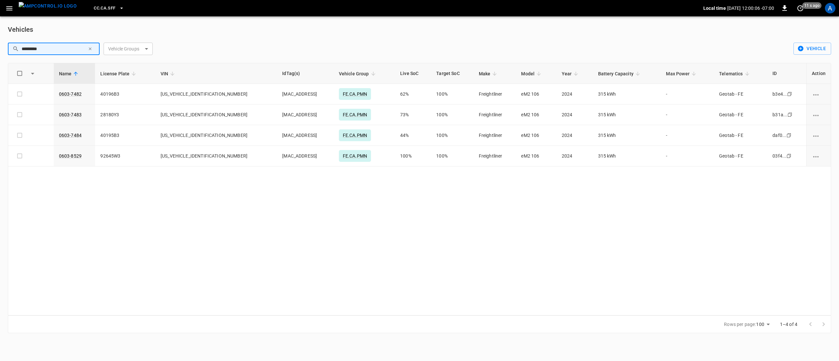
type input "*********"
drag, startPoint x: 88, startPoint y: 135, endPoint x: 60, endPoint y: 137, distance: 27.6
click at [60, 137] on td "0603-7484" at bounding box center [75, 135] width 42 height 21
copy link "0603-7484"
click at [70, 136] on link "0603-7484" at bounding box center [70, 135] width 23 height 5
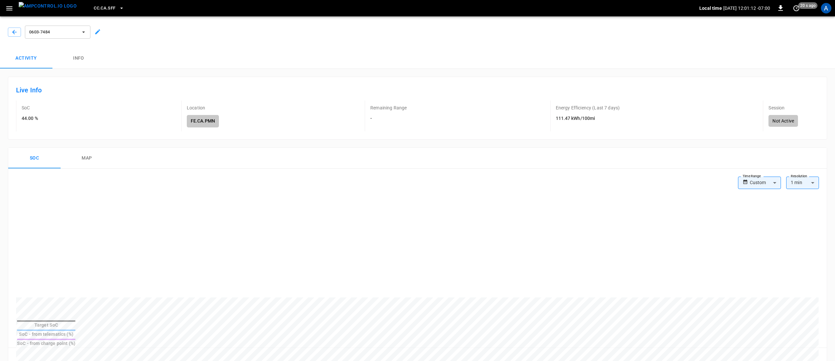
drag, startPoint x: 57, startPoint y: 36, endPoint x: 35, endPoint y: 37, distance: 21.4
click at [35, 37] on button "0603-7484" at bounding box center [58, 32] width 66 height 13
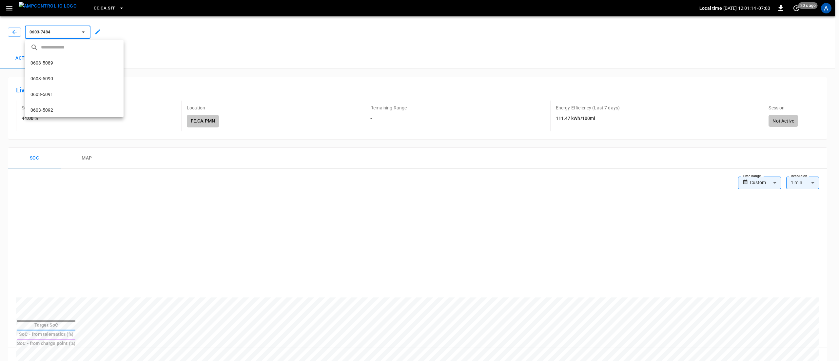
scroll to position [184, 0]
click at [16, 33] on div at bounding box center [419, 180] width 839 height 361
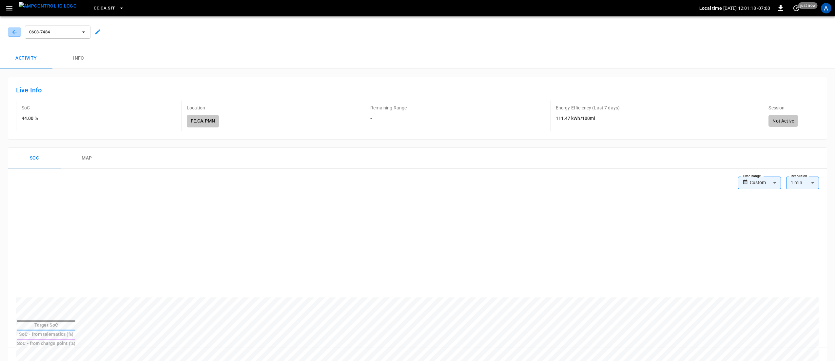
click at [12, 28] on button "button" at bounding box center [14, 32] width 13 height 9
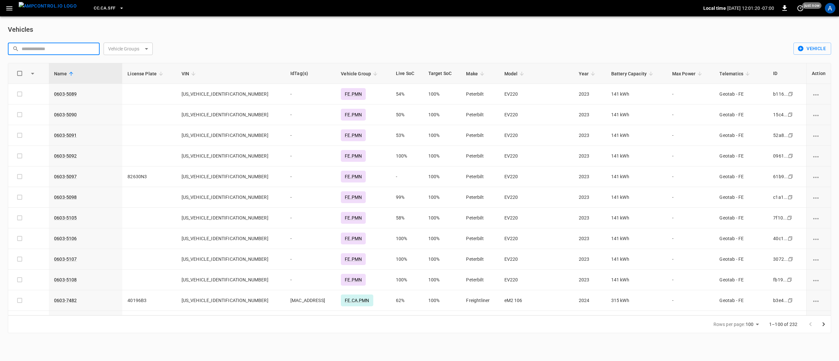
click at [69, 51] on input "text" at bounding box center [58, 49] width 73 height 12
type input "*********"
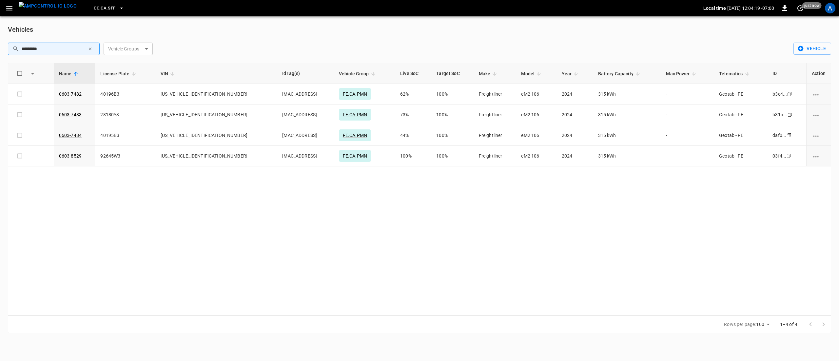
click at [9, 5] on icon "button" at bounding box center [9, 8] width 8 height 8
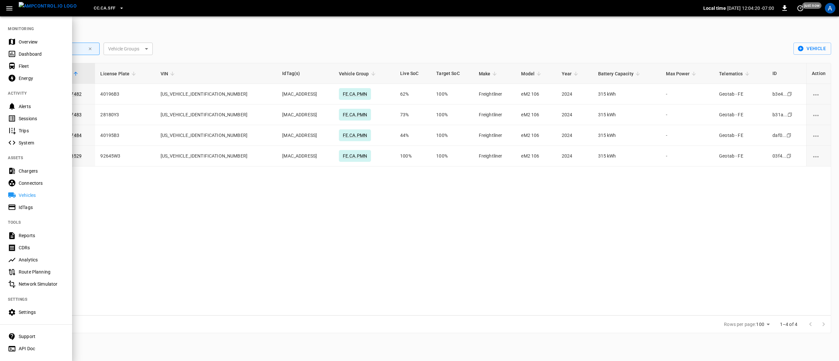
click at [22, 39] on div "Overview" at bounding box center [42, 42] width 46 height 7
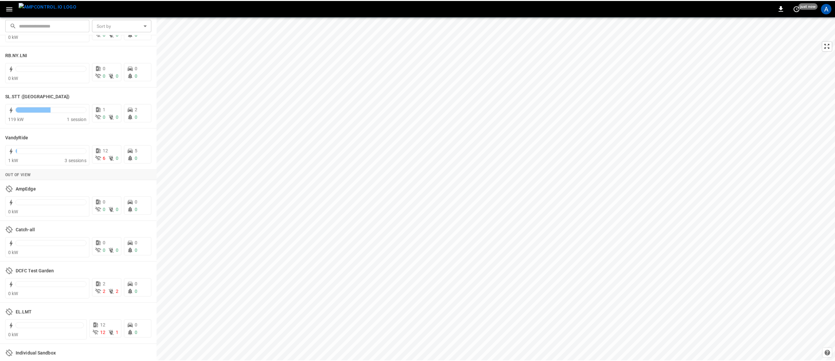
scroll to position [1345, 0]
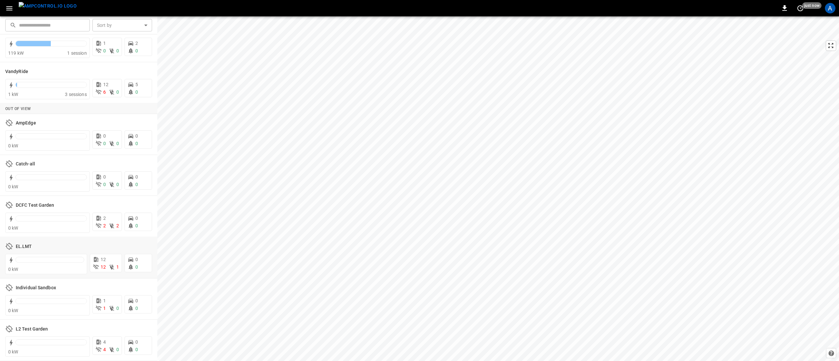
click at [16, 246] on h6 "EL.LMT" at bounding box center [24, 246] width 16 height 7
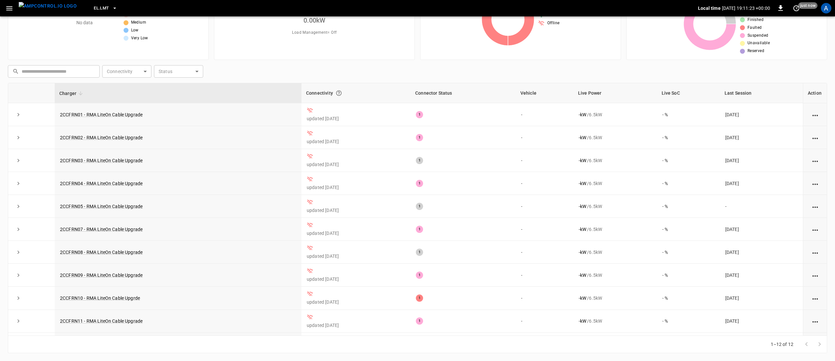
click at [8, 9] on icon "button" at bounding box center [9, 8] width 6 height 4
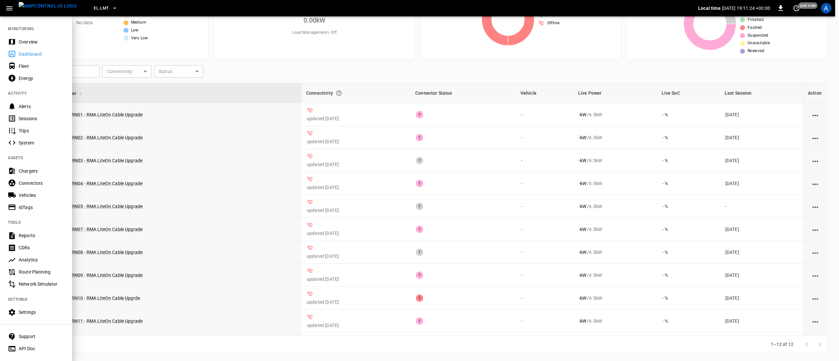
click at [37, 43] on div "Overview" at bounding box center [42, 42] width 46 height 7
